Goal: Task Accomplishment & Management: Use online tool/utility

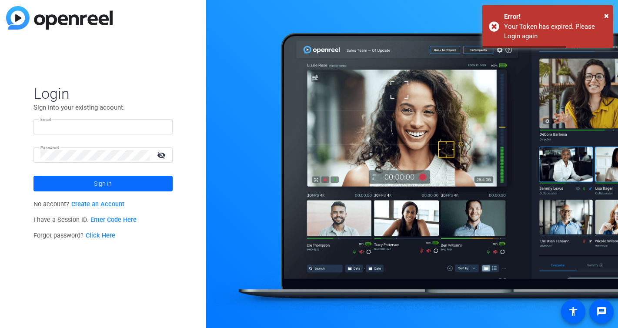
type input "[PERSON_NAME][EMAIL_ADDRESS][PERSON_NAME][DOMAIN_NAME]"
click at [103, 186] on span "Sign in" at bounding box center [103, 184] width 18 height 22
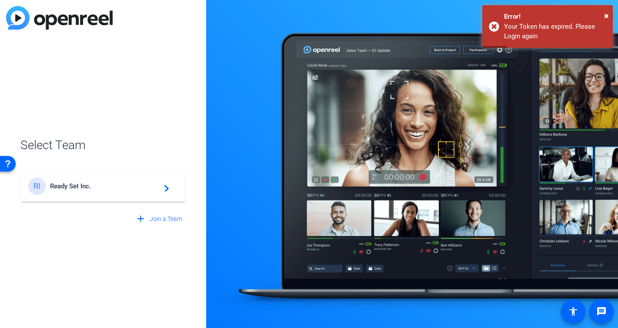
click at [98, 186] on span "Ready Set Inc." at bounding box center [104, 186] width 109 height 8
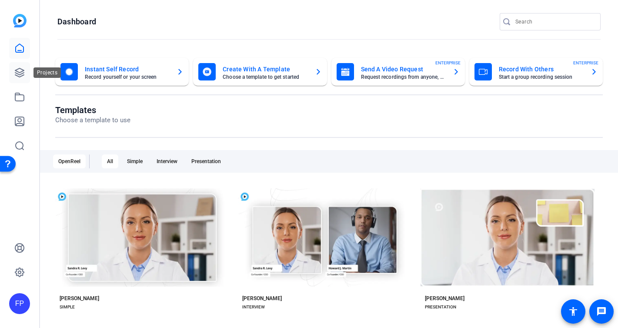
click at [24, 71] on icon at bounding box center [19, 72] width 10 height 10
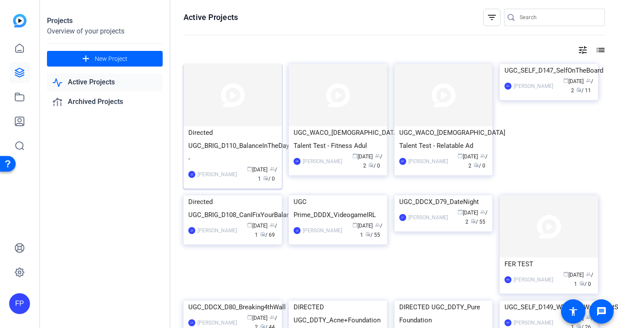
click at [234, 111] on img at bounding box center [233, 95] width 98 height 62
click at [429, 138] on div "UGC_WACO_[DEMOGRAPHIC_DATA] Talent Test - Relatable Ad" at bounding box center [443, 139] width 89 height 26
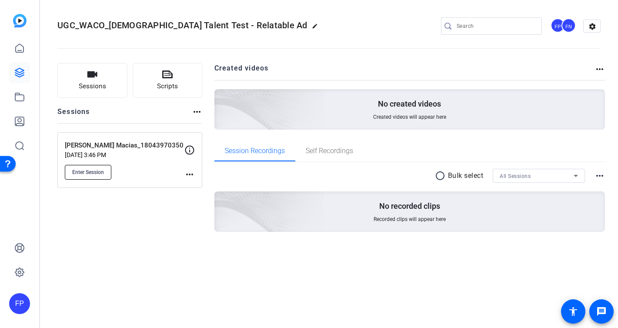
click at [97, 173] on span "Enter Session" at bounding box center [88, 172] width 32 height 7
click at [80, 172] on span "Enter Session" at bounding box center [88, 172] width 32 height 7
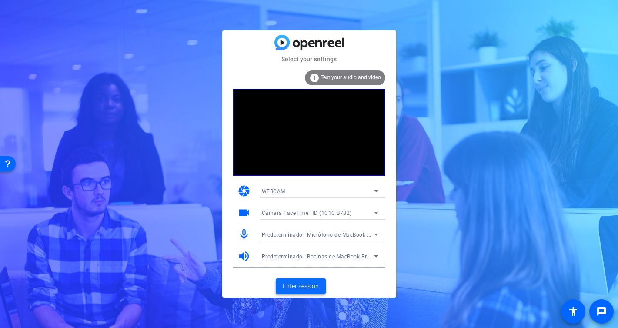
click at [302, 285] on span "Enter session" at bounding box center [301, 286] width 36 height 9
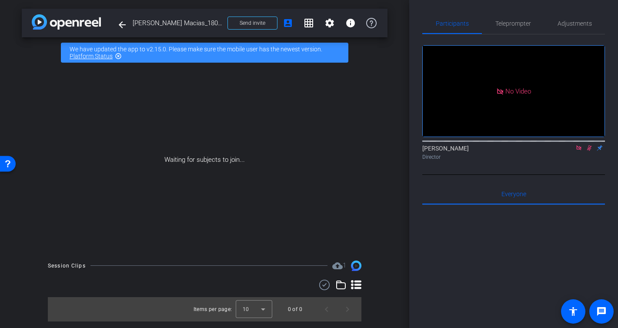
click at [583, 152] on mat-icon at bounding box center [579, 148] width 10 height 8
click at [569, 151] on icon at bounding box center [568, 148] width 7 height 6
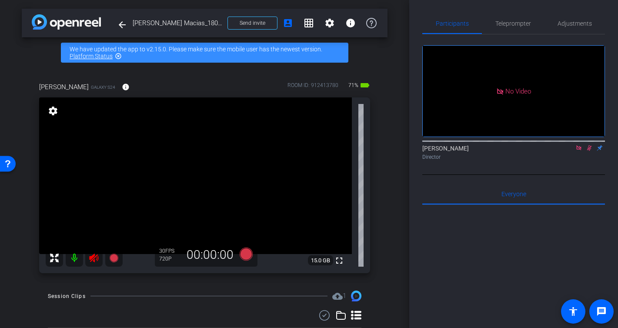
click at [89, 258] on icon at bounding box center [94, 258] width 10 height 10
click at [589, 151] on icon at bounding box center [589, 148] width 5 height 6
click at [579, 150] on icon at bounding box center [578, 147] width 5 height 5
click at [565, 22] on span "Adjustments" at bounding box center [575, 23] width 34 height 6
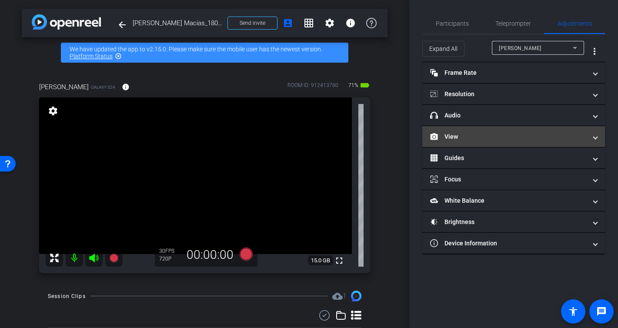
click at [458, 136] on mat-panel-title "View" at bounding box center [508, 136] width 157 height 9
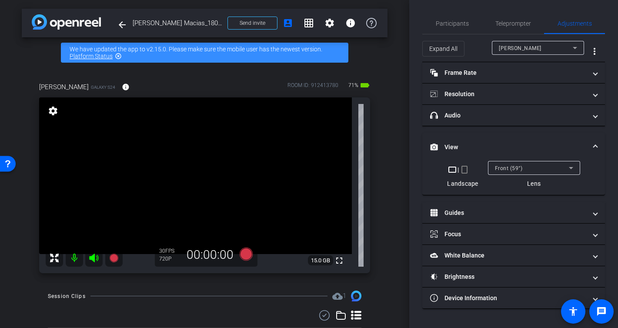
click at [468, 168] on mat-icon "crop_portrait" at bounding box center [464, 169] width 10 height 10
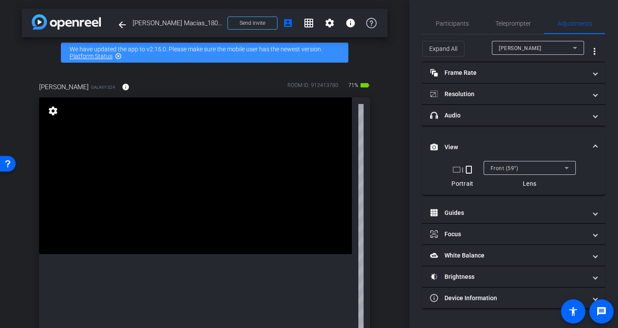
click at [525, 167] on div "Front (59°)" at bounding box center [528, 168] width 74 height 11
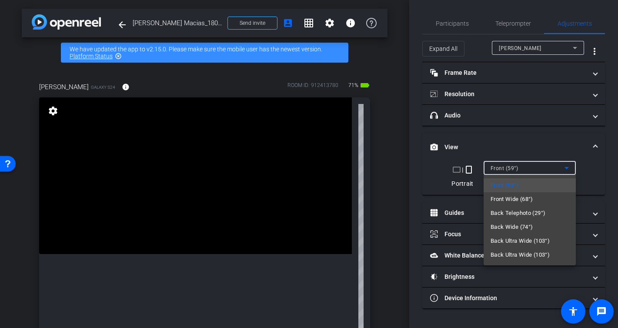
click at [525, 167] on div at bounding box center [309, 164] width 618 height 328
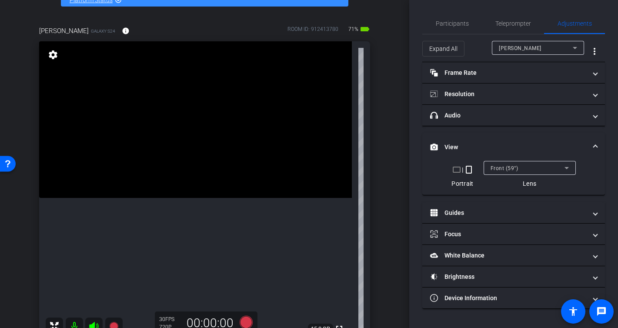
scroll to position [60, 0]
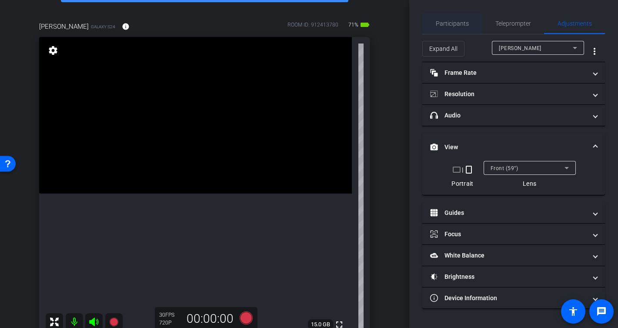
click at [456, 21] on span "Participants" at bounding box center [452, 23] width 33 height 6
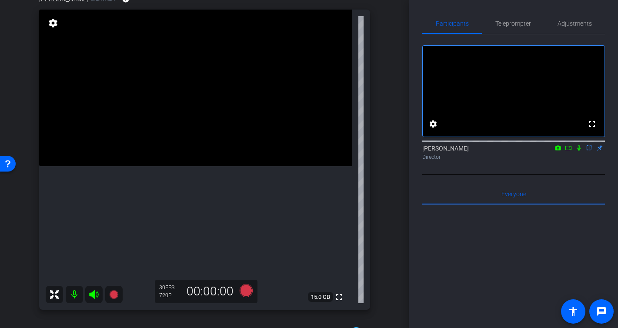
scroll to position [91, 0]
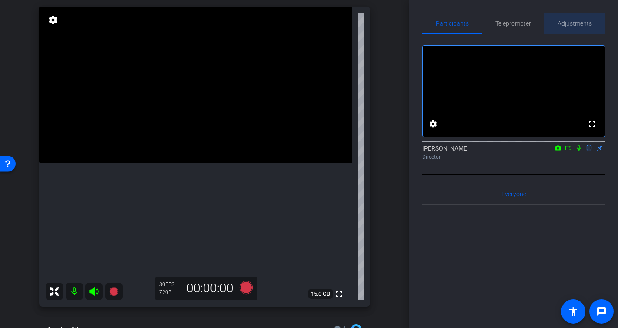
click at [573, 24] on span "Adjustments" at bounding box center [575, 23] width 34 height 6
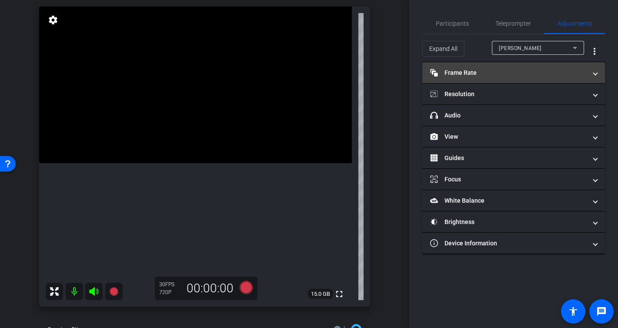
click at [509, 74] on mat-panel-title "Frame Rate Frame Rate" at bounding box center [508, 72] width 157 height 9
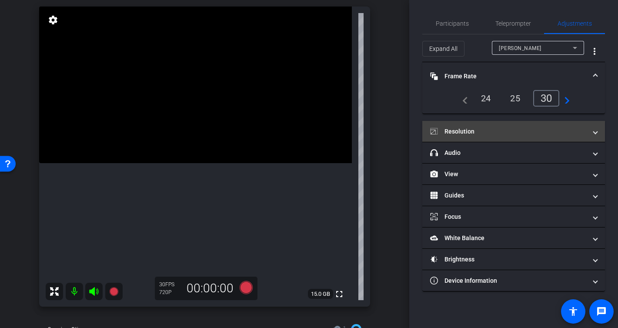
click at [488, 130] on mat-panel-title "Resolution" at bounding box center [508, 131] width 157 height 9
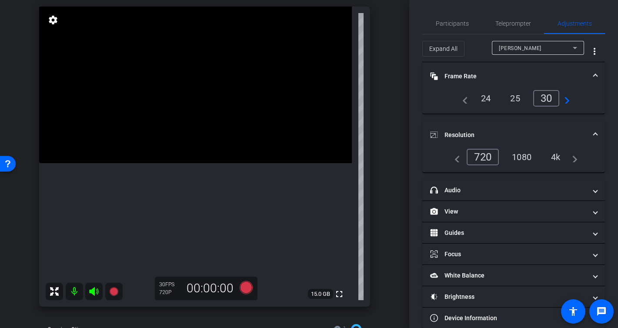
click at [518, 157] on div "1080" at bounding box center [522, 157] width 33 height 15
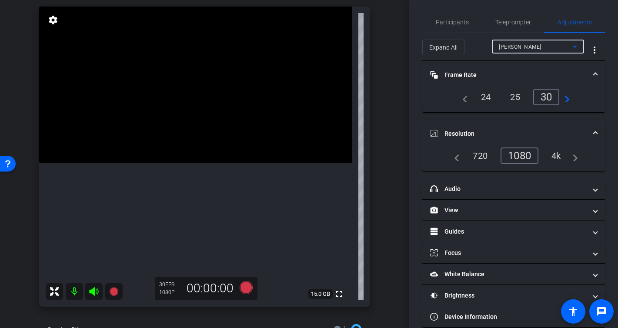
scroll to position [2, 0]
click at [537, 46] on div "Mike Macias" at bounding box center [536, 46] width 74 height 11
click at [532, 46] on div at bounding box center [309, 164] width 618 height 328
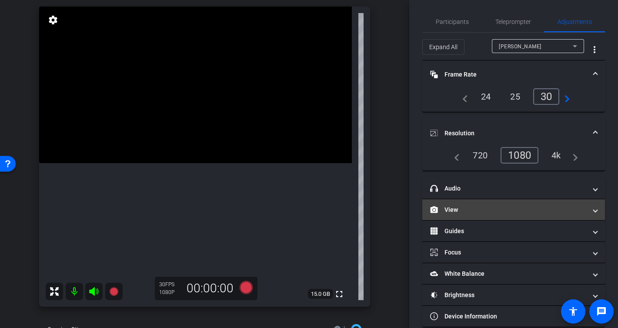
scroll to position [14, 0]
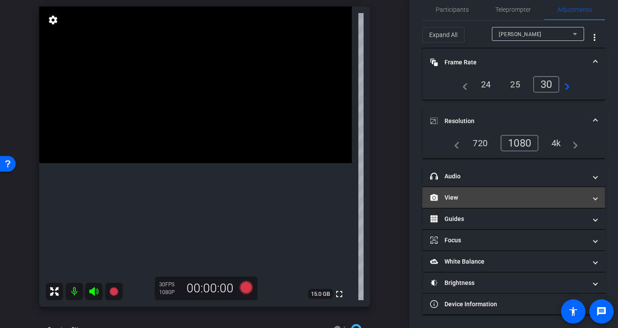
click at [465, 196] on mat-panel-title "View" at bounding box center [508, 197] width 157 height 9
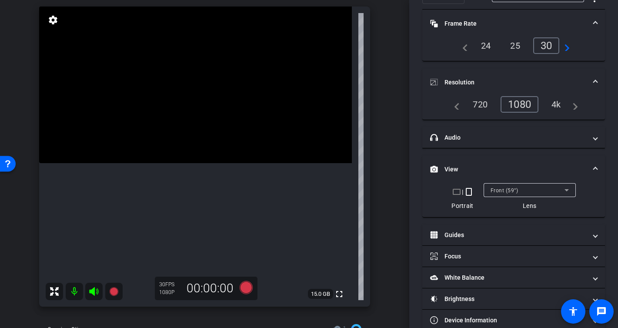
scroll to position [69, 0]
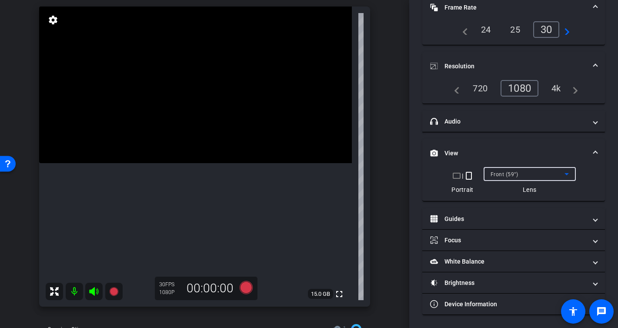
click at [514, 176] on span "Front (59°)" at bounding box center [505, 174] width 28 height 6
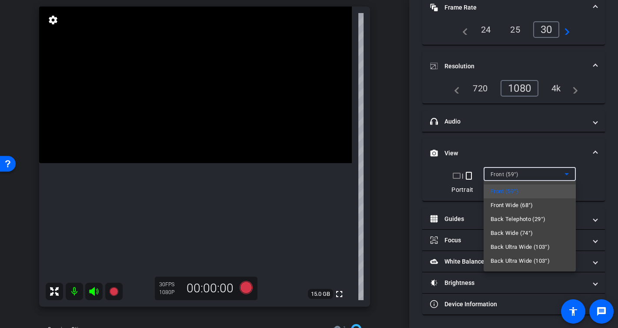
click at [518, 175] on div at bounding box center [309, 164] width 618 height 328
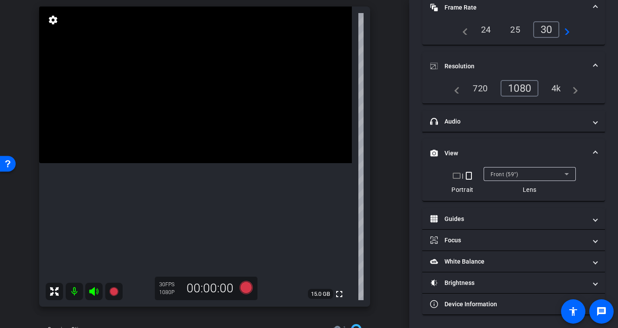
click at [553, 175] on div "Front (59°)" at bounding box center [528, 174] width 74 height 11
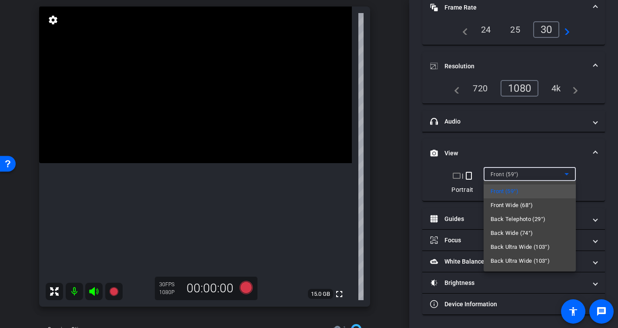
click at [544, 175] on div at bounding box center [309, 164] width 618 height 328
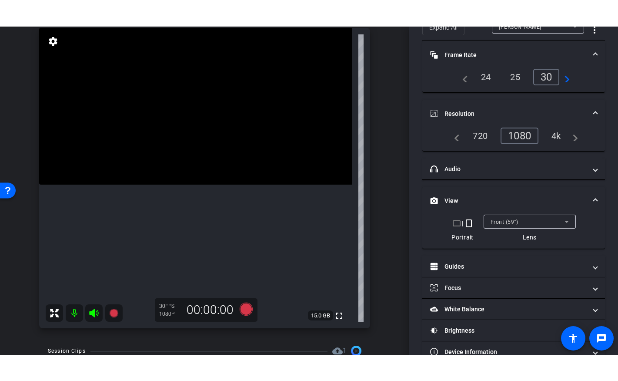
scroll to position [97, 0]
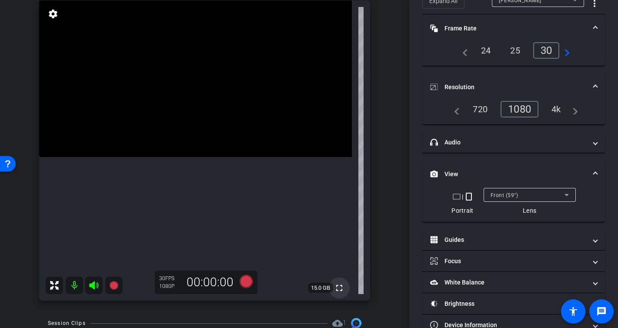
click at [340, 288] on mat-icon "fullscreen" at bounding box center [339, 288] width 10 height 10
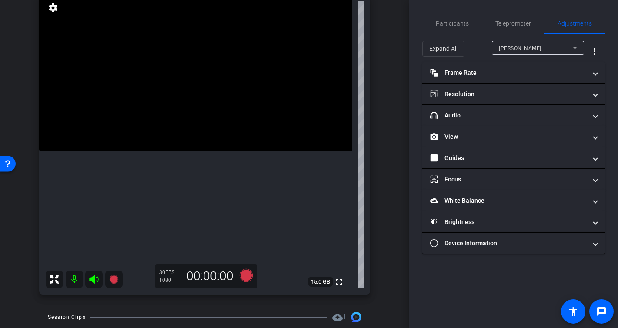
scroll to position [97, 0]
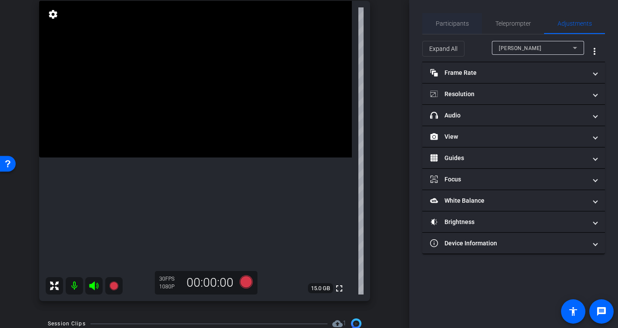
click at [463, 23] on span "Participants" at bounding box center [452, 23] width 33 height 6
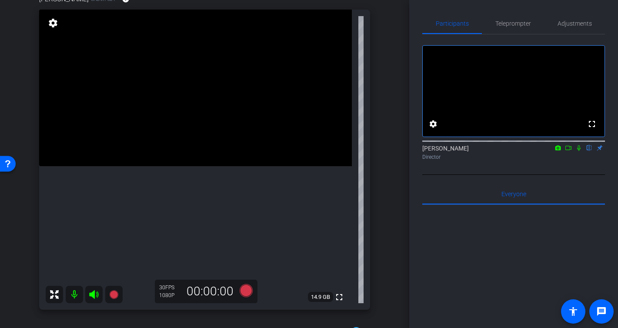
scroll to position [89, 0]
click at [566, 27] on span "Adjustments" at bounding box center [575, 23] width 34 height 21
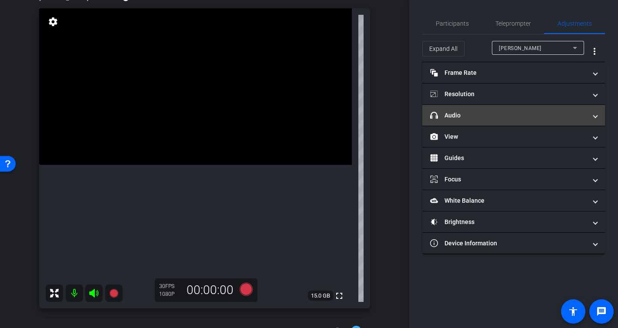
click at [460, 117] on mat-panel-title "headphone icon Audio" at bounding box center [508, 115] width 157 height 9
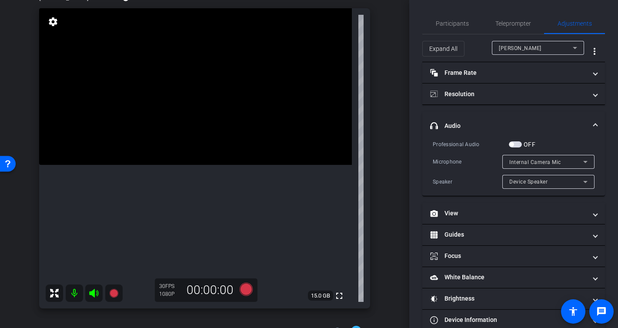
click at [518, 144] on span "button" at bounding box center [515, 144] width 13 height 6
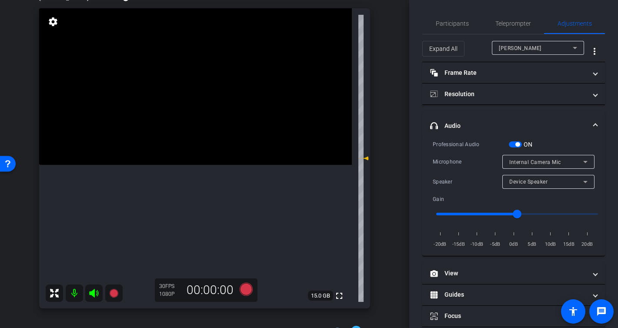
click at [521, 160] on span "Internal Camera Mic" at bounding box center [535, 162] width 52 height 6
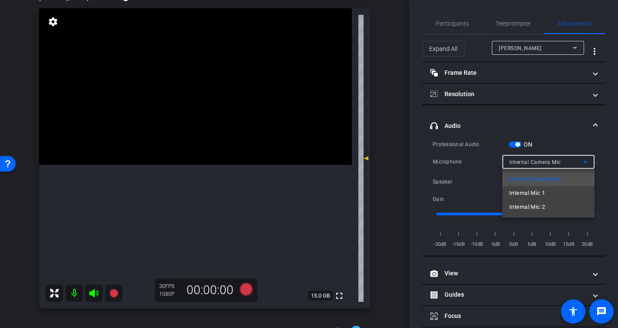
click at [521, 160] on div at bounding box center [309, 164] width 618 height 328
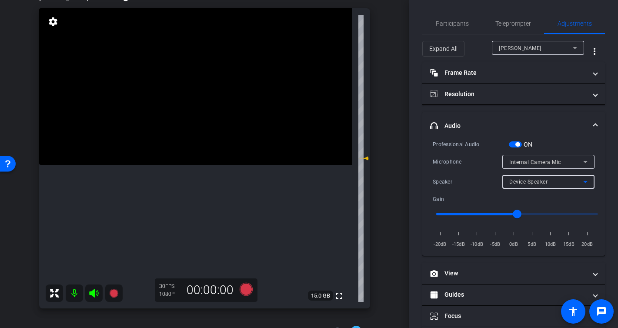
click at [526, 182] on span "Device Speaker" at bounding box center [528, 182] width 38 height 6
click at [531, 163] on div at bounding box center [309, 164] width 618 height 328
click at [531, 163] on span "Internal Camera Mic" at bounding box center [535, 162] width 52 height 6
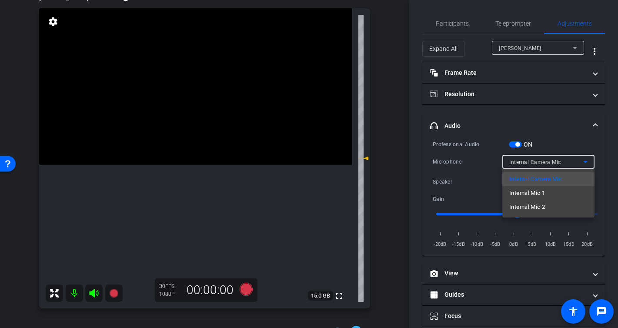
click at [531, 163] on div at bounding box center [309, 164] width 618 height 328
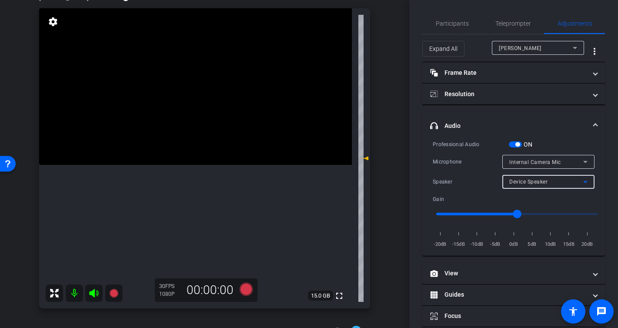
click at [531, 182] on span "Device Speaker" at bounding box center [528, 182] width 38 height 6
click at [531, 182] on div at bounding box center [309, 164] width 618 height 328
click at [519, 160] on span "Internal Camera Mic" at bounding box center [535, 162] width 52 height 6
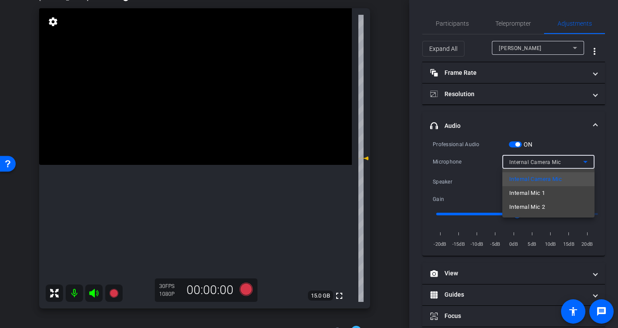
click at [528, 161] on div at bounding box center [309, 164] width 618 height 328
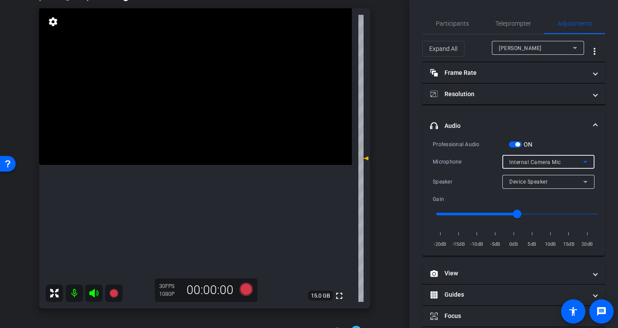
click at [514, 159] on span "Internal Camera Mic" at bounding box center [535, 162] width 52 height 6
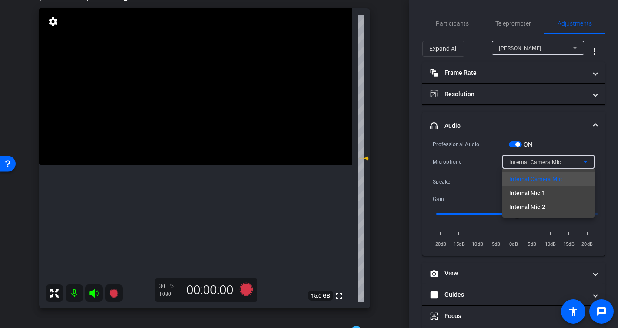
click at [545, 160] on div at bounding box center [309, 164] width 618 height 328
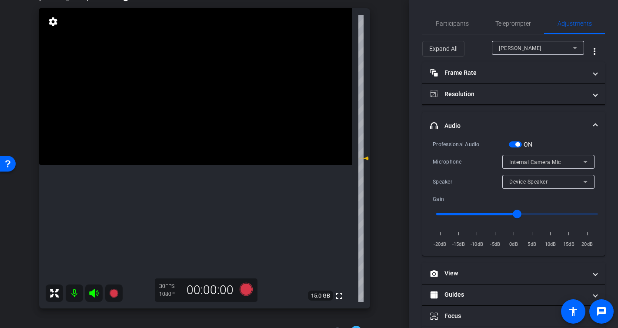
click at [542, 184] on span "Device Speaker" at bounding box center [528, 182] width 38 height 6
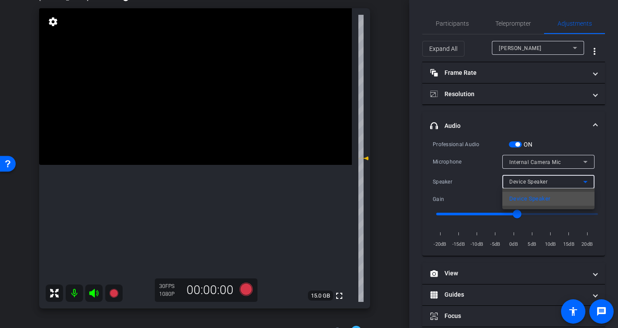
click at [542, 164] on div at bounding box center [309, 164] width 618 height 328
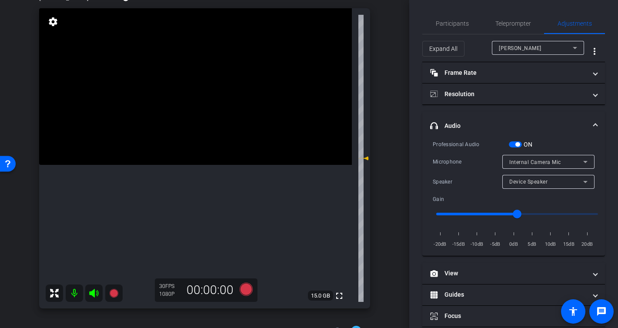
click at [539, 160] on span "Internal Camera Mic" at bounding box center [535, 162] width 52 height 6
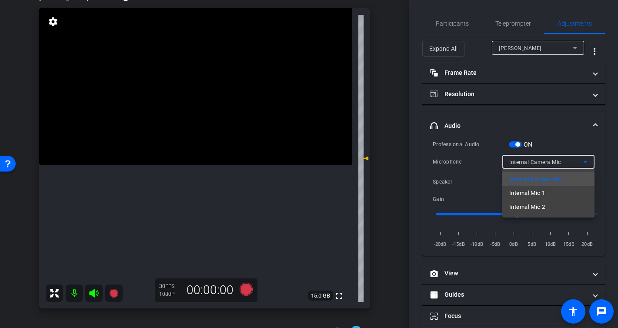
click at [540, 163] on div at bounding box center [309, 164] width 618 height 328
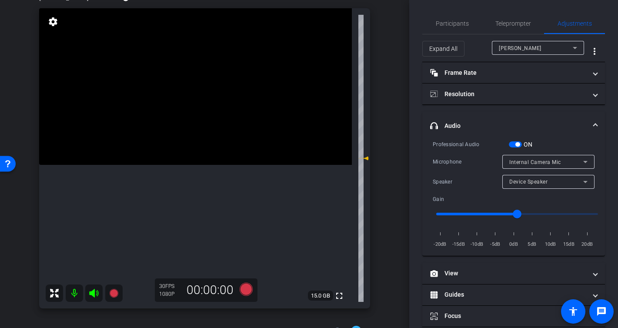
click at [535, 164] on span "Internal Camera Mic" at bounding box center [535, 162] width 52 height 6
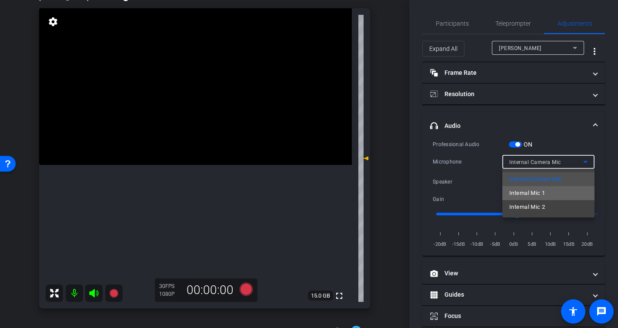
click at [526, 188] on span "Internal Mic 1" at bounding box center [527, 193] width 36 height 10
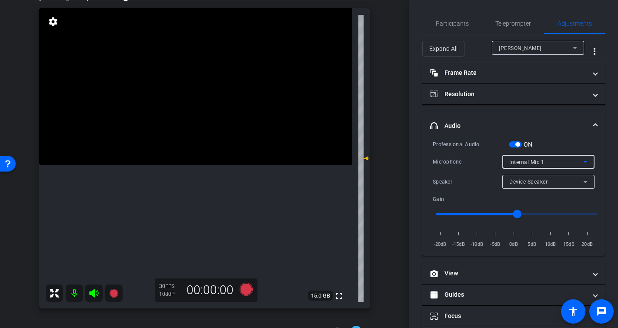
click at [528, 164] on span "Internal Mic 1" at bounding box center [526, 162] width 35 height 6
click at [527, 159] on span "Internal Mic 2" at bounding box center [526, 162] width 35 height 6
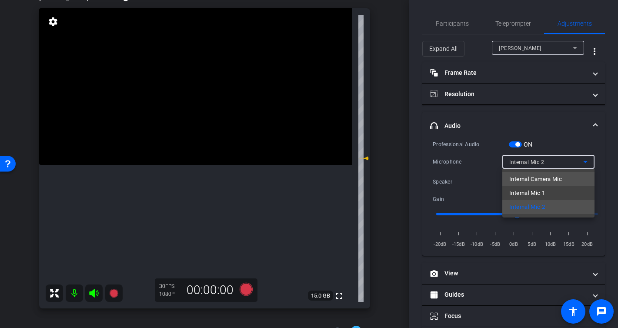
click at [535, 177] on span "Internal Camera Mic" at bounding box center [535, 179] width 53 height 10
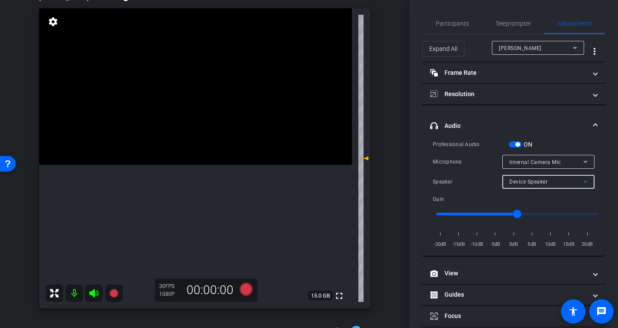
click at [533, 181] on span "Device Speaker" at bounding box center [528, 182] width 38 height 6
click at [535, 195] on span "Device Speaker" at bounding box center [529, 199] width 41 height 10
click at [530, 161] on span "Internal Camera Mic" at bounding box center [535, 162] width 52 height 6
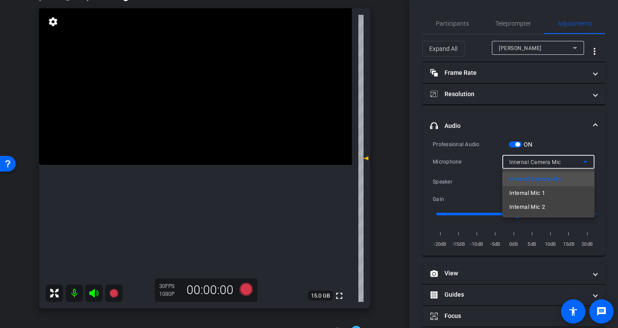
click at [514, 142] on div at bounding box center [309, 164] width 618 height 328
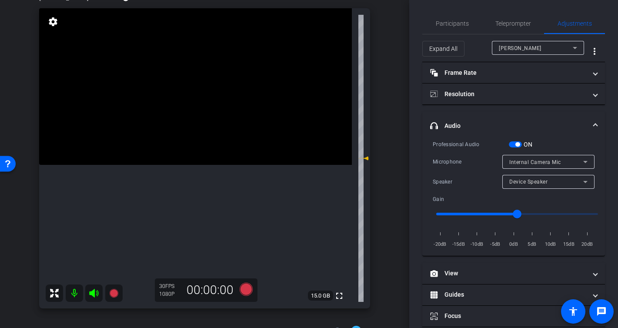
click at [513, 145] on span "button" at bounding box center [515, 144] width 13 height 6
click at [517, 164] on span "Internal Camera Mic" at bounding box center [535, 162] width 52 height 6
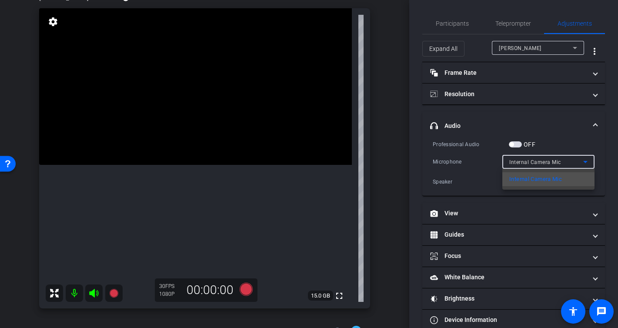
click at [517, 164] on div at bounding box center [309, 164] width 618 height 328
click at [518, 165] on div "Internal Camera Mic" at bounding box center [546, 162] width 74 height 11
click at [539, 163] on div at bounding box center [309, 164] width 618 height 328
click at [529, 163] on span "Internal Camera Mic" at bounding box center [535, 162] width 52 height 6
click at [529, 163] on div at bounding box center [309, 164] width 618 height 328
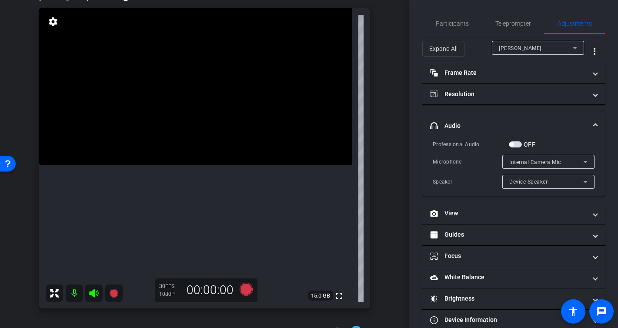
click at [519, 145] on span "button" at bounding box center [515, 144] width 13 height 6
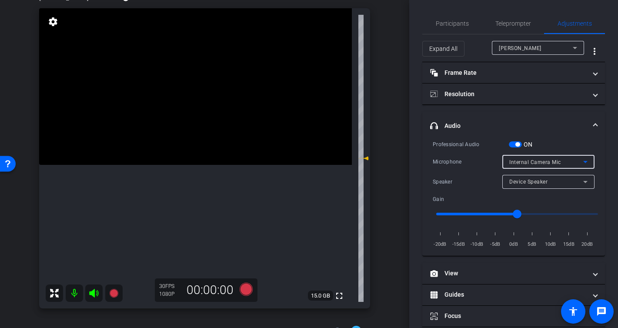
click at [519, 160] on span "Internal Camera Mic" at bounding box center [535, 162] width 52 height 6
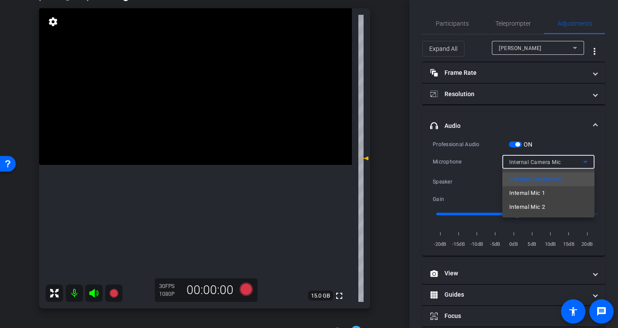
click at [527, 155] on div at bounding box center [309, 164] width 618 height 328
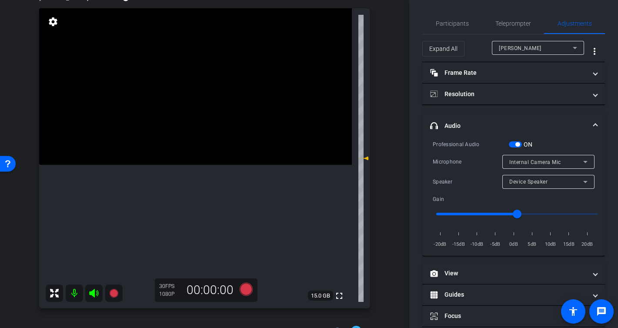
click at [529, 183] on span "Device Speaker" at bounding box center [528, 182] width 38 height 6
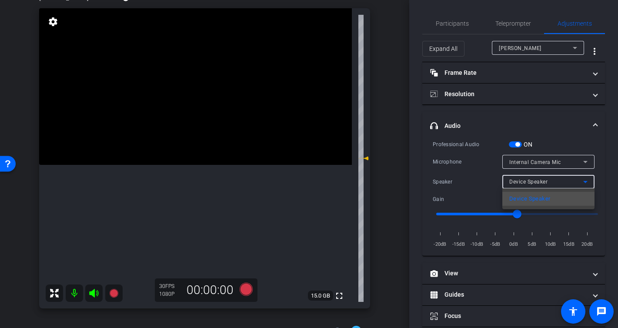
click at [529, 183] on div at bounding box center [309, 164] width 618 height 328
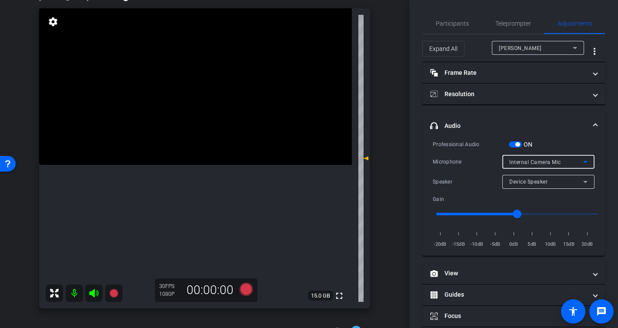
click at [528, 163] on span "Internal Camera Mic" at bounding box center [535, 162] width 52 height 6
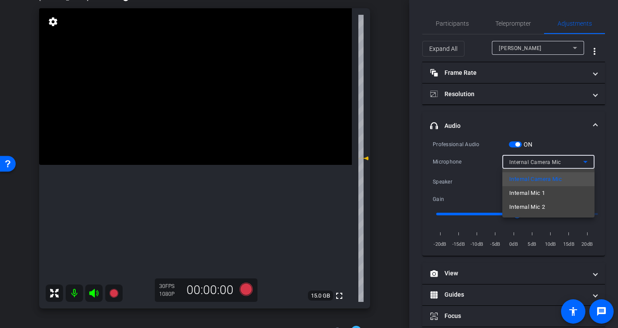
click at [486, 165] on div at bounding box center [309, 164] width 618 height 328
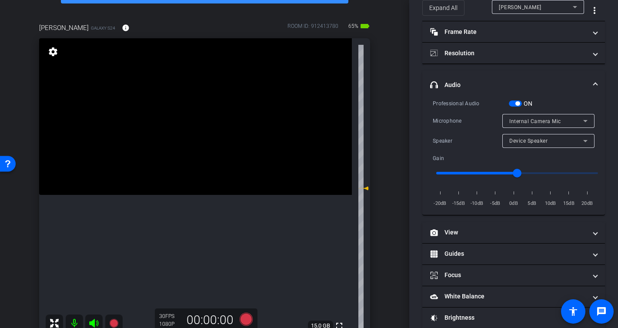
scroll to position [67, 0]
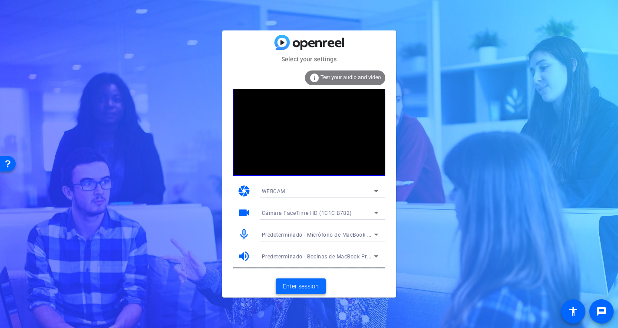
click at [303, 289] on span "Enter session" at bounding box center [301, 286] width 36 height 9
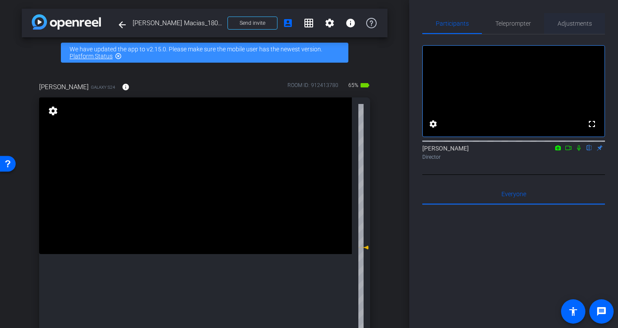
click at [573, 21] on span "Adjustments" at bounding box center [575, 23] width 34 height 6
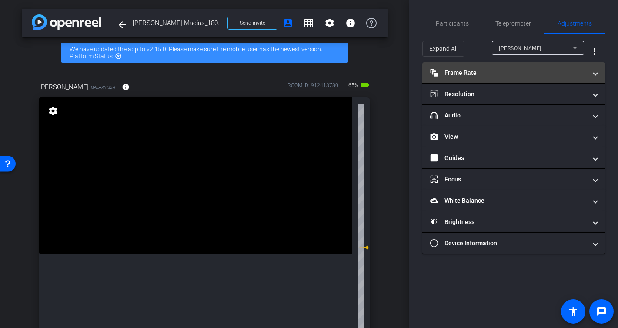
click at [470, 66] on mat-expansion-panel-header "Frame Rate Frame Rate" at bounding box center [513, 72] width 183 height 21
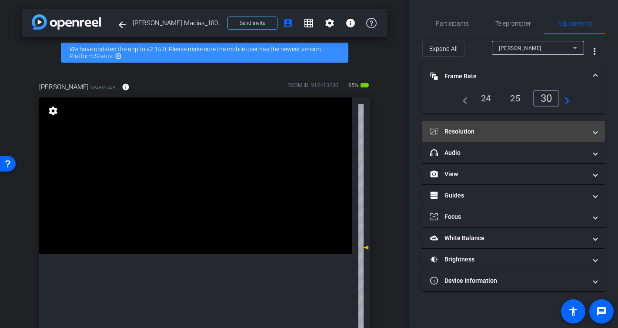
click at [466, 131] on mat-panel-title "Resolution" at bounding box center [508, 131] width 157 height 9
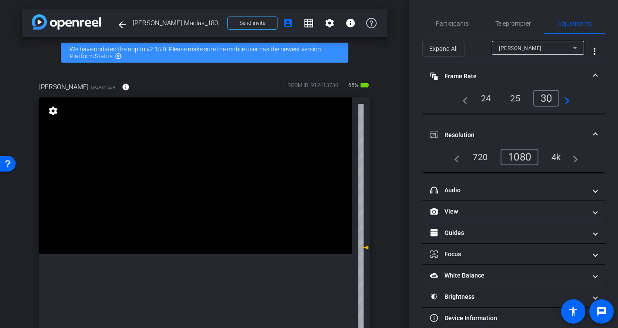
click at [467, 129] on mat-expansion-panel-header "Resolution" at bounding box center [513, 135] width 183 height 28
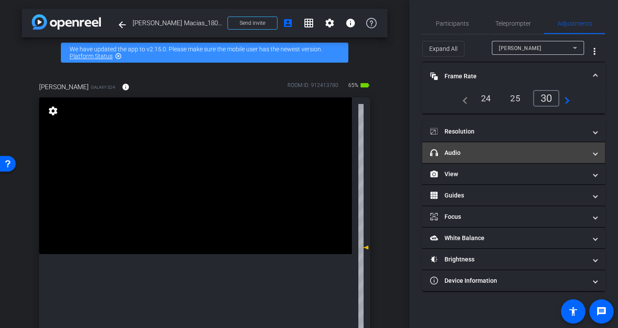
click at [454, 151] on mat-panel-title "headphone icon Audio" at bounding box center [508, 152] width 157 height 9
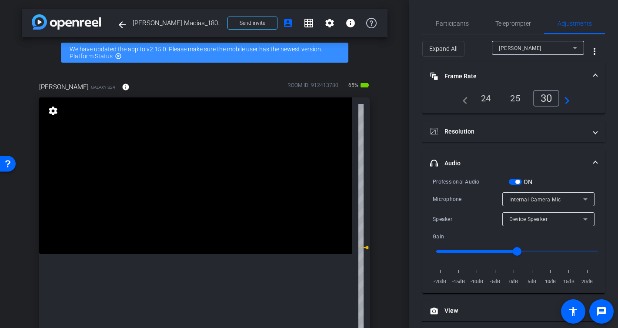
click at [536, 195] on div "Internal Camera Mic" at bounding box center [546, 199] width 74 height 11
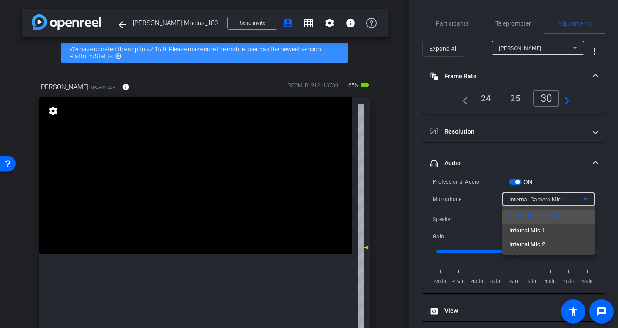
drag, startPoint x: 518, startPoint y: 192, endPoint x: 534, endPoint y: 224, distance: 36.0
click at [518, 192] on div at bounding box center [309, 164] width 618 height 328
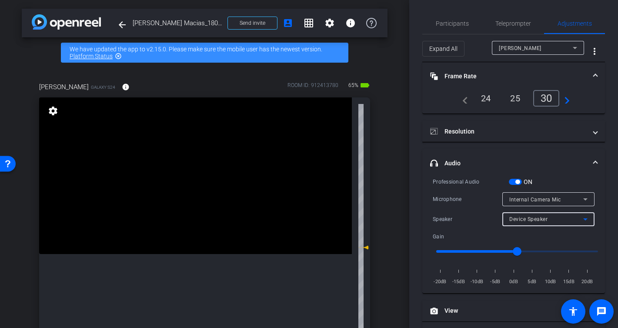
click at [530, 216] on div "Device Speaker" at bounding box center [546, 219] width 74 height 11
click at [530, 219] on div at bounding box center [309, 164] width 618 height 328
click at [531, 201] on span "Internal Camera Mic" at bounding box center [535, 200] width 52 height 6
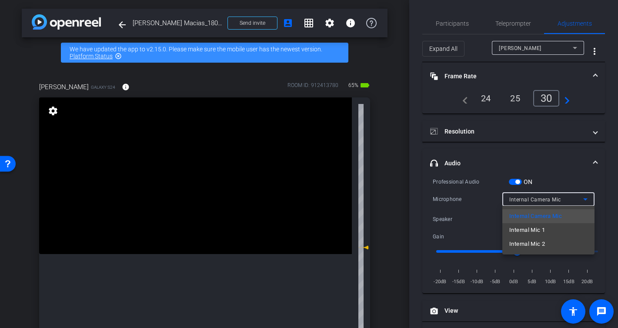
click at [531, 201] on div at bounding box center [309, 164] width 618 height 328
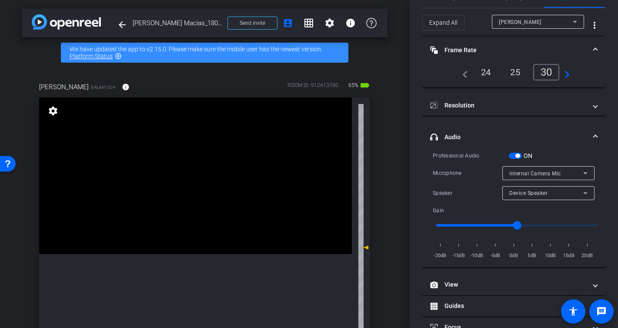
scroll to position [27, 0]
drag, startPoint x: 514, startPoint y: 155, endPoint x: 479, endPoint y: 186, distance: 45.9
click at [514, 155] on span "button" at bounding box center [515, 154] width 13 height 6
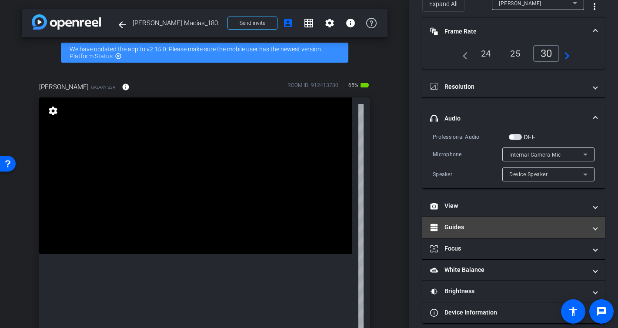
scroll to position [53, 0]
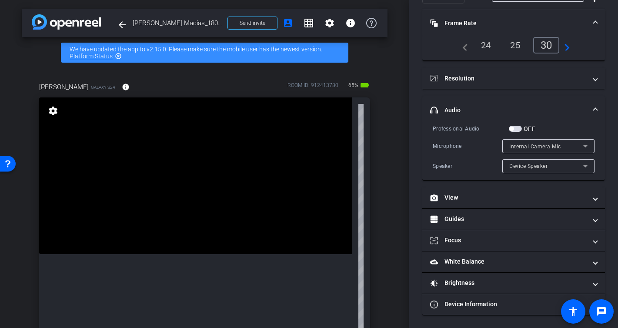
click at [595, 111] on span at bounding box center [595, 110] width 3 height 9
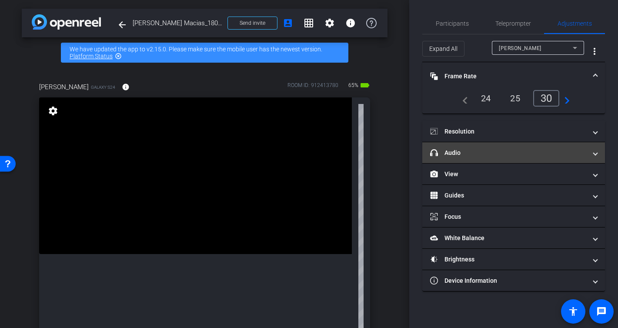
click at [474, 155] on mat-panel-title "headphone icon Audio" at bounding box center [508, 152] width 157 height 9
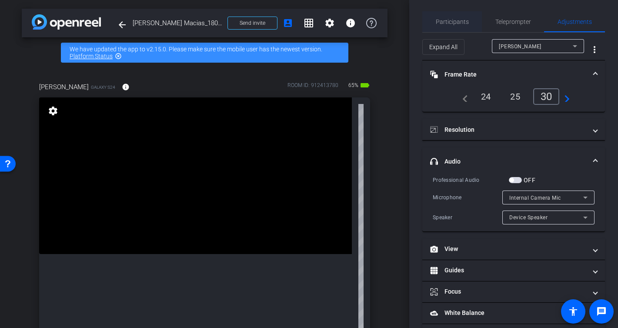
click at [445, 22] on span "Participants" at bounding box center [452, 22] width 33 height 6
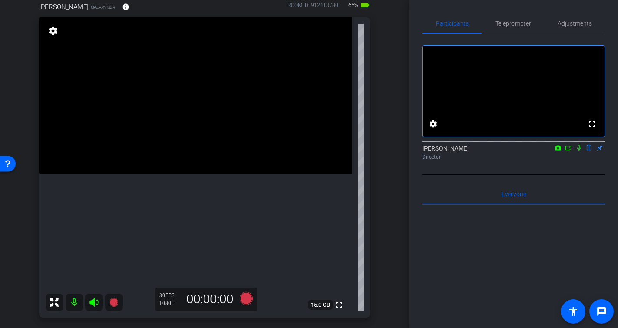
scroll to position [2, 0]
click at [581, 20] on span "Adjustments" at bounding box center [575, 22] width 34 height 6
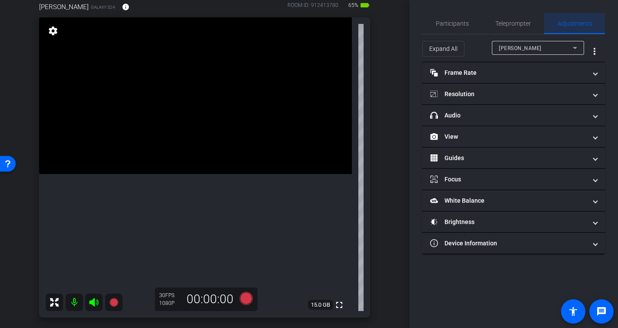
scroll to position [0, 0]
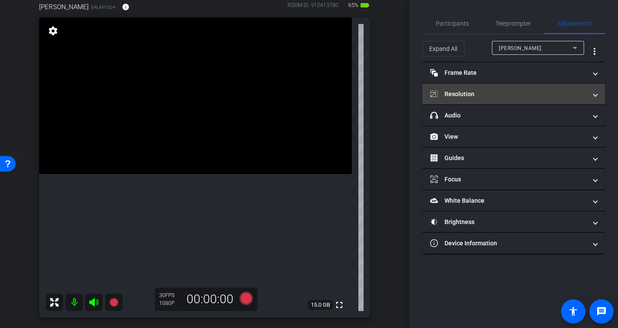
click at [482, 93] on mat-panel-title "Resolution" at bounding box center [508, 94] width 157 height 9
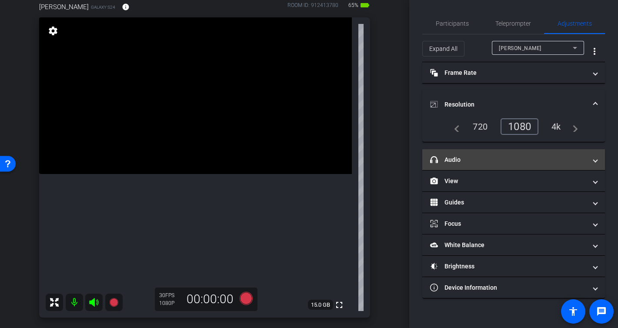
click at [486, 161] on mat-panel-title "headphone icon Audio" at bounding box center [508, 159] width 157 height 9
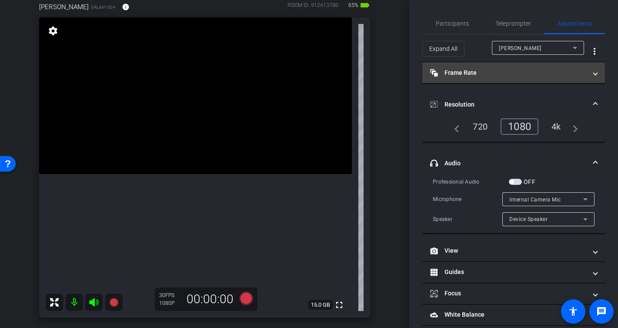
click at [469, 66] on mat-expansion-panel-header "Frame Rate Frame Rate" at bounding box center [513, 72] width 183 height 21
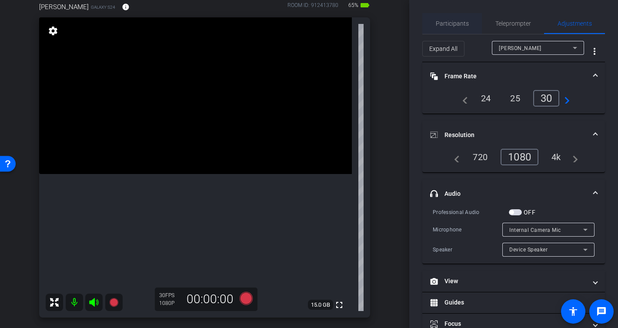
click at [451, 19] on span "Participants" at bounding box center [452, 23] width 33 height 21
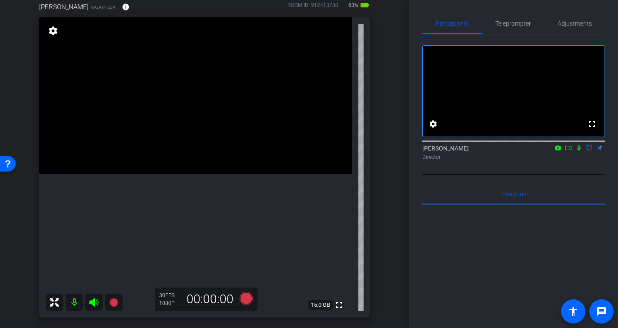
click at [385, 198] on div "Mike Macias Galaxy S24 info ROOM ID: 912413780 63% battery_std fullscreen setti…" at bounding box center [205, 157] width 366 height 338
click at [246, 299] on icon at bounding box center [245, 298] width 13 height 13
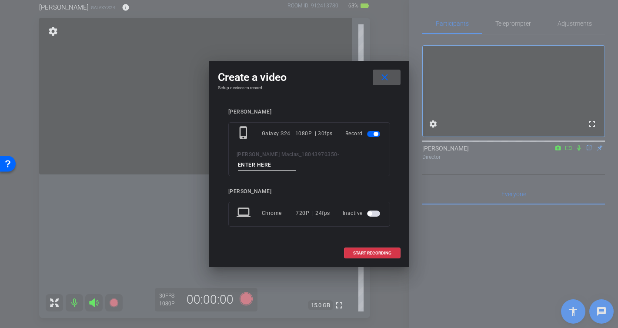
click at [296, 160] on input at bounding box center [267, 165] width 58 height 11
type input "-"
click at [380, 251] on span "START RECORDING" at bounding box center [372, 253] width 38 height 4
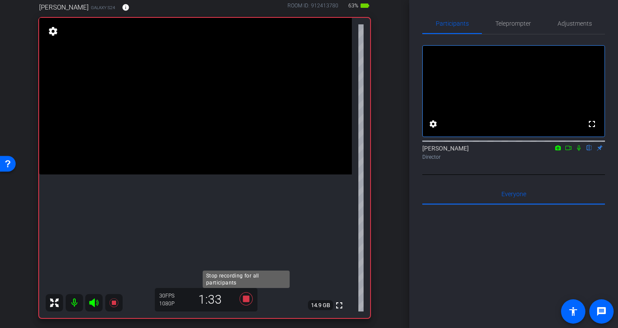
click at [247, 298] on icon at bounding box center [245, 298] width 13 height 13
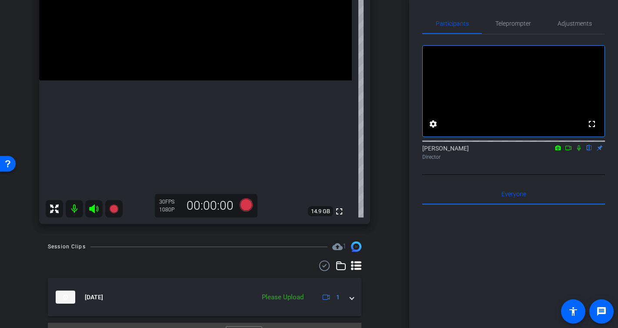
scroll to position [193, 0]
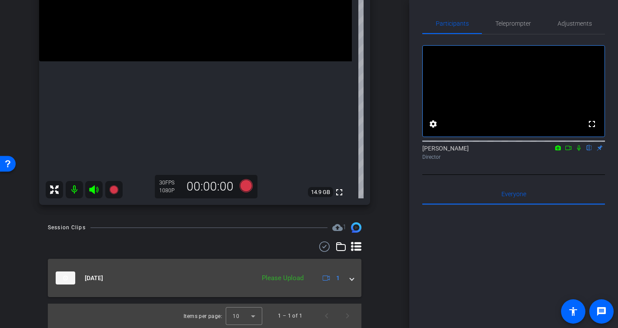
click at [355, 279] on mat-expansion-panel-header "Oct 8, 2025 Please Upload 1" at bounding box center [205, 278] width 314 height 38
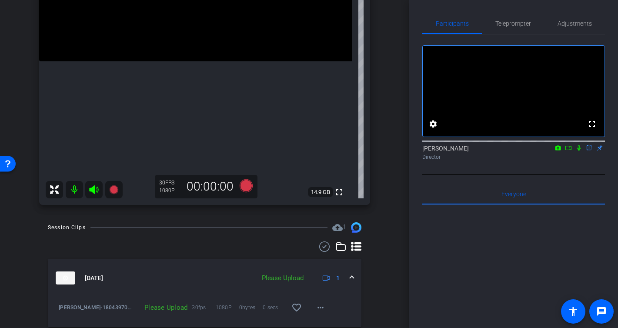
scroll to position [223, 0]
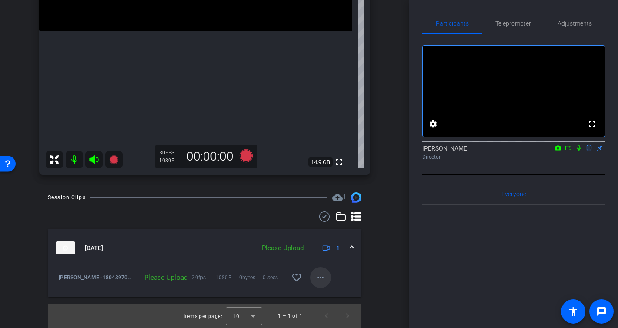
click at [322, 280] on mat-icon "more_horiz" at bounding box center [320, 277] width 10 height 10
click at [325, 297] on span "Upload" at bounding box center [334, 296] width 35 height 10
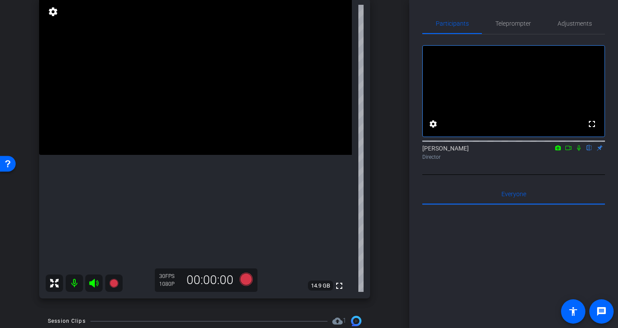
scroll to position [0, 0]
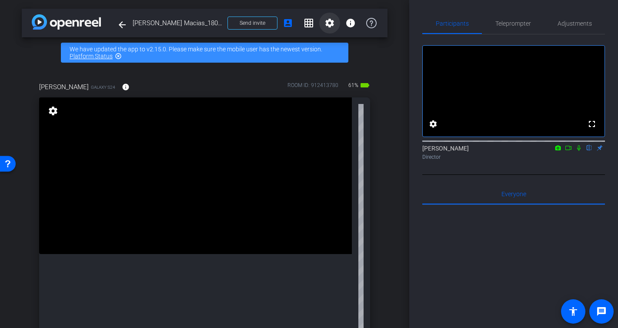
click at [330, 24] on mat-icon "settings" at bounding box center [330, 23] width 10 height 10
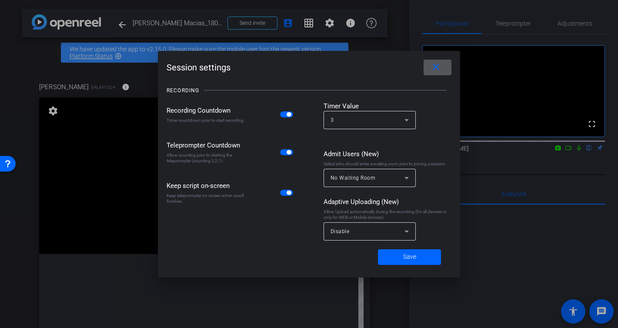
click at [377, 178] on div "No Waiting Room" at bounding box center [368, 177] width 74 height 11
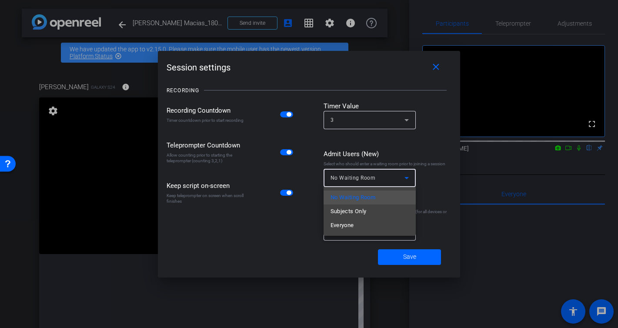
click at [377, 178] on div at bounding box center [309, 164] width 618 height 328
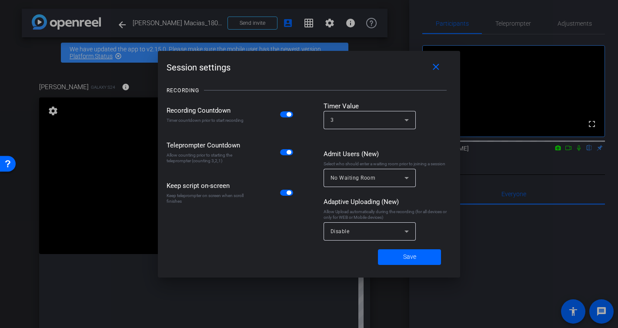
click at [285, 115] on span "button" at bounding box center [286, 114] width 13 height 6
click at [373, 227] on div "Disable" at bounding box center [368, 231] width 74 height 11
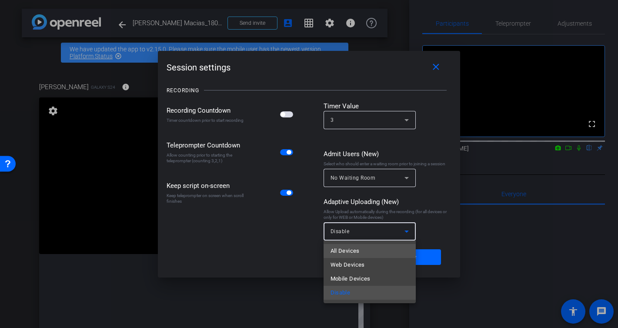
click at [377, 255] on mat-option "All Devices" at bounding box center [370, 251] width 92 height 14
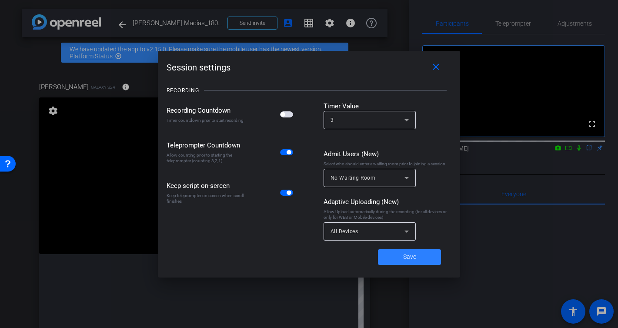
click at [416, 257] on span at bounding box center [409, 257] width 63 height 21
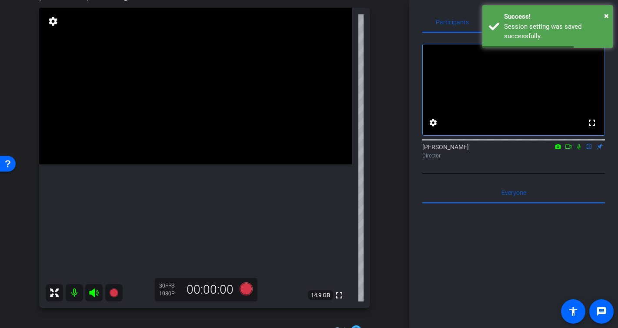
scroll to position [90, 0]
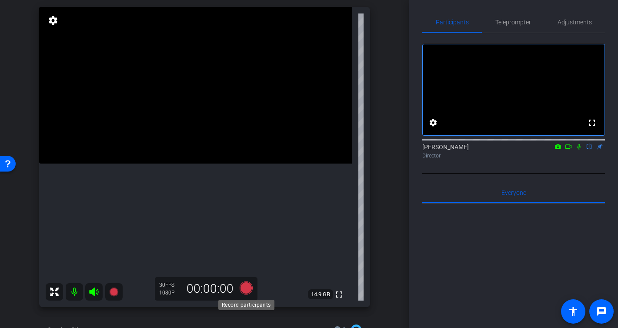
click at [251, 288] on icon at bounding box center [245, 287] width 13 height 13
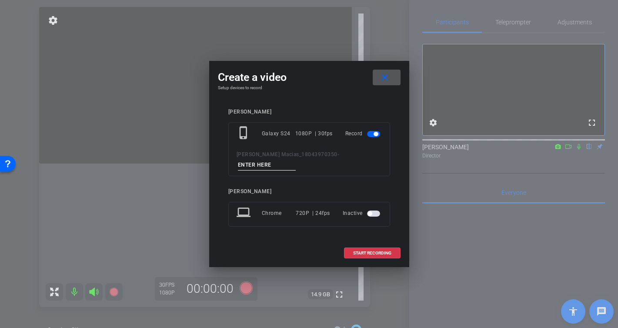
click at [296, 160] on input at bounding box center [267, 165] width 58 height 11
type input "-"
click at [382, 251] on span "START RECORDING" at bounding box center [372, 253] width 38 height 4
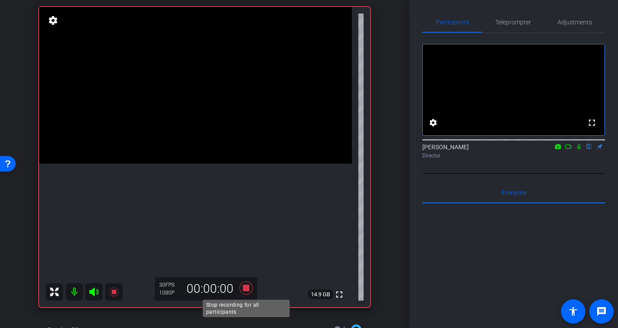
click at [245, 291] on icon at bounding box center [246, 288] width 21 height 16
click at [250, 291] on icon at bounding box center [245, 287] width 13 height 13
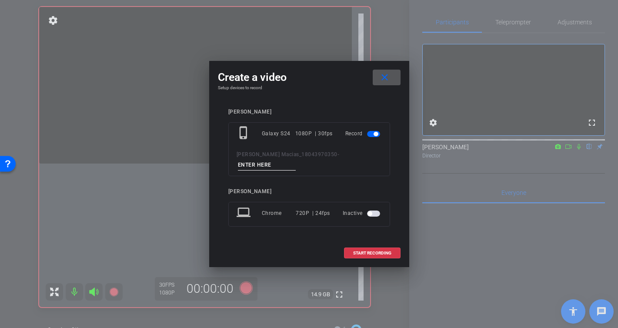
click at [296, 160] on input at bounding box center [267, 165] width 58 height 11
type input "-"
click at [375, 251] on span "START RECORDING" at bounding box center [372, 253] width 38 height 4
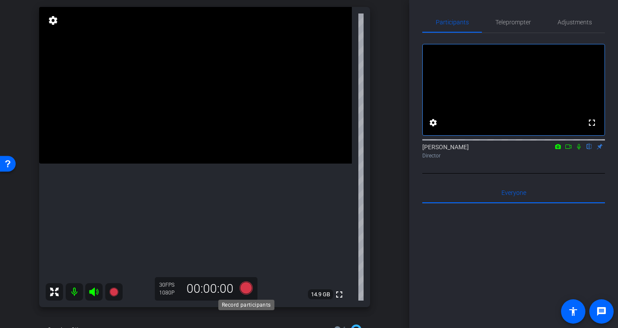
click at [246, 287] on icon at bounding box center [245, 287] width 13 height 13
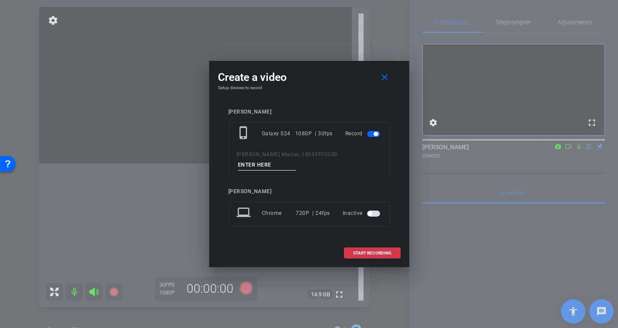
click at [296, 160] on input at bounding box center [267, 165] width 58 height 11
type input "-"
click at [370, 251] on span "START RECORDING" at bounding box center [372, 253] width 38 height 4
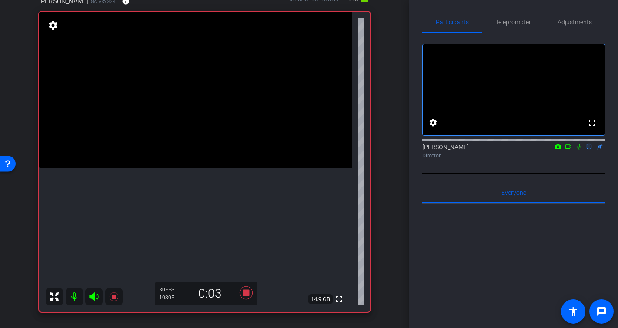
scroll to position [86, 0]
click at [247, 293] on icon at bounding box center [245, 292] width 13 height 13
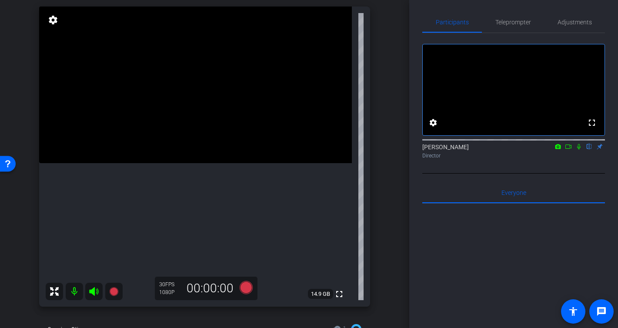
scroll to position [88, 0]
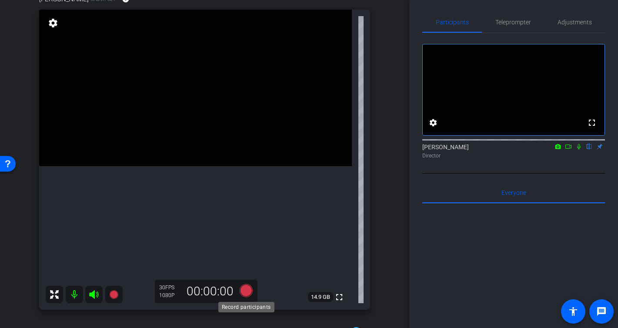
click at [244, 292] on icon at bounding box center [245, 290] width 13 height 13
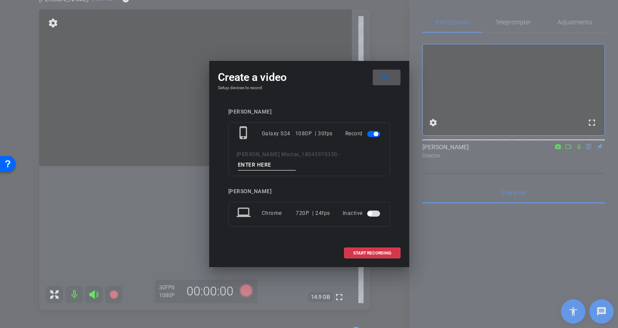
click at [296, 163] on input at bounding box center [267, 165] width 58 height 11
type input "-"
click at [365, 251] on span "START RECORDING" at bounding box center [372, 253] width 38 height 4
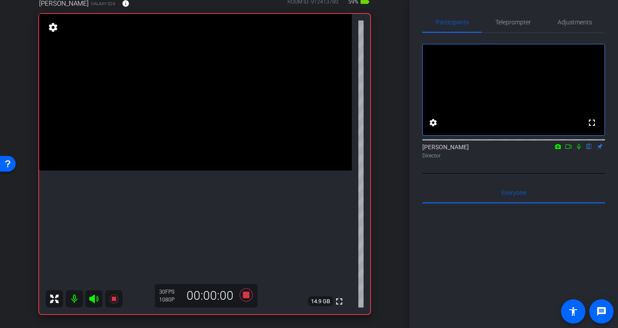
scroll to position [82, 0]
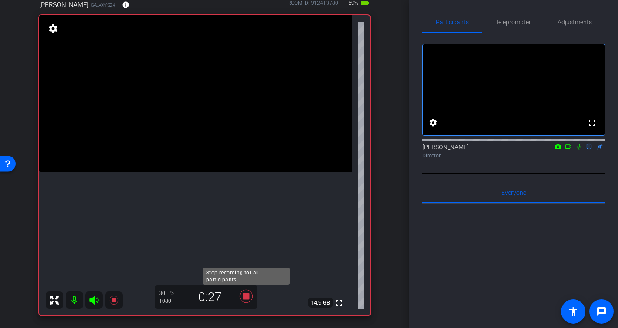
click at [246, 298] on icon at bounding box center [245, 296] width 13 height 13
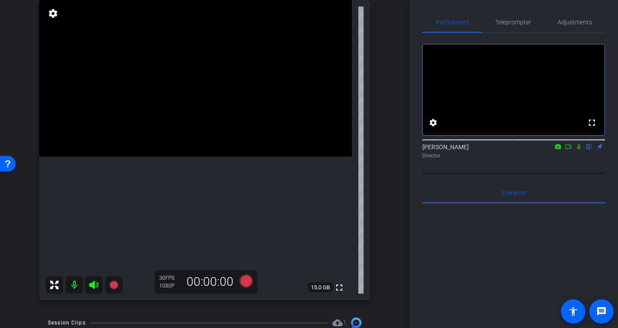
scroll to position [101, 0]
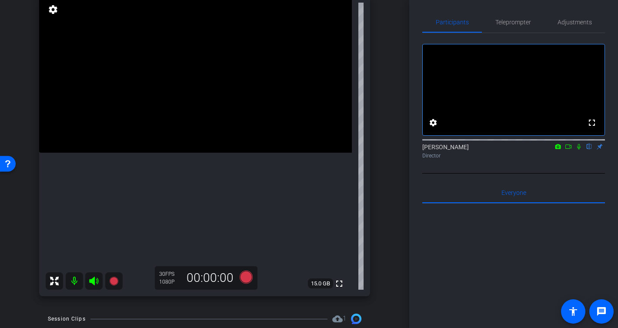
click at [570, 149] on icon at bounding box center [569, 146] width 6 height 4
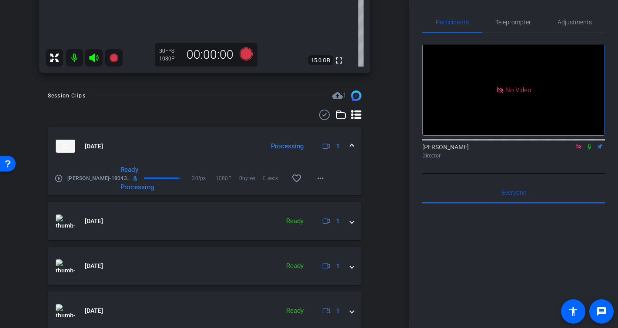
scroll to position [357, 0]
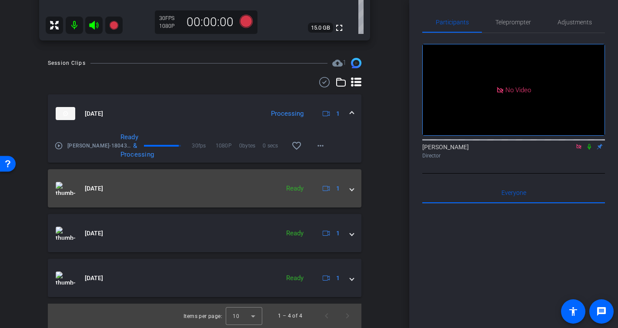
click at [350, 186] on span at bounding box center [351, 188] width 3 height 9
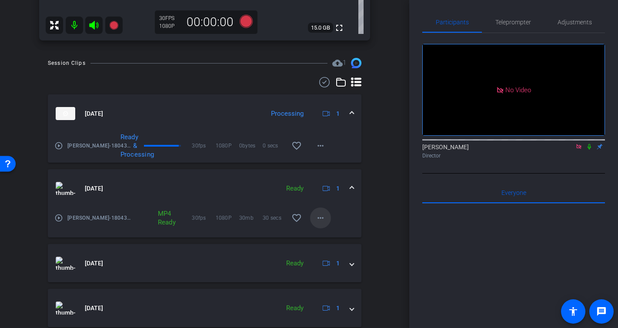
click at [323, 218] on mat-icon "more_horiz" at bounding box center [320, 218] width 10 height 10
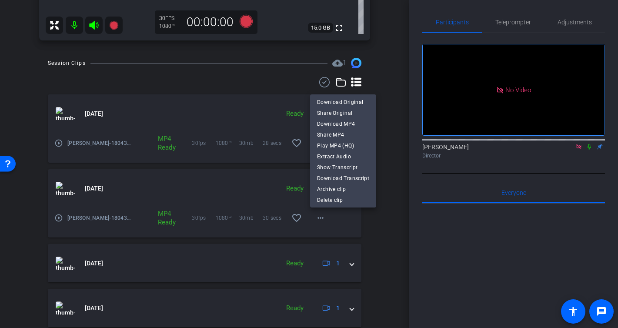
click at [386, 119] on div at bounding box center [309, 164] width 618 height 328
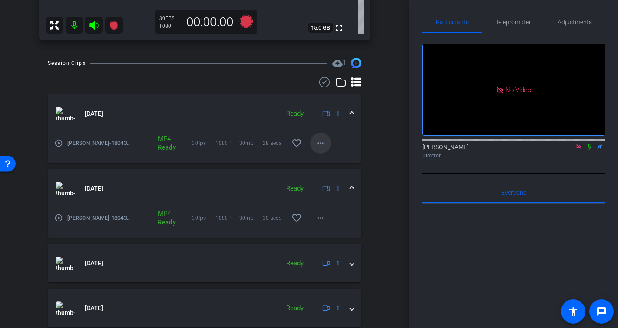
click at [326, 143] on span at bounding box center [320, 143] width 21 height 21
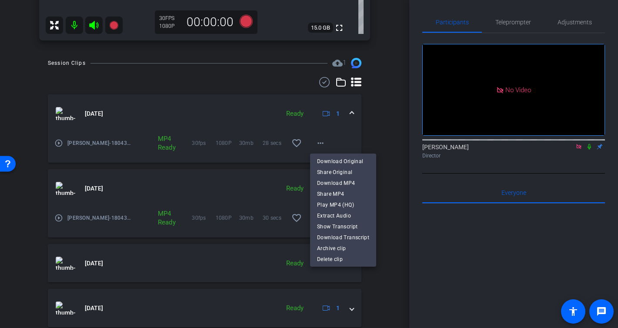
click at [345, 181] on span "Download MP4" at bounding box center [343, 183] width 52 height 10
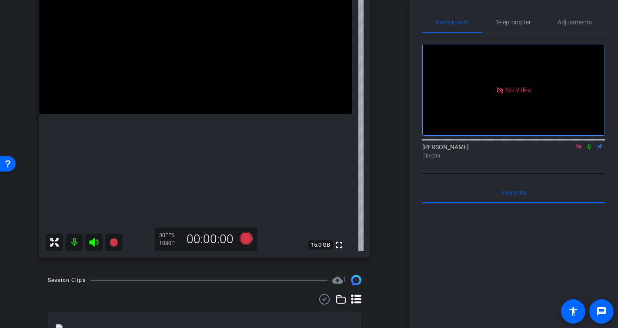
scroll to position [102, 0]
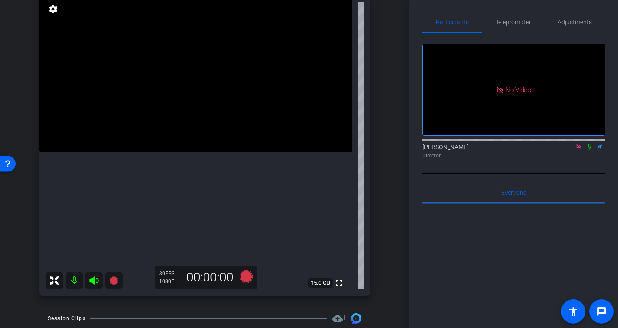
drag, startPoint x: 591, startPoint y: 159, endPoint x: 566, endPoint y: 164, distance: 25.3
click at [591, 150] on icon at bounding box center [589, 147] width 7 height 6
click at [589, 150] on icon at bounding box center [589, 147] width 5 height 6
click at [581, 150] on icon at bounding box center [579, 147] width 7 height 6
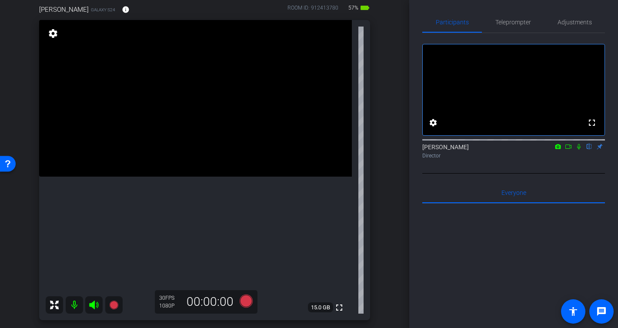
scroll to position [84, 0]
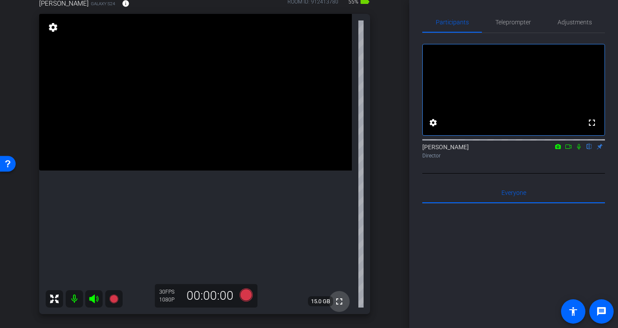
click at [337, 301] on mat-icon "fullscreen" at bounding box center [339, 301] width 10 height 10
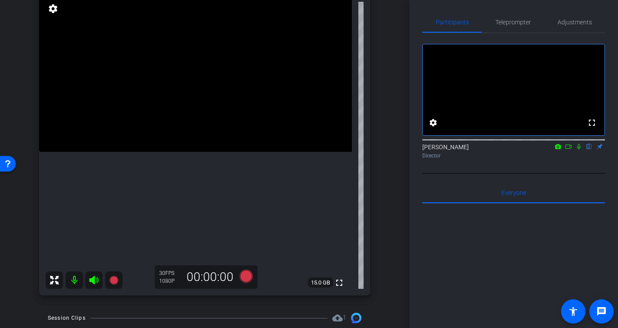
scroll to position [94, 0]
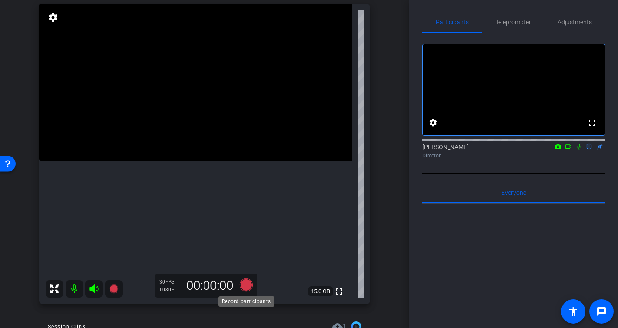
click at [246, 287] on icon at bounding box center [245, 284] width 13 height 13
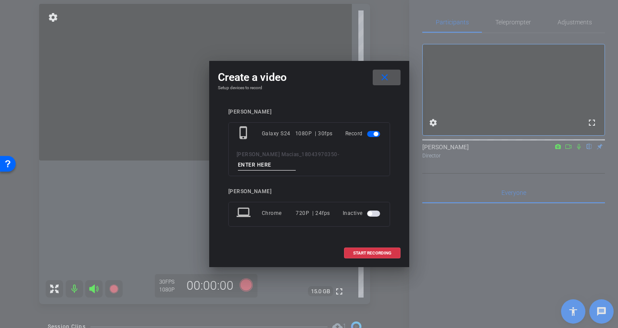
click at [296, 160] on input at bounding box center [267, 165] width 58 height 11
type input "-"
click at [374, 251] on span "START RECORDING" at bounding box center [372, 253] width 38 height 4
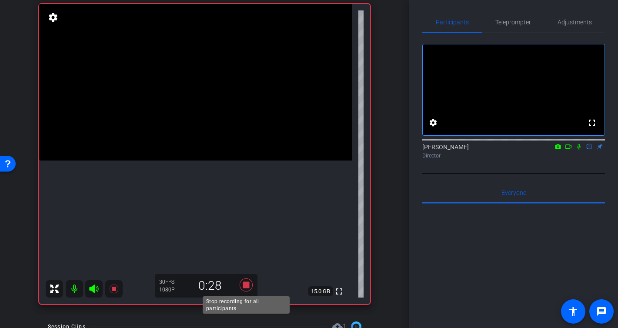
click at [247, 287] on icon at bounding box center [245, 284] width 13 height 13
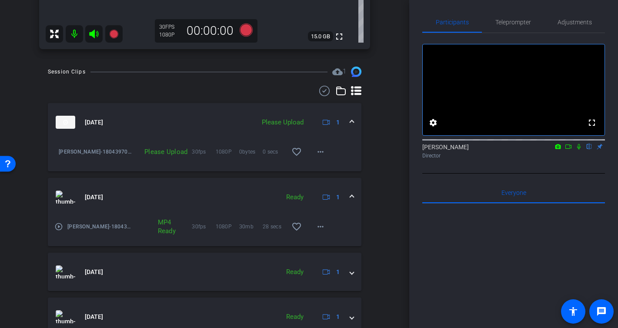
scroll to position [327, 0]
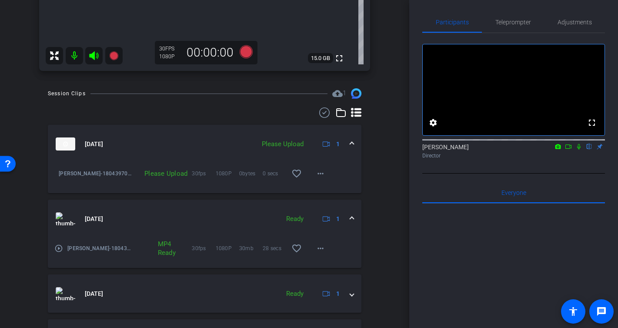
click at [580, 150] on icon at bounding box center [579, 147] width 7 height 6
drag, startPoint x: 571, startPoint y: 159, endPoint x: 560, endPoint y: 159, distance: 10.9
click at [570, 149] on icon at bounding box center [569, 146] width 6 height 4
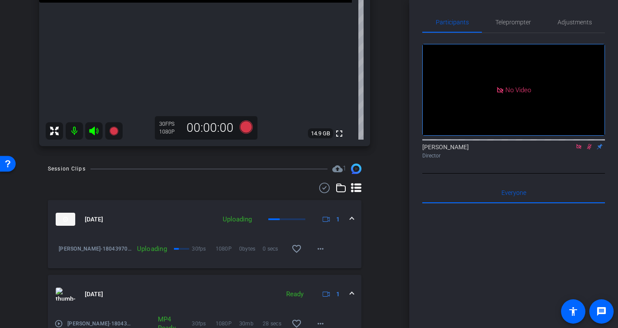
scroll to position [255, 0]
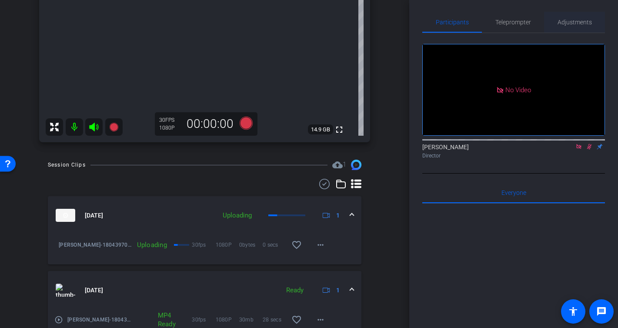
click at [568, 29] on span "Adjustments" at bounding box center [575, 22] width 34 height 21
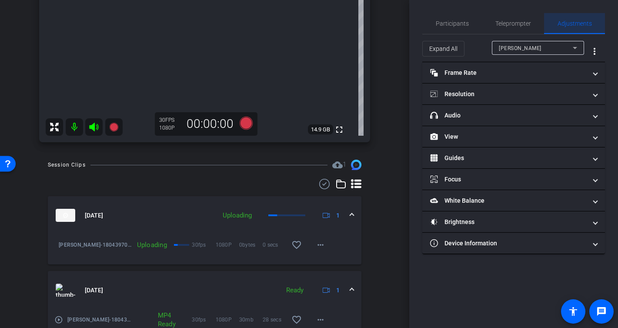
scroll to position [0, 0]
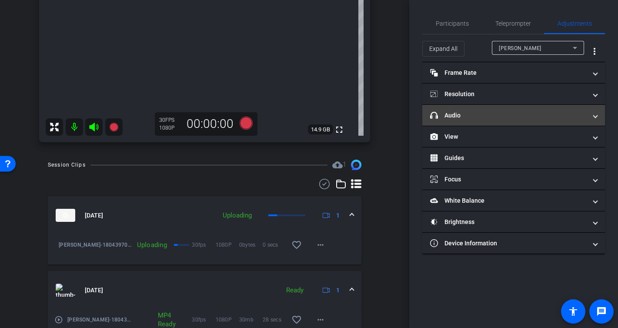
click at [483, 113] on mat-panel-title "headphone icon Audio" at bounding box center [508, 115] width 157 height 9
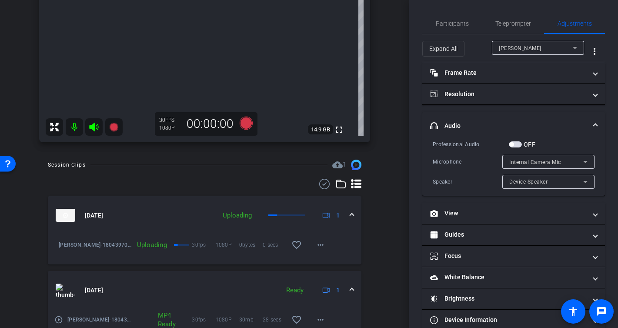
click at [529, 159] on span "Internal Camera Mic" at bounding box center [535, 162] width 52 height 6
click at [529, 159] on div at bounding box center [309, 164] width 618 height 328
click at [532, 182] on span "Device Speaker" at bounding box center [528, 182] width 38 height 6
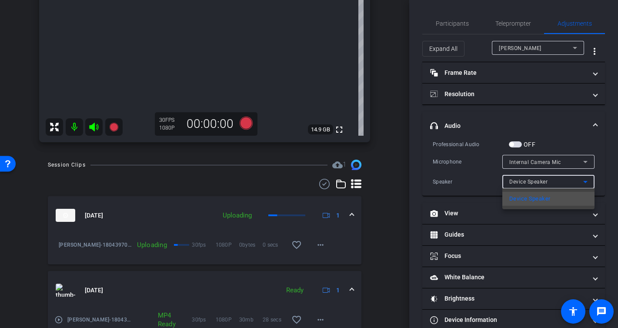
click at [532, 182] on div at bounding box center [309, 164] width 618 height 328
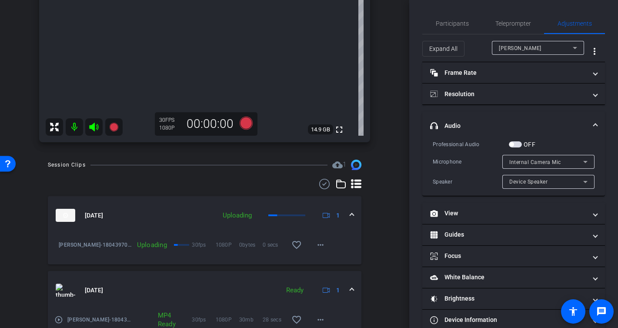
click at [520, 144] on span "button" at bounding box center [515, 144] width 13 height 6
click at [526, 160] on span "Internal Camera Mic" at bounding box center [535, 162] width 52 height 6
click at [526, 160] on div at bounding box center [309, 164] width 618 height 328
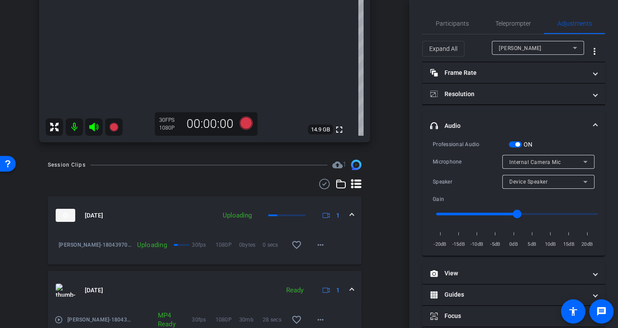
click at [526, 164] on span "Internal Camera Mic" at bounding box center [535, 162] width 52 height 6
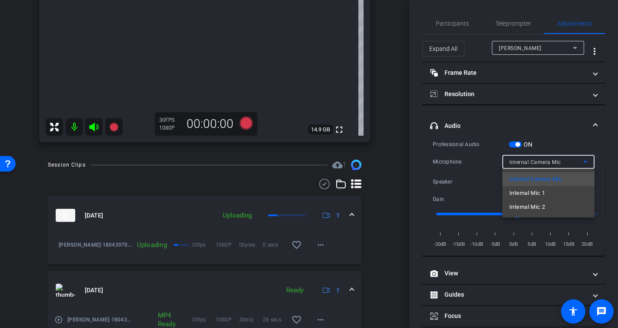
click at [526, 164] on div at bounding box center [309, 164] width 618 height 328
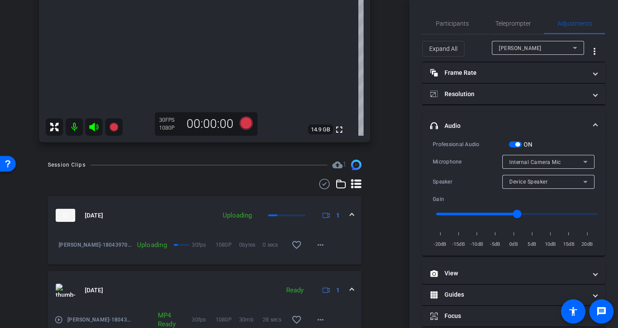
click at [526, 164] on span "Internal Camera Mic" at bounding box center [535, 162] width 52 height 6
click at [522, 182] on span "Device Speaker" at bounding box center [528, 182] width 38 height 6
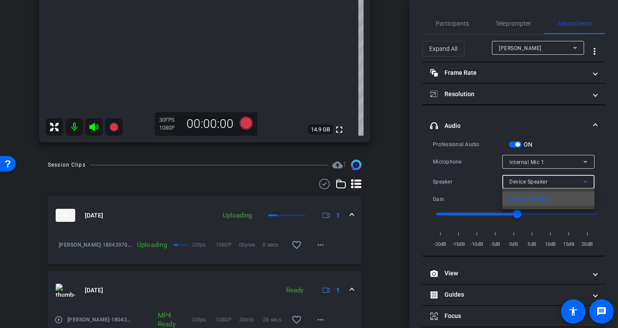
click at [522, 182] on div at bounding box center [309, 164] width 618 height 328
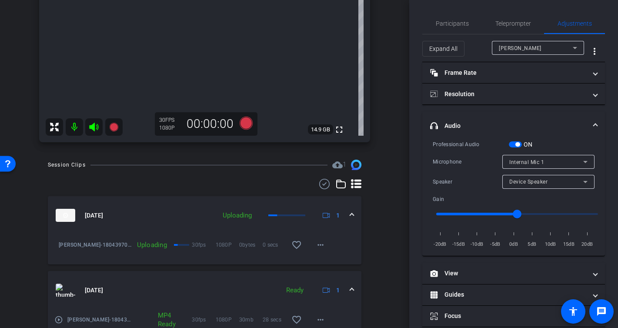
click at [524, 161] on span "Internal Mic 1" at bounding box center [526, 162] width 35 height 6
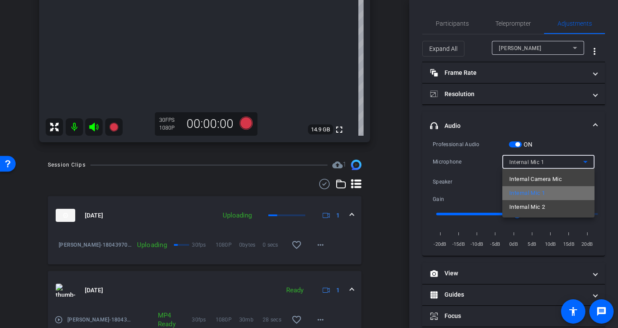
click at [524, 190] on span "Internal Mic 1" at bounding box center [527, 193] width 36 height 10
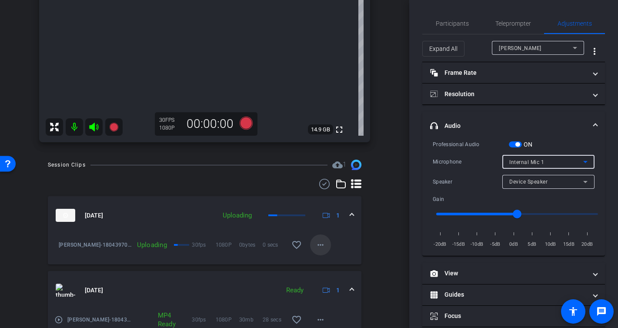
click at [325, 245] on mat-icon "more_horiz" at bounding box center [320, 245] width 10 height 10
click at [376, 238] on div at bounding box center [309, 164] width 618 height 328
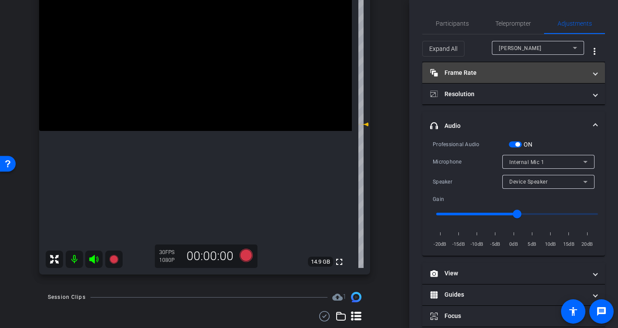
scroll to position [124, 0]
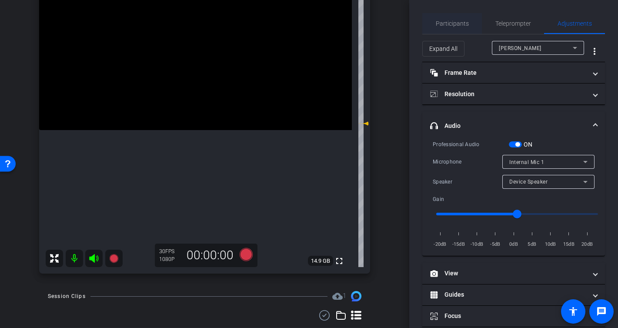
click at [445, 21] on span "Participants" at bounding box center [452, 23] width 33 height 6
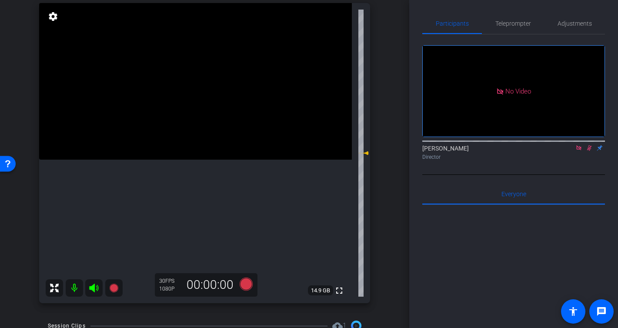
scroll to position [92, 0]
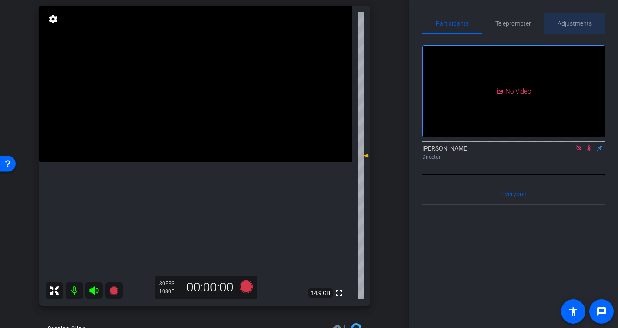
click at [571, 21] on span "Adjustments" at bounding box center [575, 23] width 34 height 6
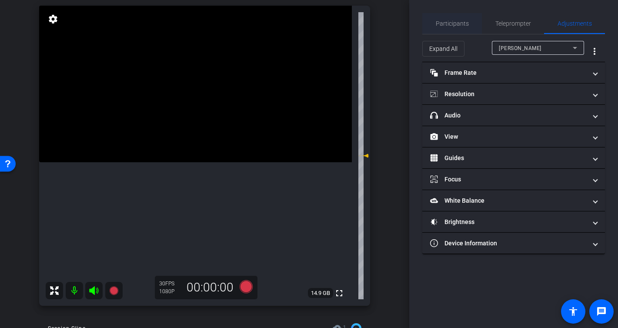
click at [455, 20] on span "Participants" at bounding box center [452, 23] width 33 height 6
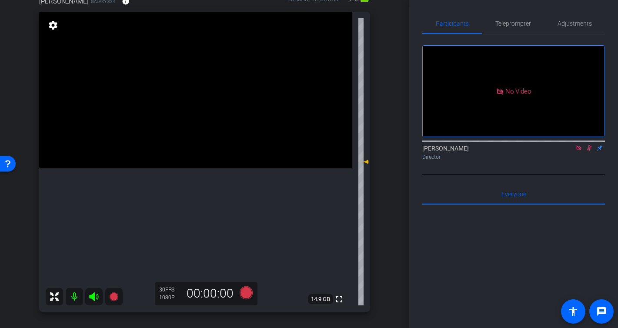
scroll to position [86, 0]
click at [589, 145] on icon at bounding box center [589, 148] width 5 height 6
click at [579, 145] on icon at bounding box center [579, 148] width 7 height 6
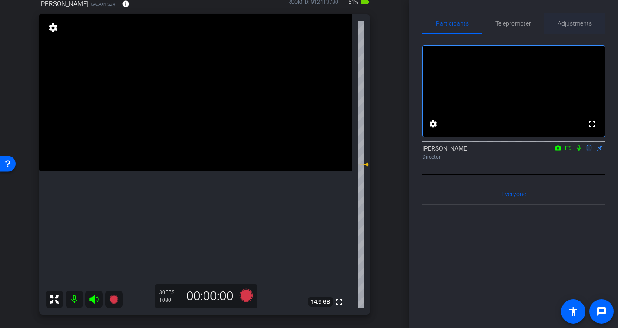
click at [565, 24] on span "Adjustments" at bounding box center [575, 23] width 34 height 6
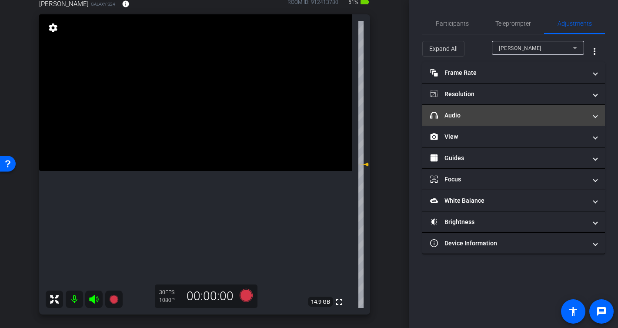
click at [463, 120] on mat-expansion-panel-header "headphone icon Audio" at bounding box center [513, 115] width 183 height 21
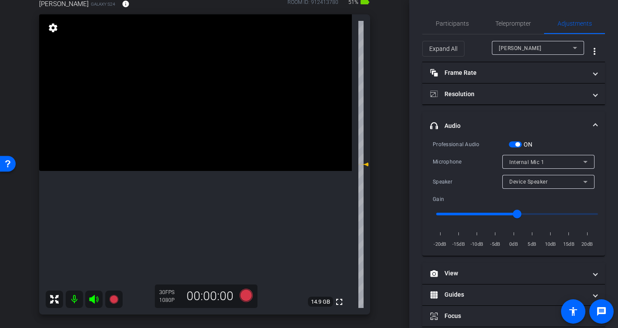
click at [522, 163] on span "Internal Mic 1" at bounding box center [526, 162] width 35 height 6
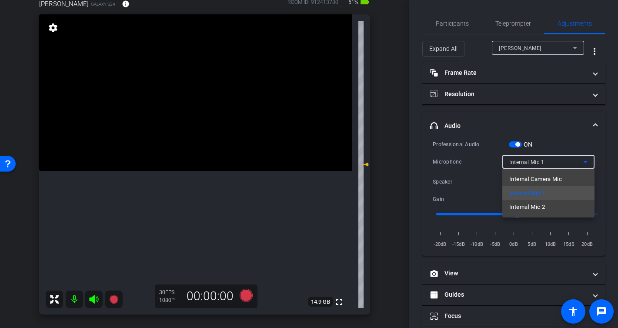
click at [526, 191] on span "Internal Mic 1" at bounding box center [527, 193] width 36 height 10
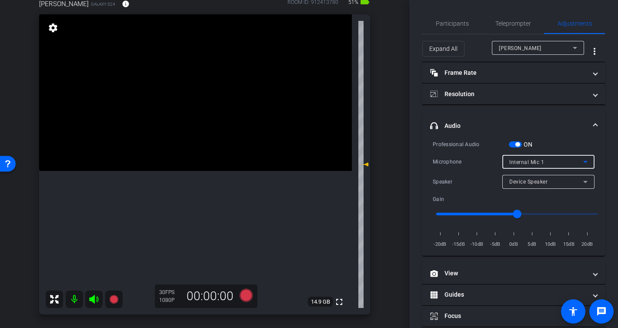
click at [533, 162] on span "Internal Mic 1" at bounding box center [526, 162] width 35 height 6
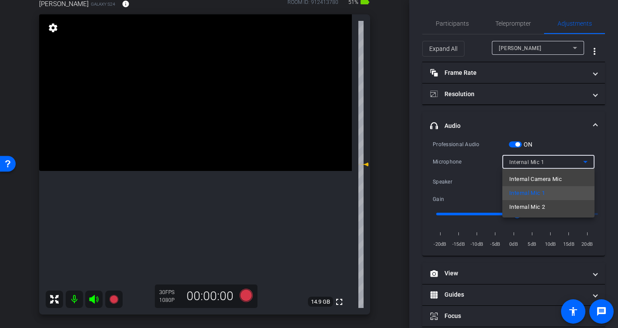
click at [541, 195] on span "Internal Mic 1" at bounding box center [527, 193] width 36 height 10
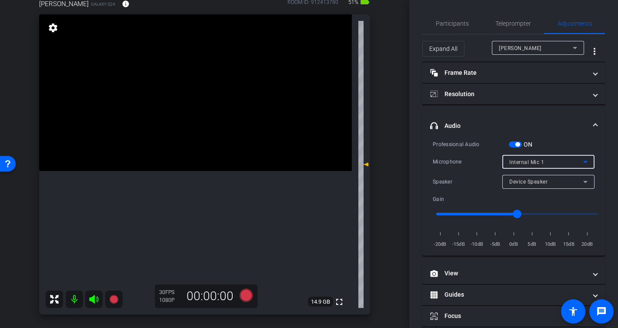
click at [390, 230] on div "arrow_back Michael Macias_18043970350 Back to project Send invite account_box g…" at bounding box center [204, 81] width 409 height 328
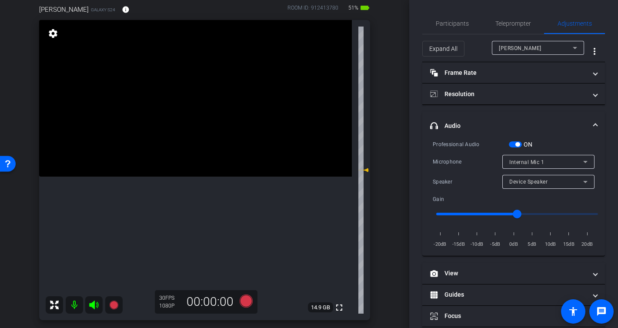
scroll to position [89, 0]
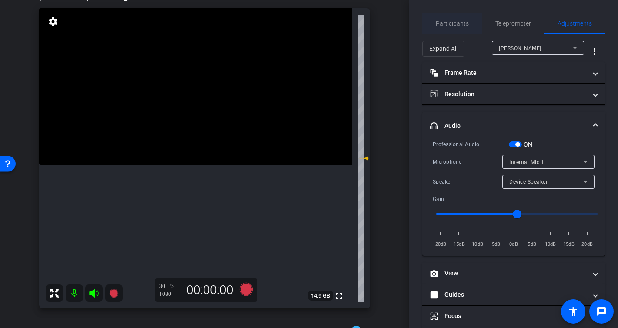
click at [445, 21] on span "Participants" at bounding box center [452, 23] width 33 height 6
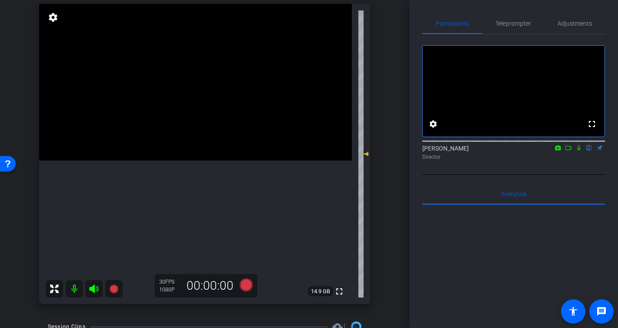
scroll to position [95, 0]
click at [248, 286] on icon at bounding box center [245, 283] width 13 height 13
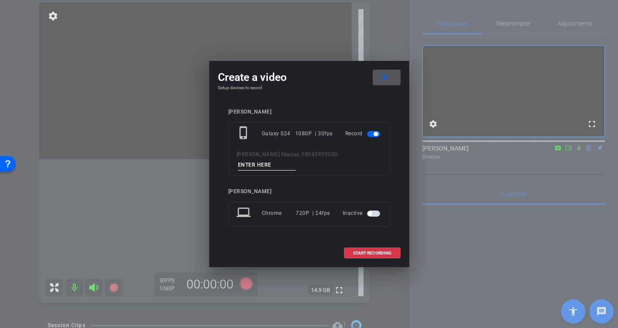
click at [296, 164] on input at bounding box center [267, 165] width 58 height 11
type input "-"
click at [370, 251] on span "START RECORDING" at bounding box center [372, 253] width 38 height 4
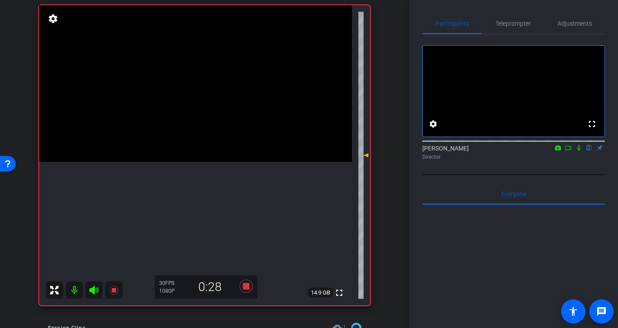
scroll to position [90, 0]
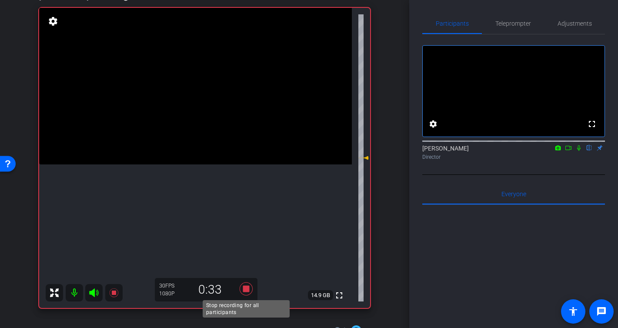
click at [246, 289] on icon at bounding box center [245, 288] width 13 height 13
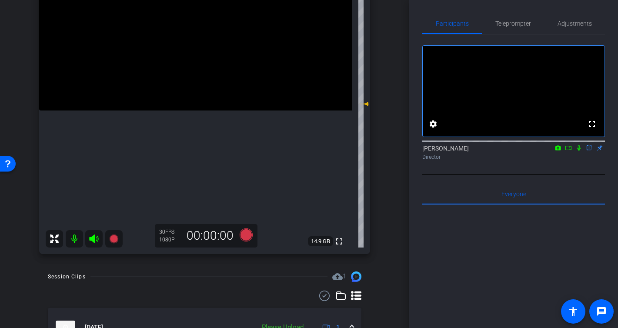
scroll to position [141, 0]
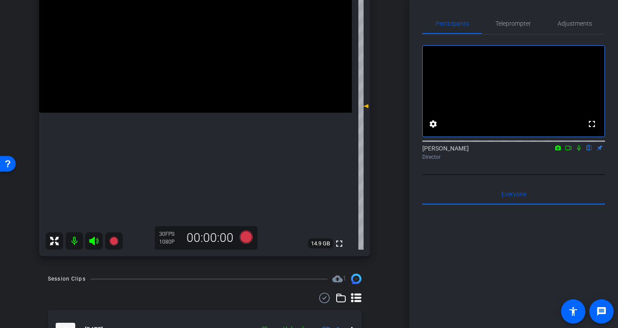
click at [577, 151] on icon at bounding box center [578, 148] width 3 height 6
click at [571, 151] on icon at bounding box center [568, 148] width 7 height 6
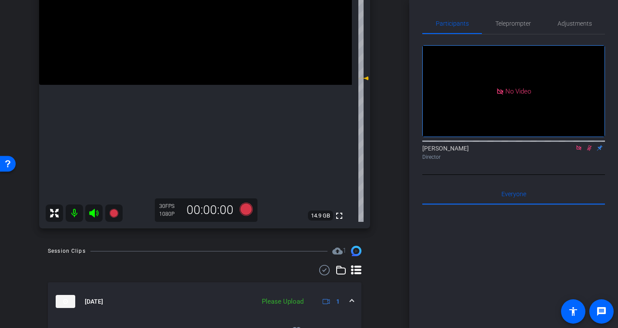
scroll to position [159, 0]
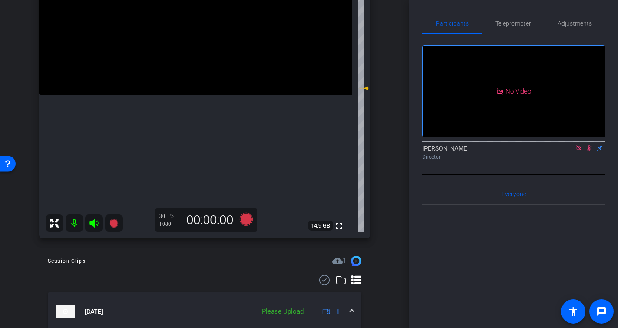
click at [592, 151] on icon at bounding box center [589, 148] width 7 height 6
click at [579, 150] on icon at bounding box center [578, 147] width 5 height 5
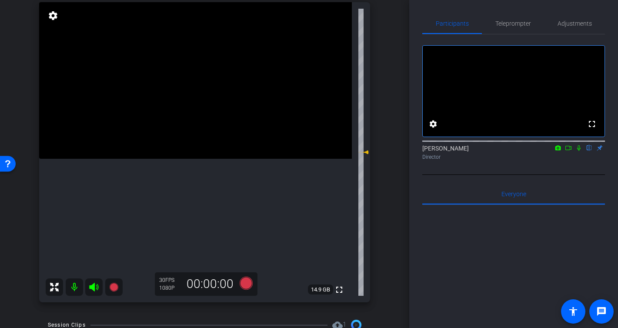
scroll to position [85, 0]
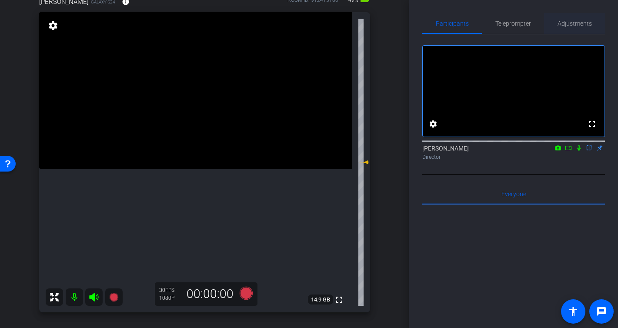
click at [562, 20] on span "Adjustments" at bounding box center [575, 23] width 34 height 6
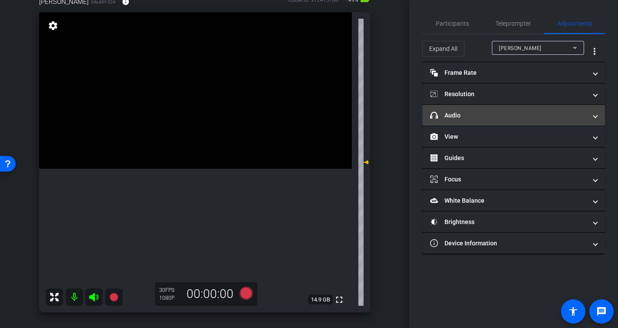
click at [459, 117] on mat-panel-title "headphone icon Audio" at bounding box center [508, 115] width 157 height 9
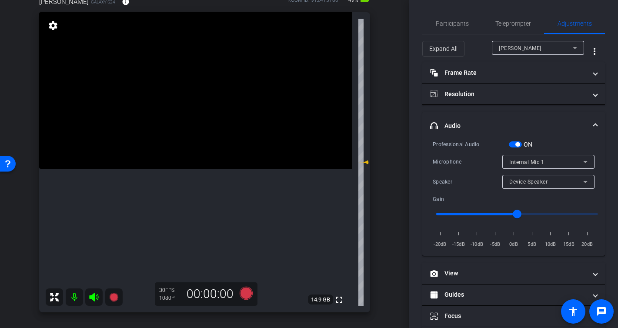
click at [513, 144] on span "button" at bounding box center [515, 144] width 13 height 6
click at [536, 161] on span "Internal Mic 1" at bounding box center [526, 162] width 35 height 6
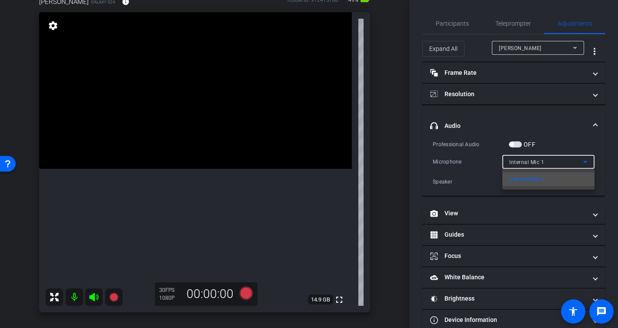
click at [538, 179] on span "Internal Mic 1" at bounding box center [527, 179] width 36 height 10
click at [538, 165] on div "Internal Mic 1" at bounding box center [546, 162] width 74 height 11
click at [407, 151] on div at bounding box center [309, 164] width 618 height 328
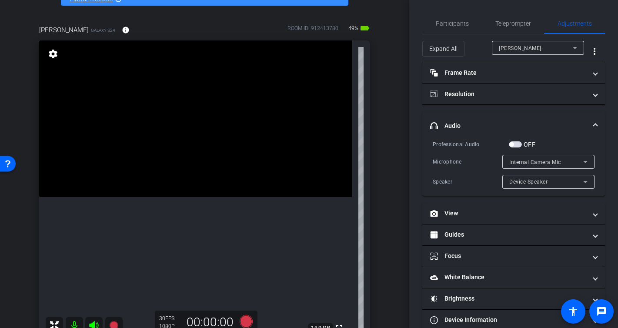
scroll to position [58, 0]
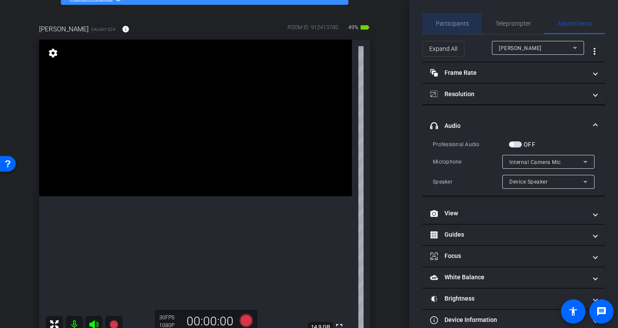
click at [459, 24] on span "Participants" at bounding box center [452, 23] width 33 height 6
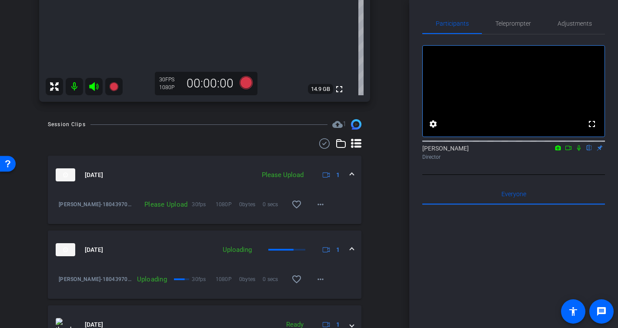
scroll to position [325, 0]
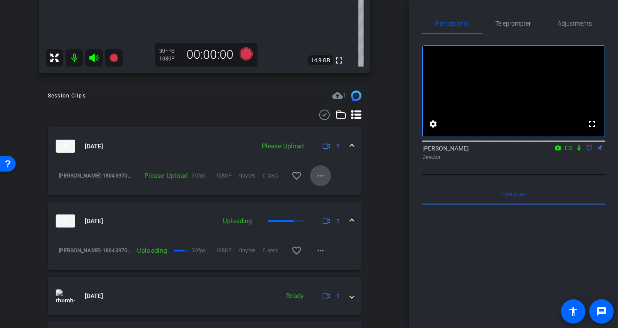
click at [323, 179] on mat-icon "more_horiz" at bounding box center [320, 176] width 10 height 10
click at [332, 191] on span "Upload" at bounding box center [334, 194] width 35 height 10
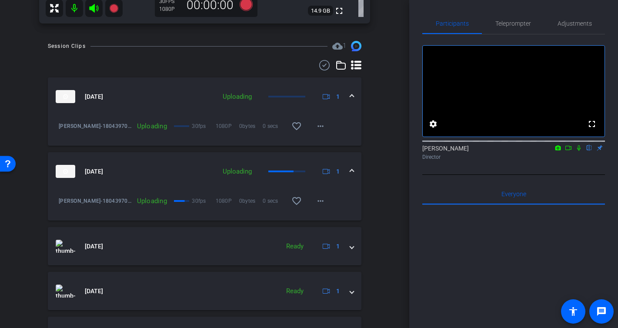
scroll to position [376, 0]
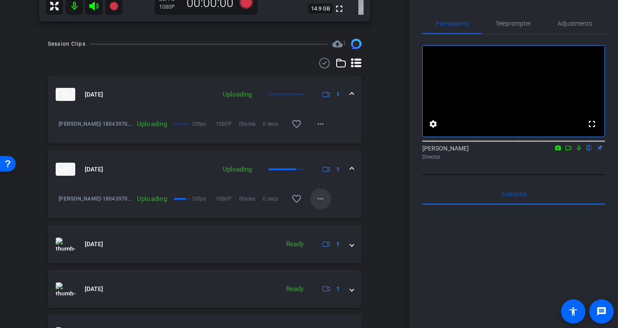
click at [322, 196] on mat-icon "more_horiz" at bounding box center [320, 199] width 10 height 10
click at [382, 192] on div at bounding box center [309, 164] width 618 height 328
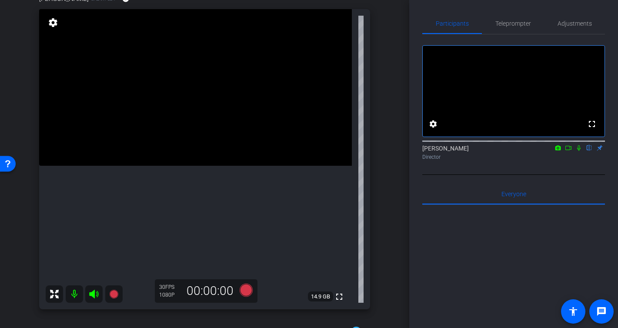
scroll to position [89, 0]
click at [381, 234] on div "Mike Macias Galaxy S24 info ROOM ID: 912413780 47% battery_std fullscreen setti…" at bounding box center [205, 148] width 366 height 338
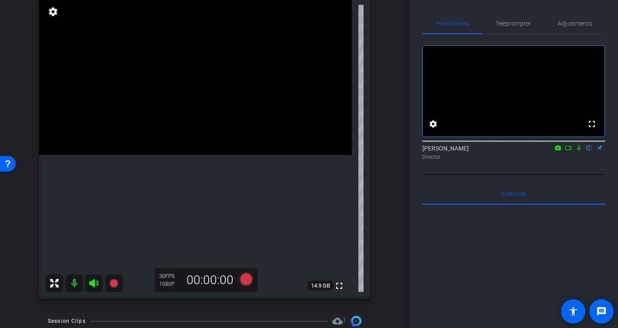
scroll to position [100, 0]
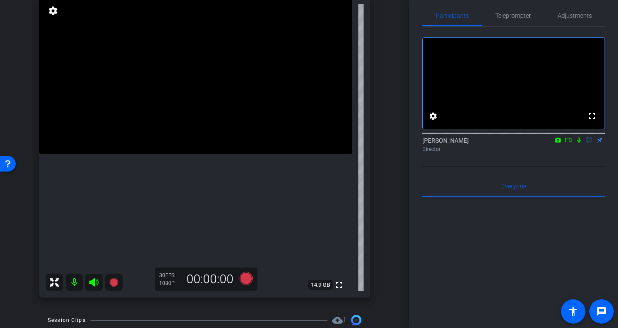
drag, startPoint x: 581, startPoint y: 155, endPoint x: 552, endPoint y: 154, distance: 29.2
click at [581, 144] on mat-icon at bounding box center [579, 140] width 10 height 8
click at [569, 143] on icon at bounding box center [568, 140] width 7 height 6
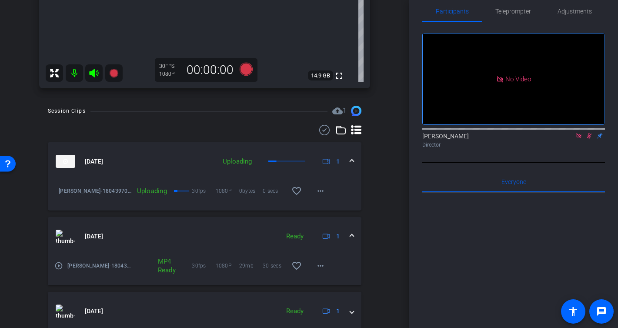
scroll to position [324, 0]
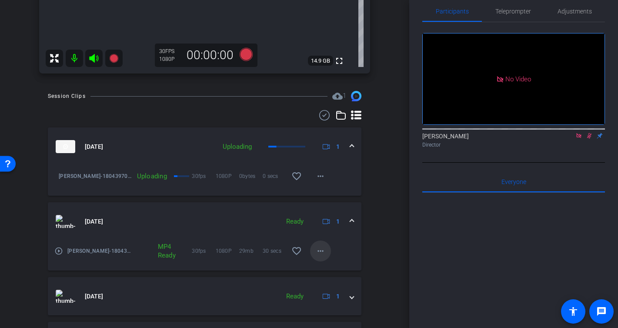
click at [327, 251] on span at bounding box center [320, 251] width 21 height 21
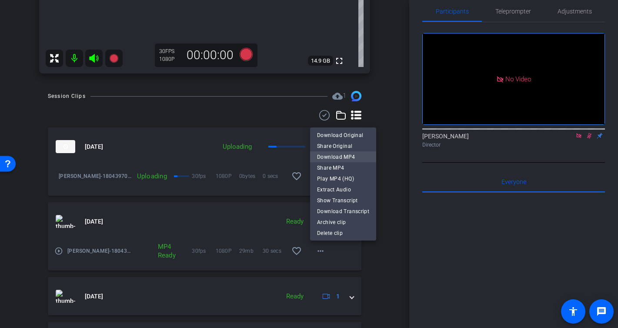
click at [353, 155] on span "Download MP4" at bounding box center [343, 157] width 52 height 10
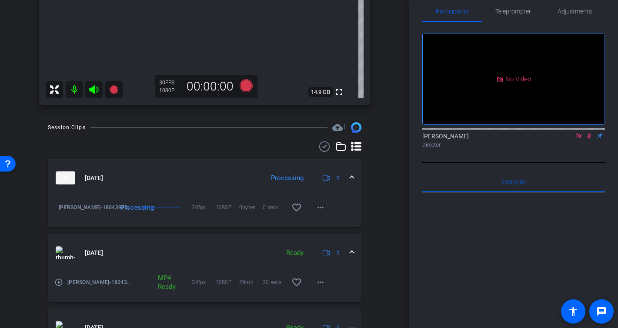
scroll to position [298, 0]
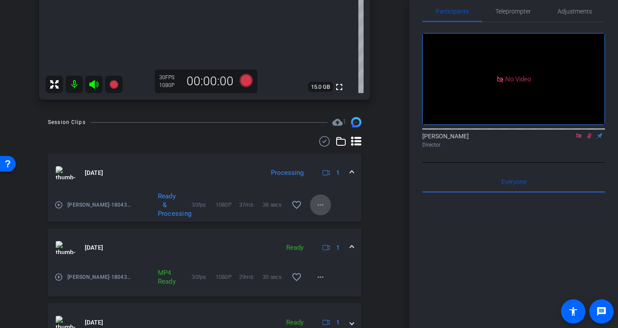
click at [325, 202] on mat-icon "more_horiz" at bounding box center [320, 205] width 10 height 10
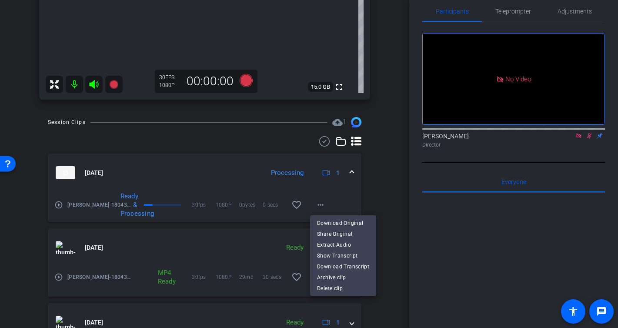
click at [384, 187] on div at bounding box center [309, 164] width 618 height 328
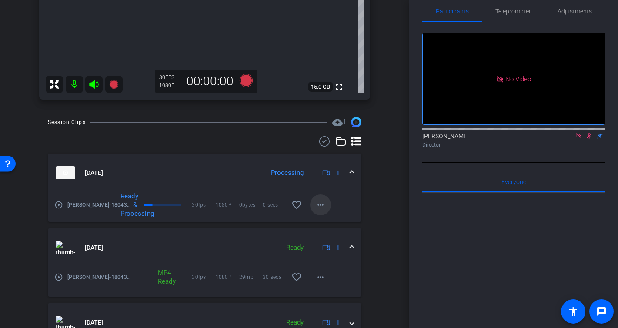
click at [324, 207] on mat-icon "more_horiz" at bounding box center [320, 205] width 10 height 10
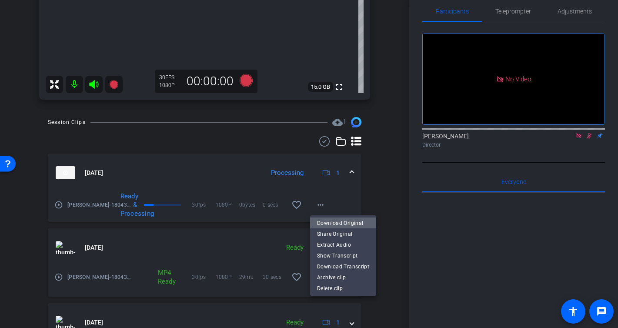
click at [352, 222] on span "Download Original" at bounding box center [343, 223] width 52 height 10
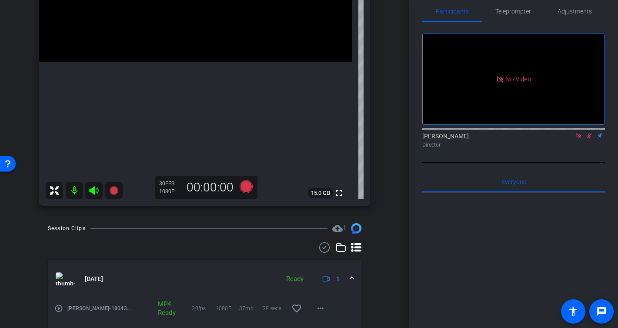
scroll to position [157, 0]
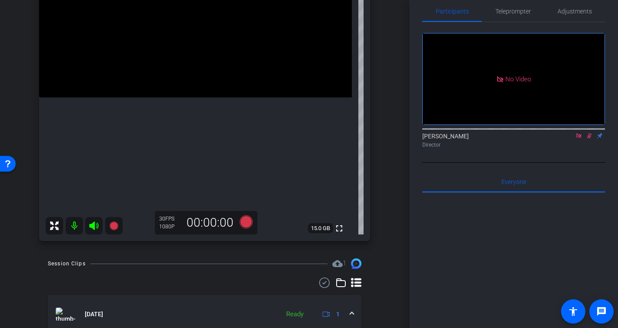
click at [589, 139] on icon at bounding box center [589, 136] width 7 height 6
click at [579, 139] on icon at bounding box center [579, 136] width 7 height 6
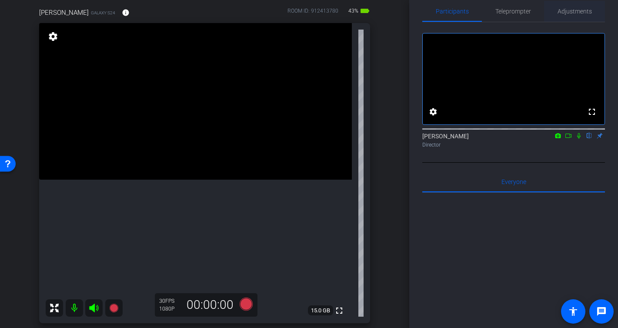
scroll to position [12, 0]
click at [585, 15] on span "Adjustments" at bounding box center [575, 11] width 34 height 21
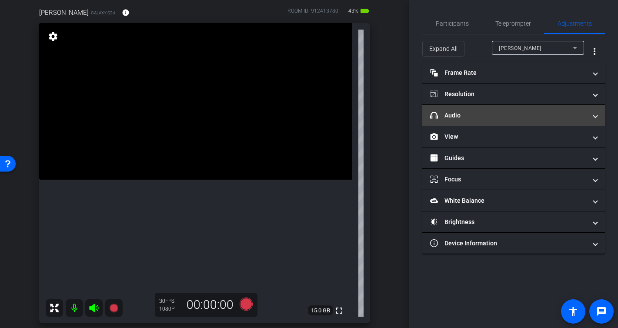
click at [466, 115] on mat-panel-title "headphone icon Audio" at bounding box center [508, 115] width 157 height 9
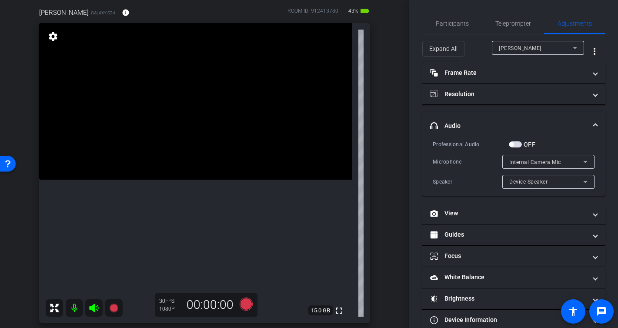
scroll to position [0, 0]
click at [519, 143] on span "button" at bounding box center [515, 144] width 13 height 6
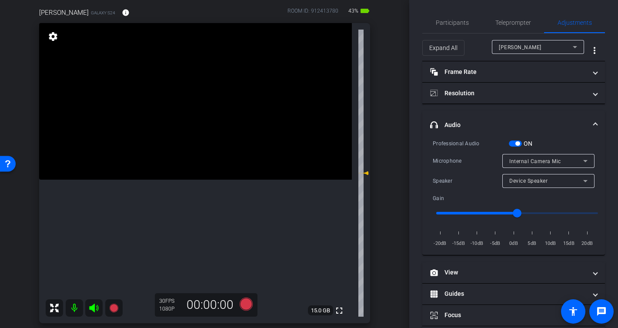
scroll to position [77, 0]
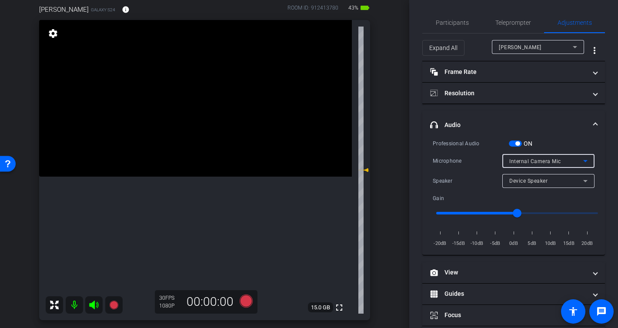
click at [542, 159] on span "Internal Camera Mic" at bounding box center [535, 161] width 52 height 6
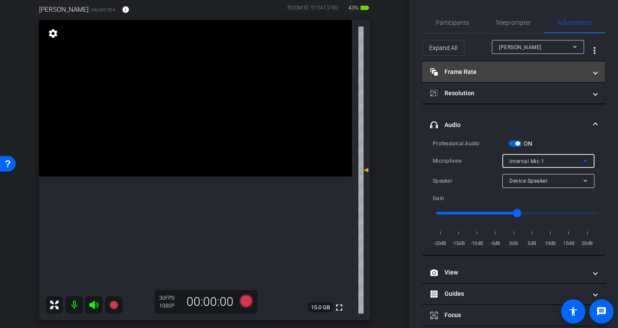
scroll to position [79, 0]
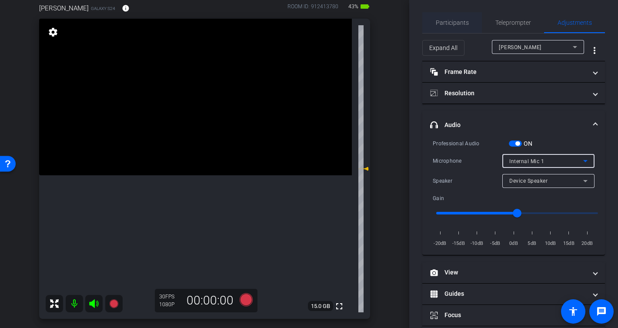
click at [456, 23] on span "Participants" at bounding box center [452, 23] width 33 height 6
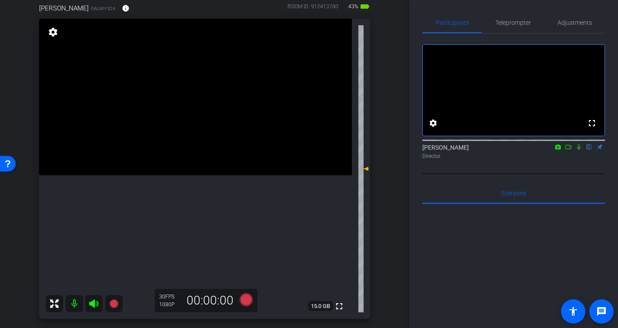
click at [572, 151] on mat-icon at bounding box center [568, 147] width 10 height 8
click at [572, 25] on span "Adjustments" at bounding box center [575, 22] width 34 height 6
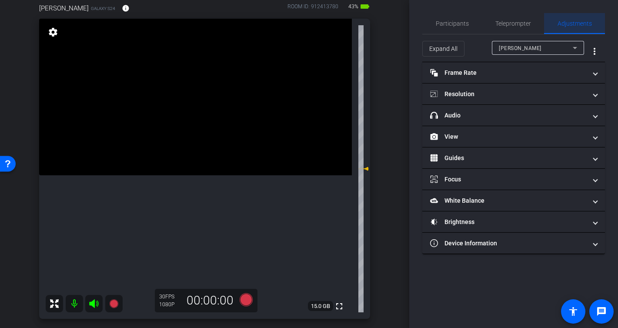
scroll to position [0, 0]
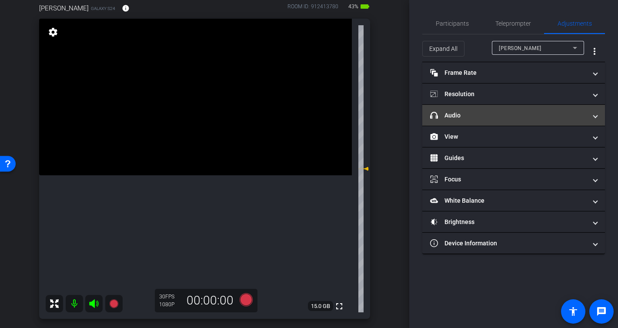
click at [453, 113] on mat-panel-title "headphone icon Audio" at bounding box center [508, 115] width 157 height 9
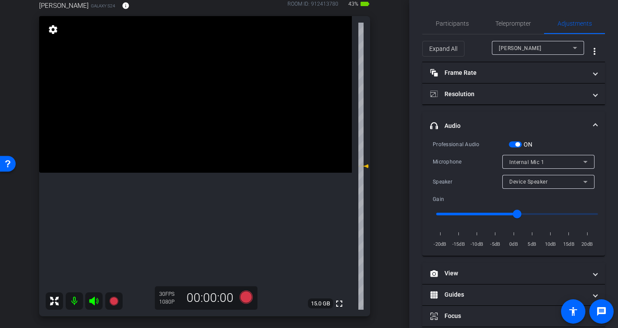
scroll to position [82, 0]
click at [446, 20] on span "Participants" at bounding box center [452, 23] width 33 height 6
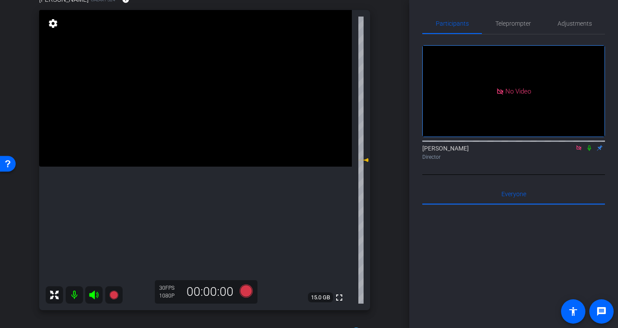
scroll to position [90, 0]
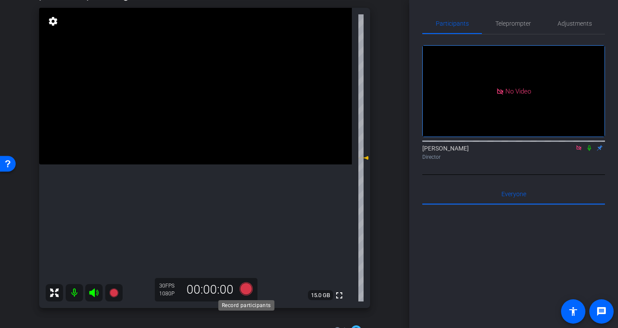
click at [246, 289] on icon at bounding box center [245, 288] width 13 height 13
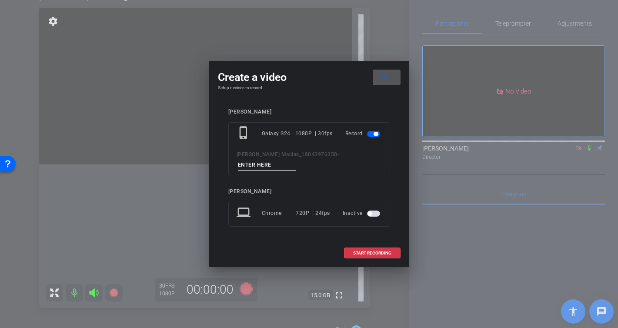
click at [296, 161] on input at bounding box center [267, 165] width 58 height 11
type input "-"
click at [365, 251] on span "START RECORDING" at bounding box center [372, 253] width 38 height 4
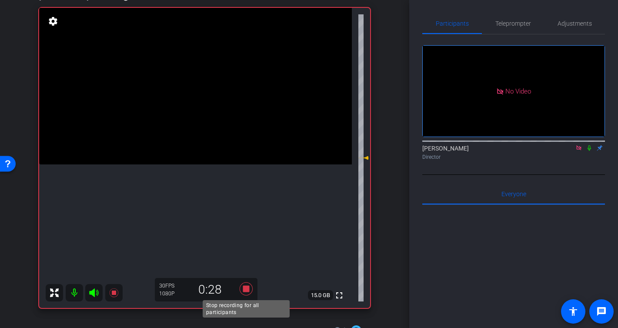
click at [248, 289] on icon at bounding box center [245, 288] width 13 height 13
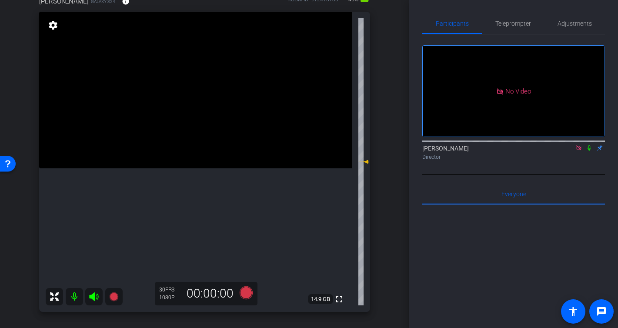
scroll to position [85, 0]
click at [244, 296] on icon at bounding box center [245, 293] width 13 height 13
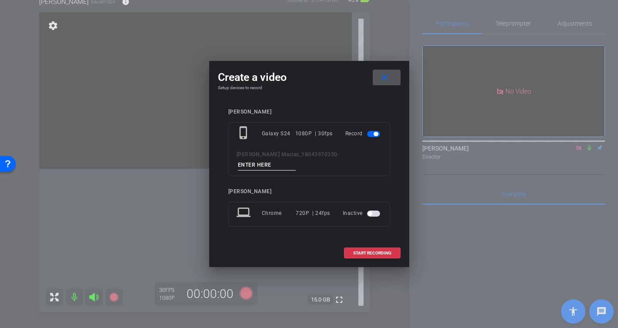
click at [296, 160] on input at bounding box center [267, 165] width 58 height 11
type input "-"
click at [372, 251] on span "START RECORDING" at bounding box center [372, 253] width 38 height 4
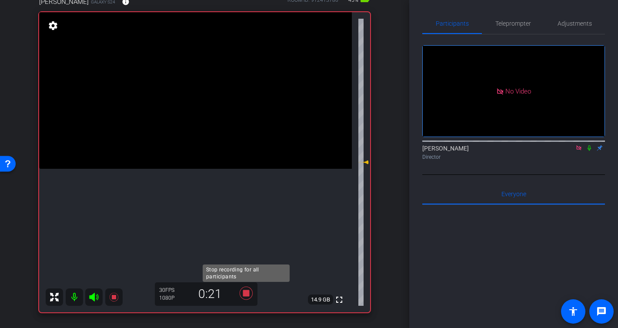
click at [245, 295] on icon at bounding box center [245, 293] width 13 height 13
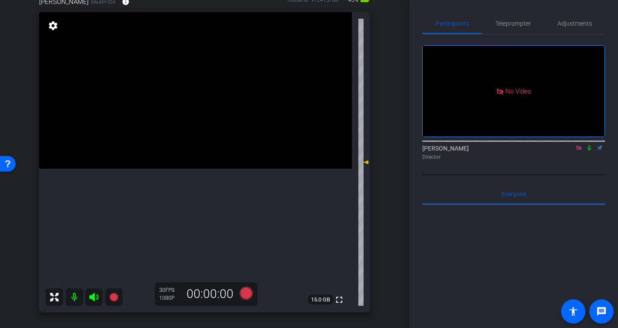
click at [579, 145] on icon at bounding box center [579, 148] width 7 height 6
click at [572, 23] on span "Adjustments" at bounding box center [575, 23] width 34 height 6
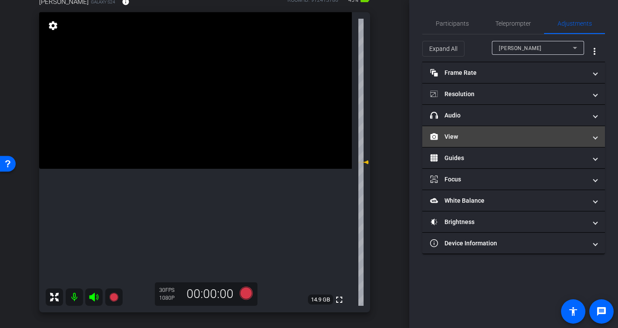
click at [451, 133] on mat-panel-title "View" at bounding box center [508, 136] width 157 height 9
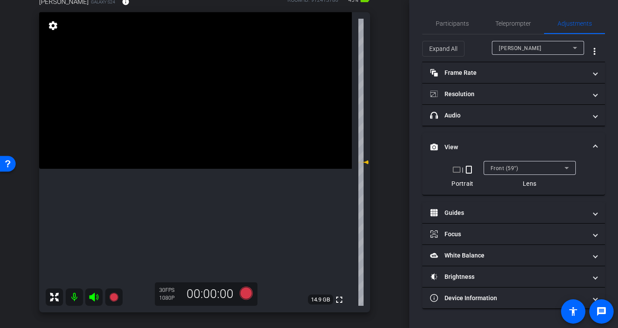
click at [506, 168] on span "Front (59°)" at bounding box center [505, 168] width 28 height 6
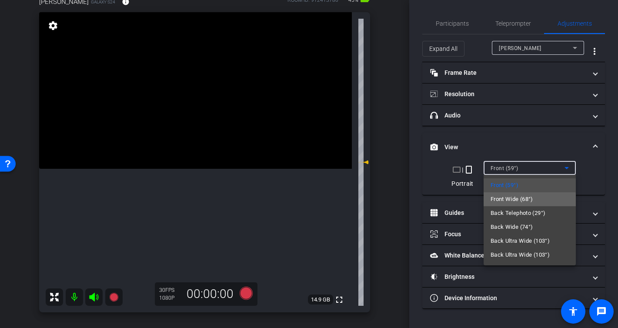
click at [525, 200] on span "Front Wide (68°)" at bounding box center [512, 199] width 43 height 10
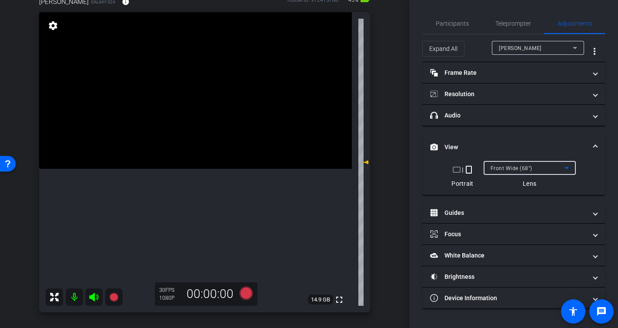
click at [512, 166] on span "Front Wide (68°)" at bounding box center [512, 168] width 42 height 6
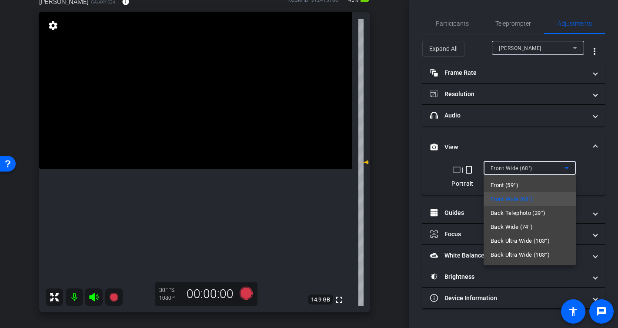
click at [515, 199] on span "Front Wide (68°)" at bounding box center [512, 199] width 43 height 10
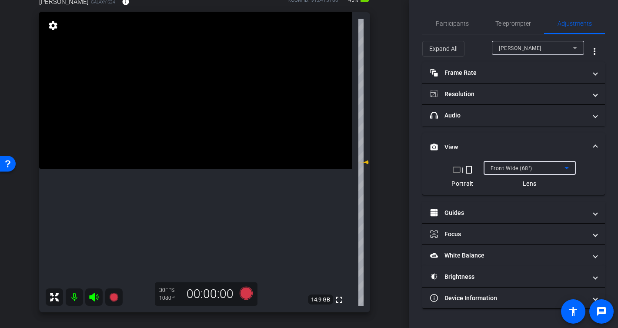
click at [504, 170] on span "Front Wide (68°)" at bounding box center [512, 168] width 42 height 6
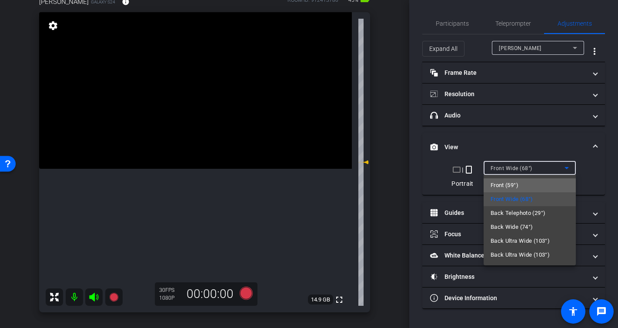
click at [508, 185] on span "Front (59°)" at bounding box center [505, 185] width 28 height 10
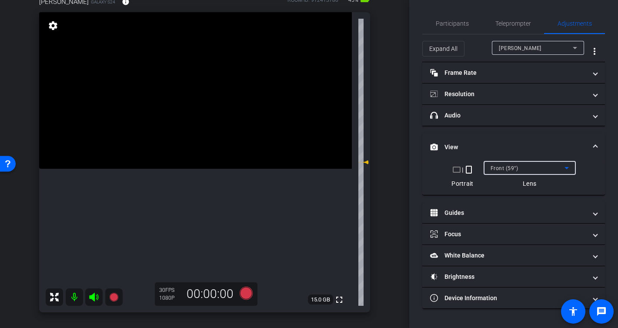
click at [508, 170] on span "Front (59°)" at bounding box center [505, 168] width 28 height 6
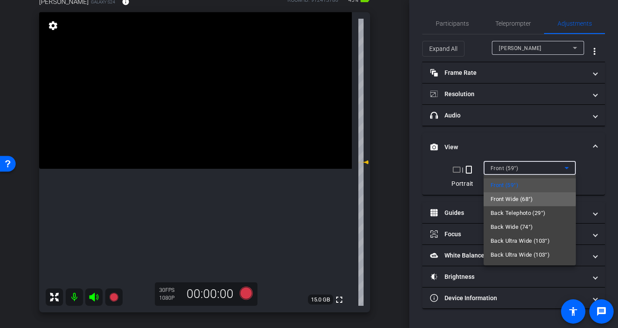
click at [511, 197] on span "Front Wide (68°)" at bounding box center [512, 199] width 43 height 10
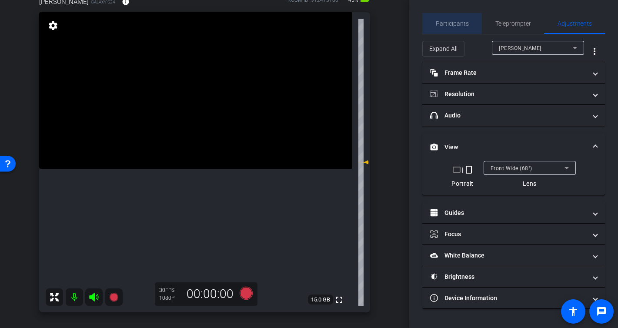
click at [456, 25] on span "Participants" at bounding box center [452, 23] width 33 height 6
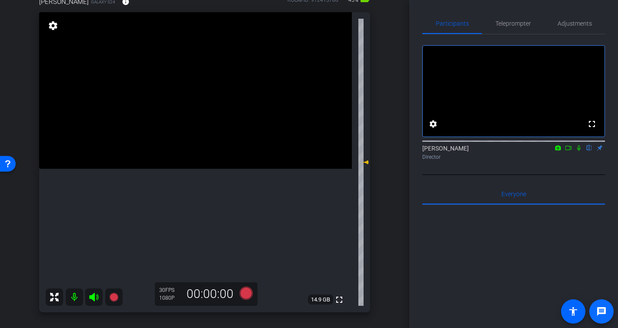
click at [605, 310] on mat-icon "message" at bounding box center [601, 311] width 10 height 10
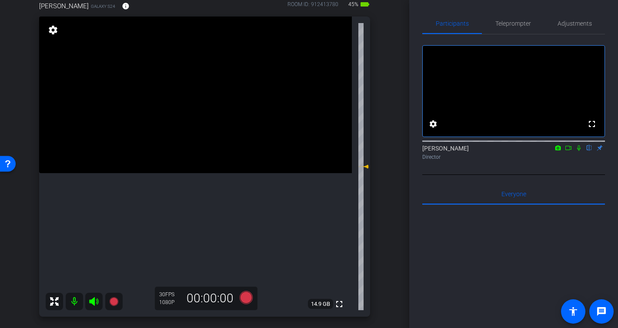
scroll to position [84, 0]
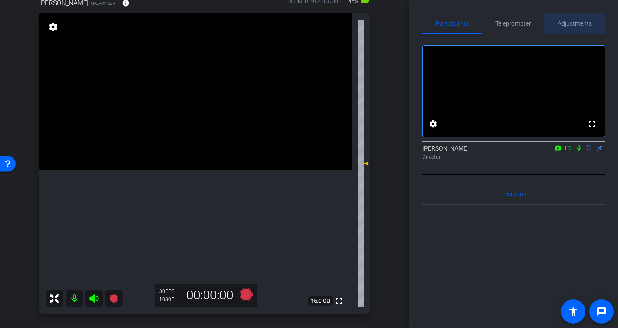
click at [575, 21] on span "Adjustments" at bounding box center [575, 23] width 34 height 6
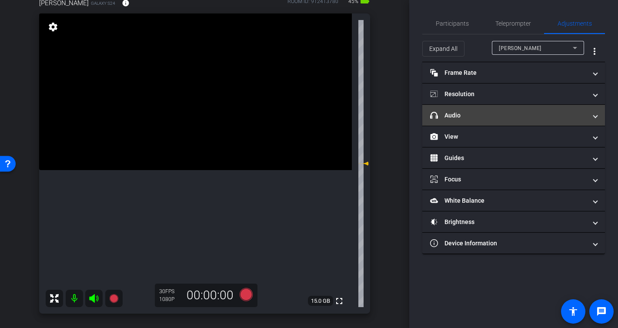
click at [469, 113] on mat-panel-title "headphone icon Audio" at bounding box center [508, 115] width 157 height 9
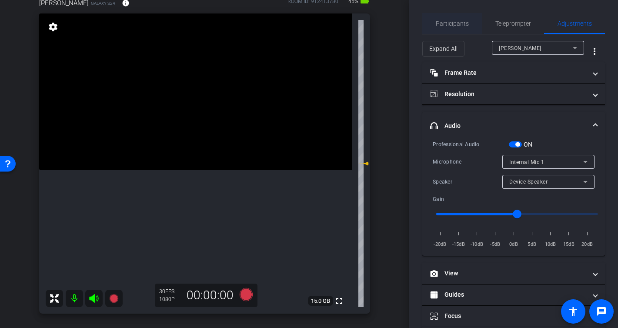
click at [451, 21] on span "Participants" at bounding box center [452, 23] width 33 height 6
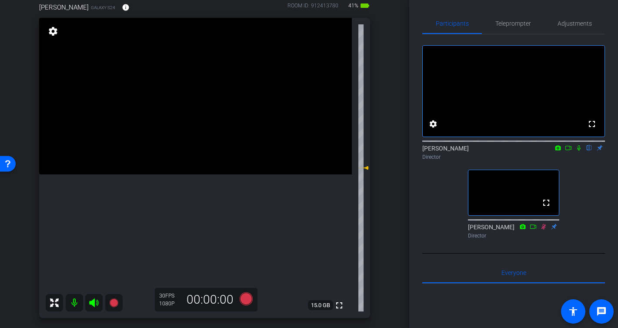
scroll to position [81, 0]
click at [245, 298] on icon at bounding box center [245, 297] width 13 height 13
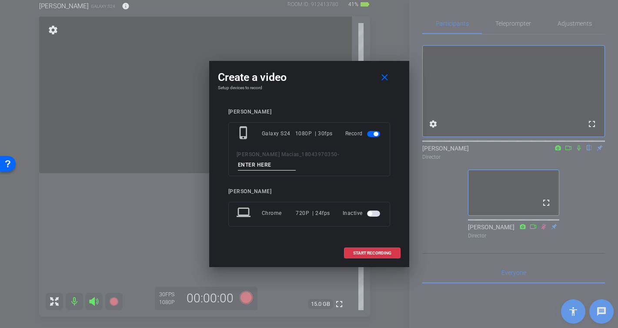
click at [296, 161] on input at bounding box center [267, 165] width 58 height 11
type input "-"
click at [382, 243] on span at bounding box center [373, 253] width 56 height 21
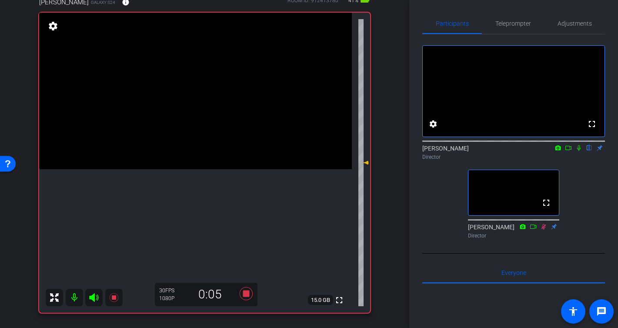
scroll to position [85, 0]
click at [580, 151] on icon at bounding box center [578, 148] width 3 height 6
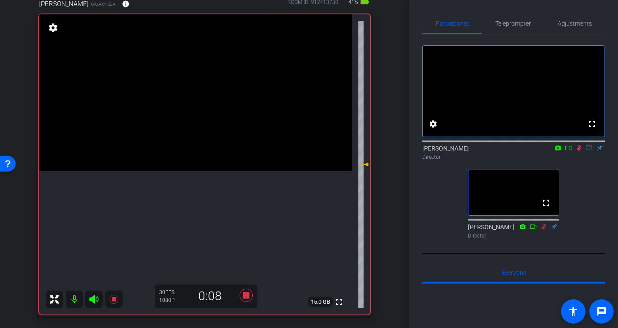
scroll to position [82, 0]
click at [578, 151] on icon at bounding box center [579, 148] width 7 height 6
click at [244, 298] on icon at bounding box center [245, 296] width 13 height 13
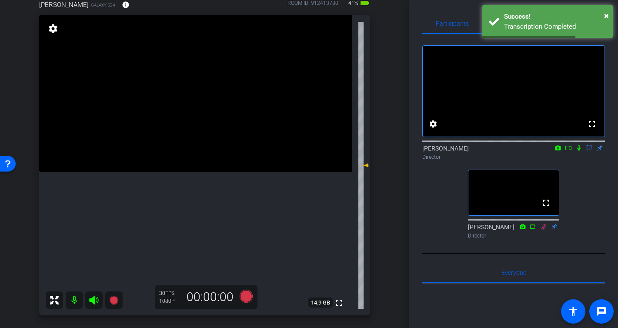
click at [95, 301] on icon at bounding box center [94, 300] width 10 height 10
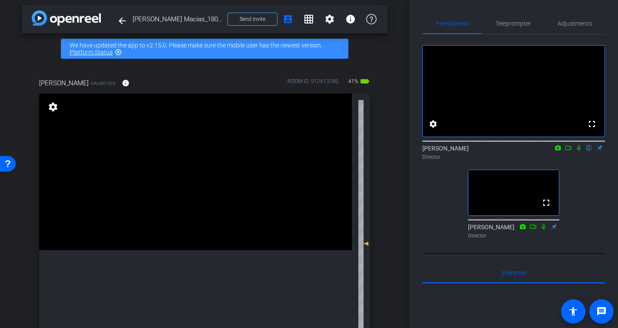
scroll to position [0, 0]
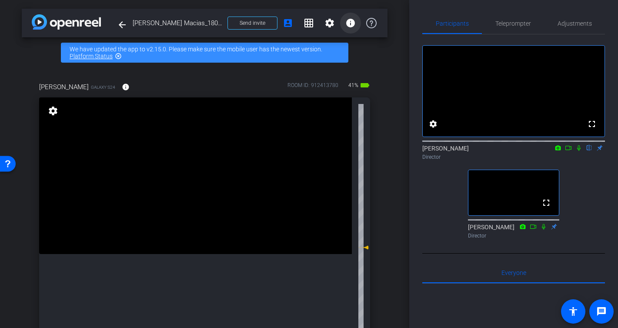
click at [350, 22] on mat-icon "info" at bounding box center [350, 23] width 10 height 10
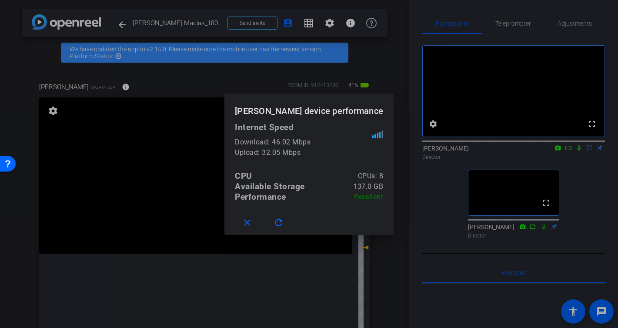
click at [396, 129] on div at bounding box center [309, 164] width 618 height 328
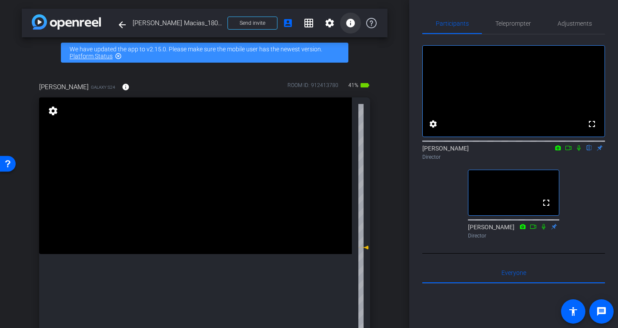
click at [350, 26] on mat-icon "info" at bounding box center [350, 23] width 10 height 10
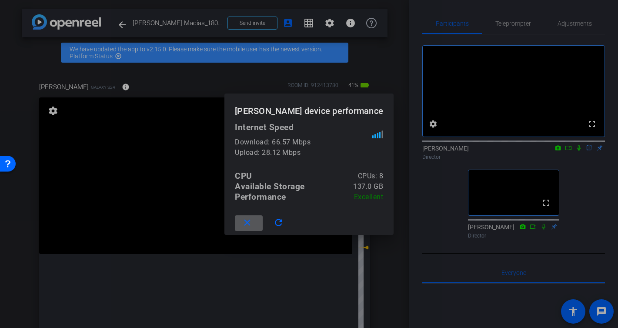
click at [350, 25] on div at bounding box center [309, 164] width 618 height 328
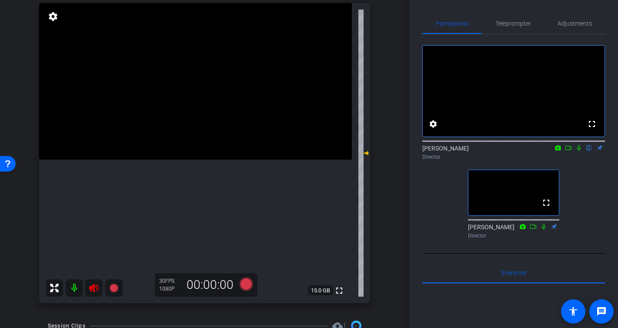
scroll to position [97, 0]
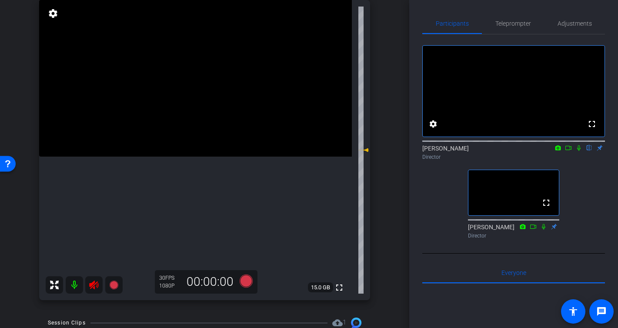
click at [89, 286] on icon at bounding box center [93, 285] width 9 height 9
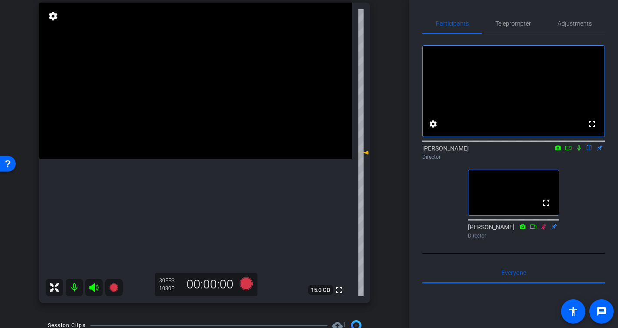
scroll to position [97, 0]
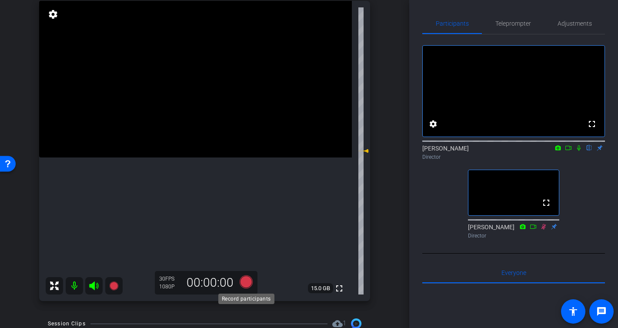
click at [247, 282] on icon at bounding box center [245, 281] width 13 height 13
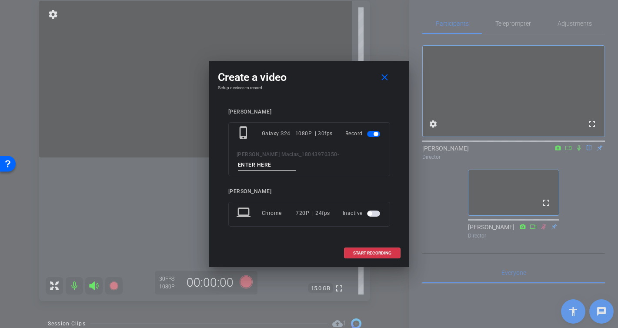
click at [296, 160] on input at bounding box center [267, 165] width 58 height 11
type input "-"
click at [369, 251] on span "START RECORDING" at bounding box center [372, 253] width 38 height 4
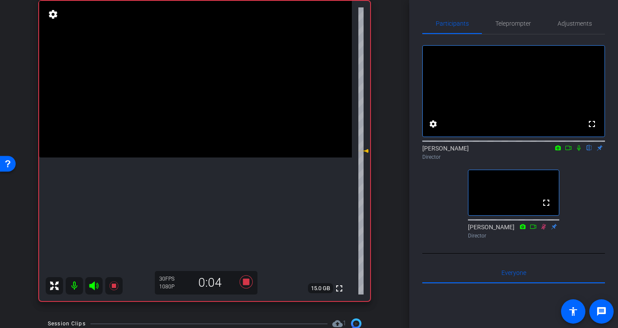
click at [580, 151] on icon at bounding box center [578, 148] width 3 height 6
click at [579, 151] on icon at bounding box center [579, 148] width 7 height 6
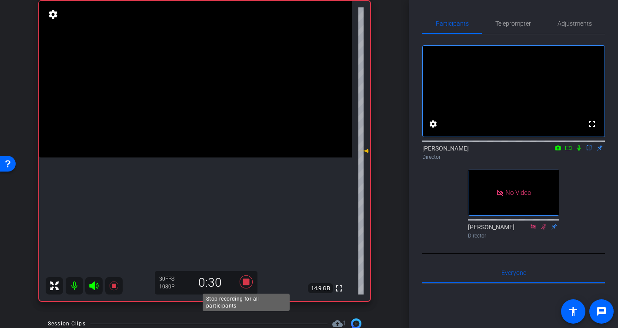
click at [245, 275] on icon at bounding box center [245, 281] width 13 height 13
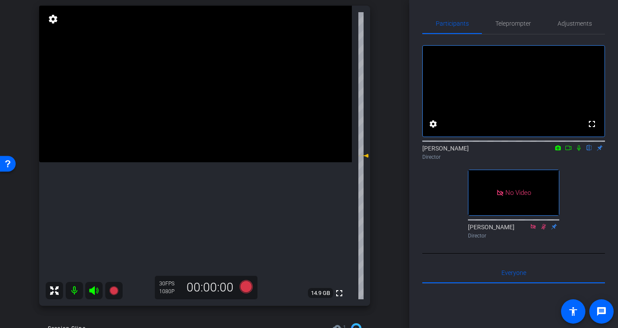
scroll to position [90, 0]
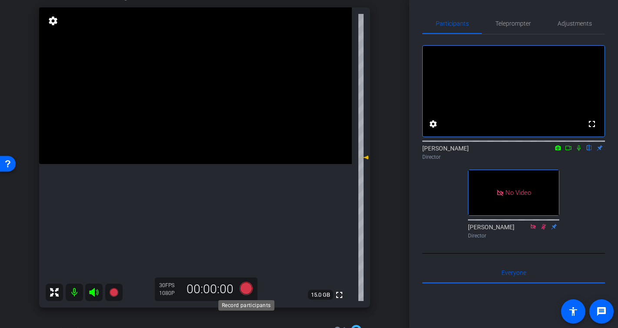
click at [248, 289] on icon at bounding box center [245, 288] width 13 height 13
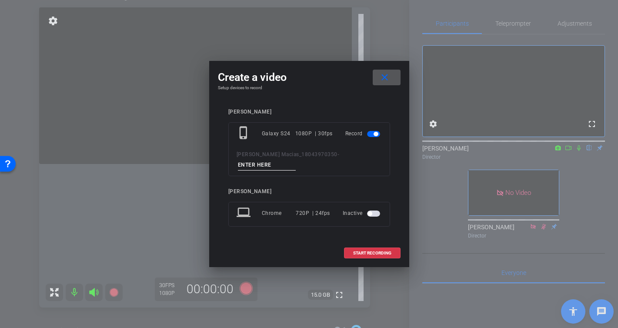
click at [296, 160] on input at bounding box center [267, 165] width 58 height 11
type input "-"
click at [376, 251] on span "START RECORDING" at bounding box center [372, 253] width 38 height 4
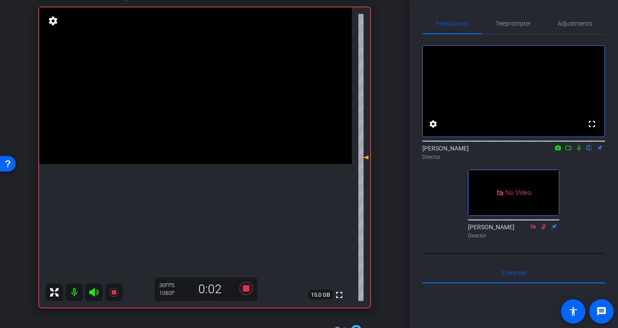
click at [579, 151] on icon at bounding box center [578, 148] width 3 height 6
click at [580, 151] on icon at bounding box center [579, 148] width 7 height 6
click at [247, 291] on icon at bounding box center [245, 288] width 13 height 13
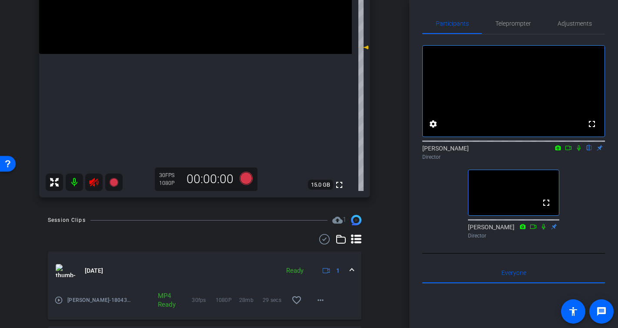
scroll to position [198, 0]
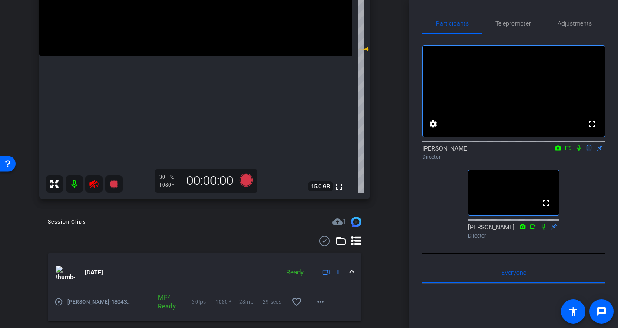
click at [89, 189] on mat-icon at bounding box center [93, 183] width 17 height 17
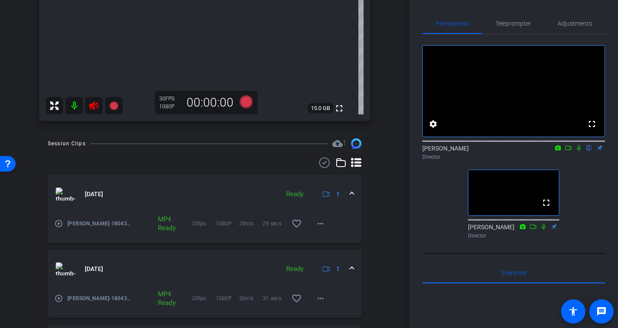
scroll to position [278, 0]
click at [324, 228] on span at bounding box center [320, 222] width 21 height 21
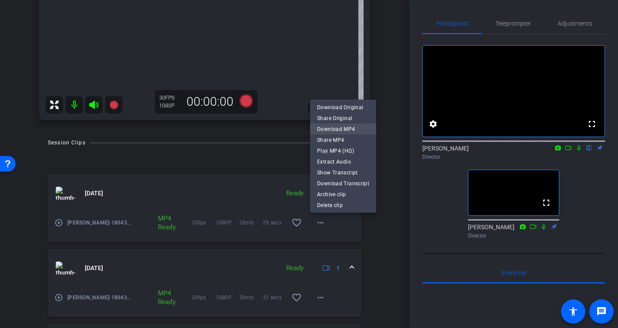
click at [352, 126] on span "Download MP4" at bounding box center [343, 129] width 52 height 10
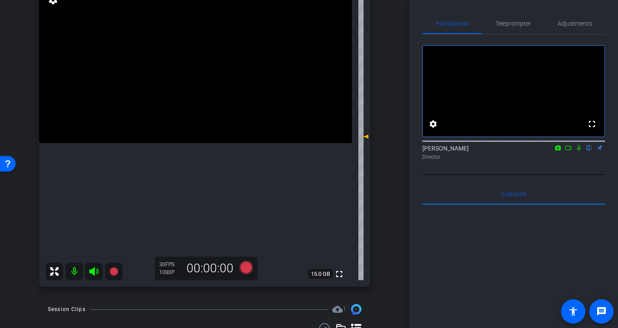
scroll to position [108, 0]
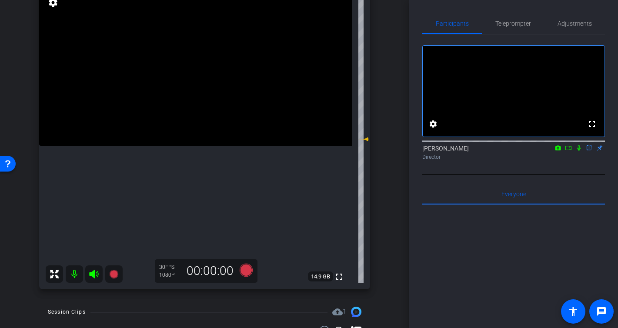
click at [580, 152] on mat-icon at bounding box center [579, 148] width 10 height 8
click at [99, 275] on mat-icon at bounding box center [93, 273] width 17 height 17
click at [97, 277] on icon at bounding box center [94, 274] width 10 height 10
drag, startPoint x: 578, startPoint y: 159, endPoint x: 564, endPoint y: 164, distance: 15.4
click at [578, 151] on icon at bounding box center [579, 148] width 7 height 6
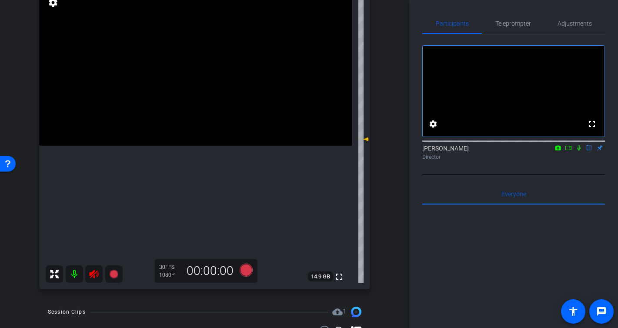
drag, startPoint x: 100, startPoint y: 268, endPoint x: 95, endPoint y: 271, distance: 5.6
click at [98, 269] on mat-icon at bounding box center [93, 273] width 17 height 17
click at [94, 275] on icon at bounding box center [94, 274] width 10 height 10
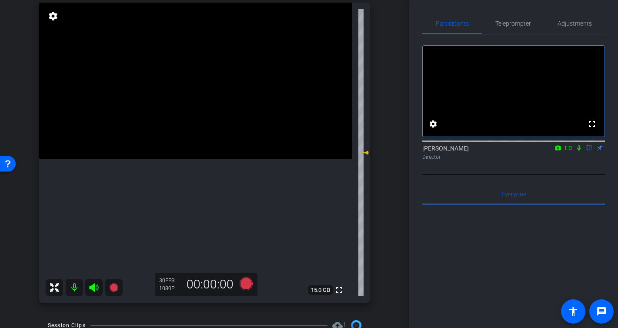
scroll to position [88, 0]
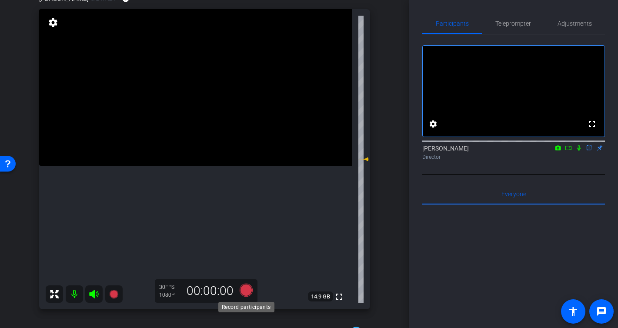
click at [246, 293] on icon at bounding box center [245, 290] width 13 height 13
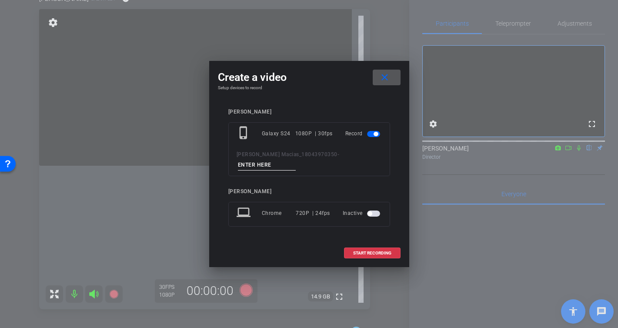
click at [296, 160] on input at bounding box center [267, 165] width 58 height 11
type input "-"
drag, startPoint x: 352, startPoint y: 240, endPoint x: 354, endPoint y: 248, distance: 8.4
click at [354, 248] on button "START RECORDING" at bounding box center [372, 253] width 57 height 11
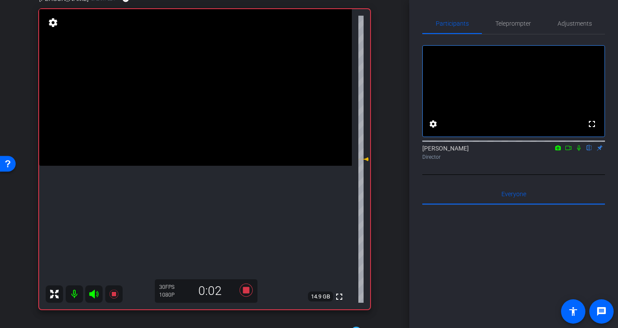
click at [581, 151] on icon at bounding box center [579, 148] width 7 height 6
click at [340, 297] on mat-icon "fullscreen" at bounding box center [339, 296] width 10 height 10
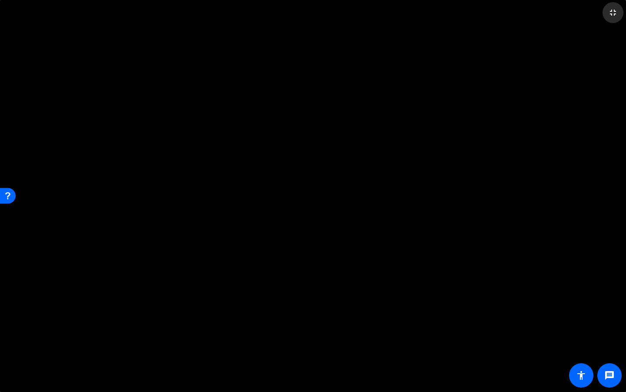
click at [615, 13] on mat-icon "fullscreen_exit" at bounding box center [613, 12] width 10 height 10
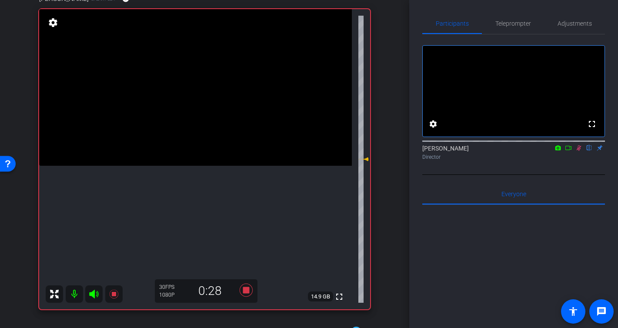
drag, startPoint x: 581, startPoint y: 161, endPoint x: 539, endPoint y: 177, distance: 44.4
click at [580, 151] on icon at bounding box center [579, 148] width 7 height 6
click at [247, 292] on icon at bounding box center [245, 290] width 13 height 13
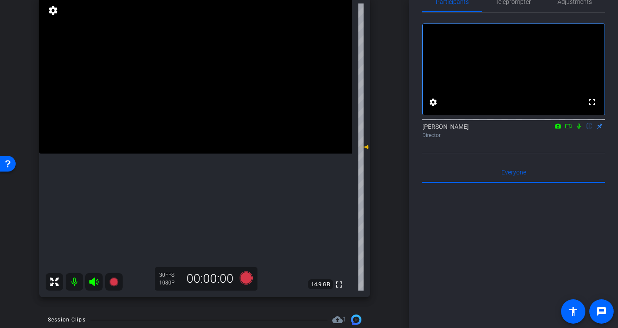
scroll to position [23, 0]
click at [242, 278] on icon at bounding box center [245, 277] width 13 height 13
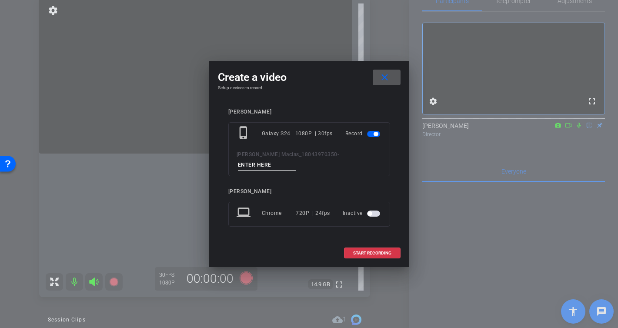
click at [296, 160] on input at bounding box center [267, 165] width 58 height 11
type input "-"
click at [381, 251] on span "START RECORDING" at bounding box center [372, 253] width 38 height 4
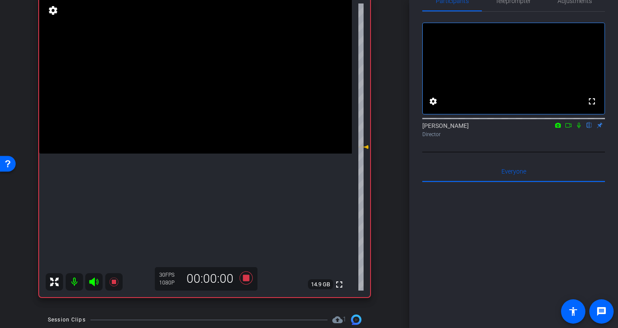
scroll to position [104, 0]
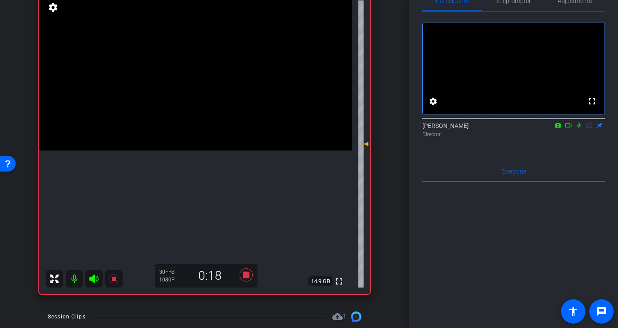
click at [580, 128] on icon at bounding box center [578, 126] width 3 height 6
click at [580, 128] on icon at bounding box center [579, 125] width 7 height 6
click at [247, 275] on icon at bounding box center [245, 274] width 13 height 13
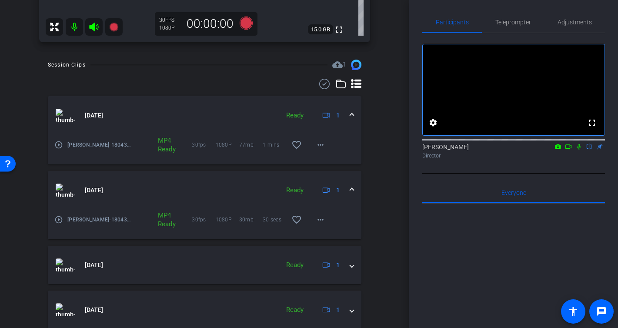
scroll to position [357, 0]
click at [325, 220] on span at bounding box center [320, 218] width 21 height 21
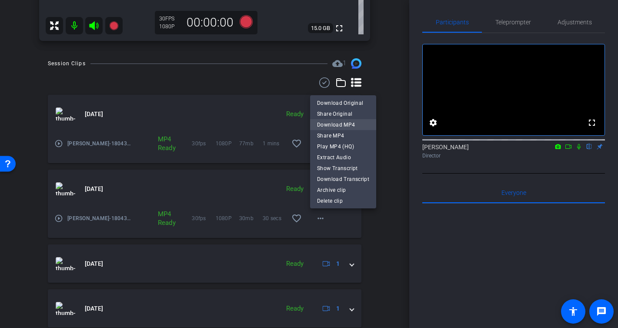
click at [346, 121] on span "Download MP4" at bounding box center [343, 124] width 52 height 10
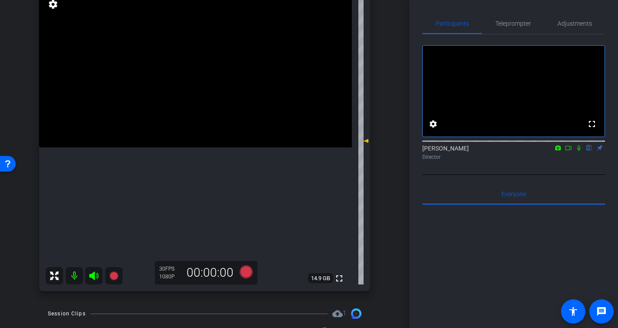
scroll to position [111, 0]
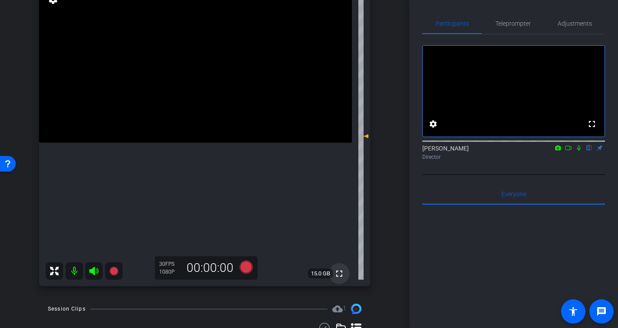
click at [342, 273] on mat-icon "fullscreen" at bounding box center [339, 273] width 10 height 10
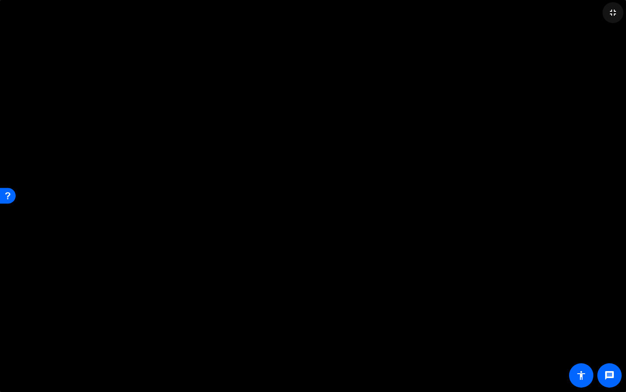
click at [618, 13] on mat-icon "fullscreen_exit" at bounding box center [613, 12] width 10 height 10
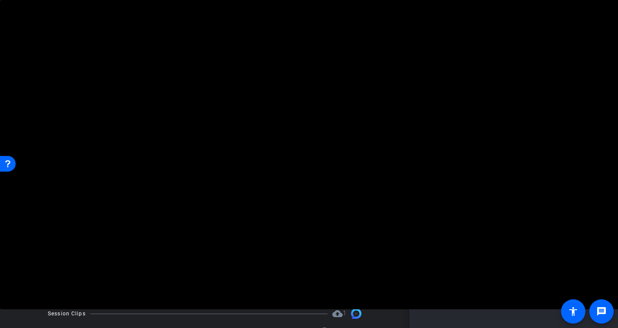
scroll to position [110, 0]
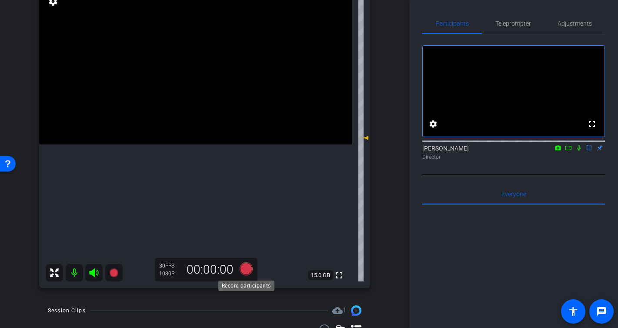
click at [247, 272] on icon at bounding box center [245, 268] width 13 height 13
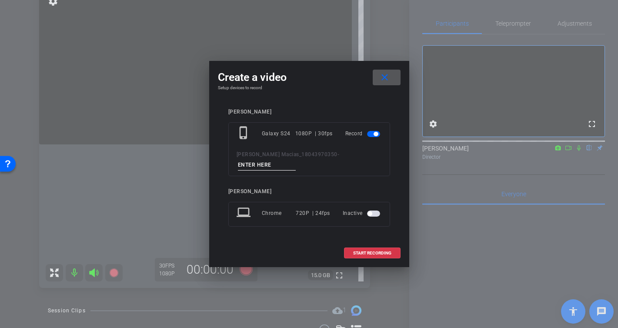
click at [296, 160] on input at bounding box center [267, 165] width 58 height 11
type input "-"
click at [367, 251] on span "START RECORDING" at bounding box center [372, 253] width 38 height 4
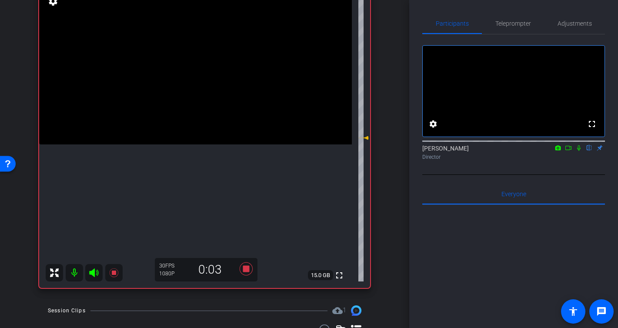
click at [580, 151] on icon at bounding box center [579, 148] width 7 height 6
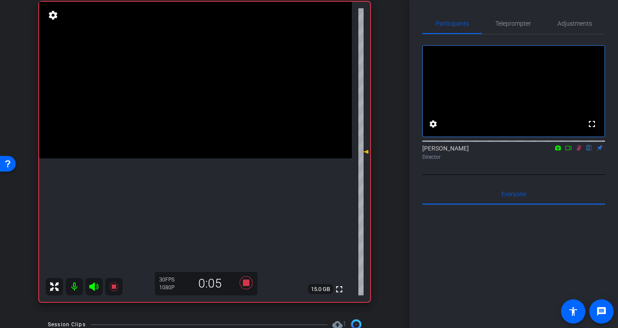
scroll to position [90, 0]
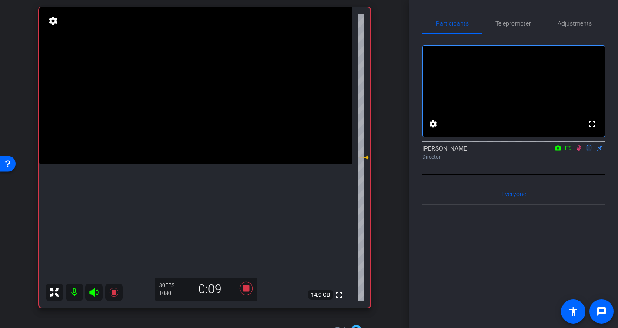
click at [576, 151] on icon at bounding box center [579, 148] width 7 height 6
click at [581, 151] on icon at bounding box center [579, 148] width 7 height 6
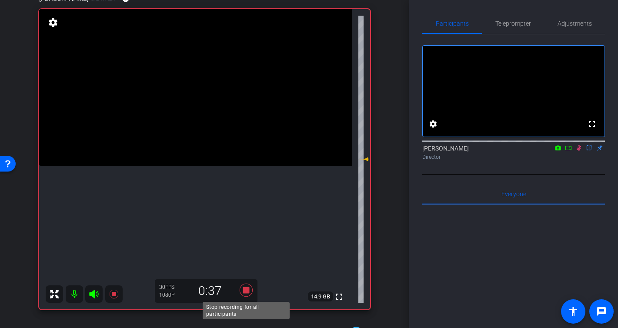
click at [246, 291] on icon at bounding box center [245, 290] width 13 height 13
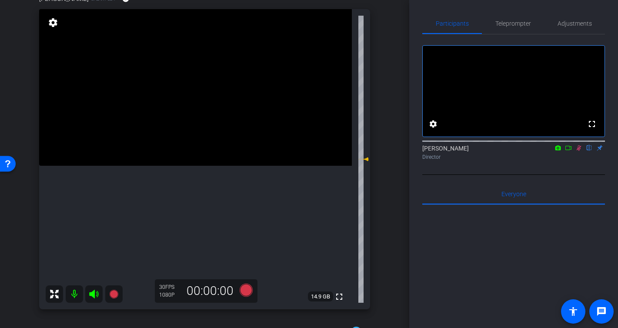
click at [579, 151] on icon at bounding box center [579, 148] width 5 height 6
click at [245, 293] on icon at bounding box center [245, 290] width 13 height 13
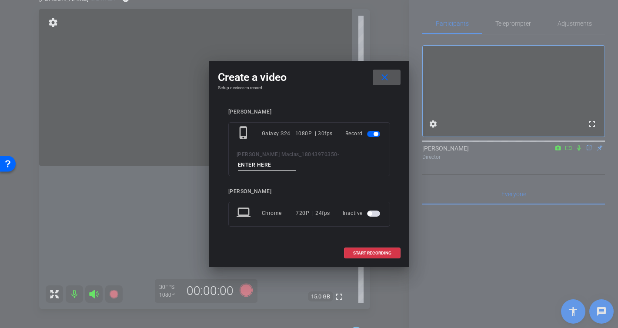
click at [296, 160] on input at bounding box center [267, 165] width 58 height 11
type input "-"
click at [382, 252] on span at bounding box center [373, 253] width 56 height 21
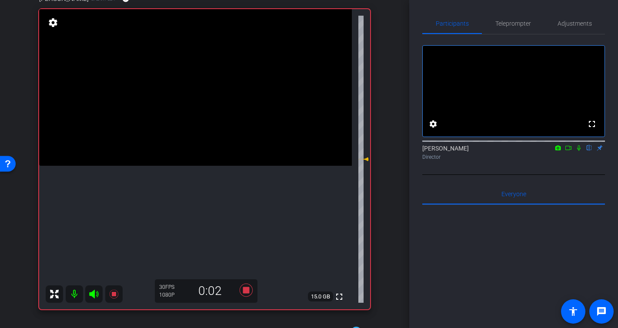
click at [579, 151] on icon at bounding box center [579, 148] width 7 height 6
click at [244, 291] on icon at bounding box center [245, 290] width 13 height 13
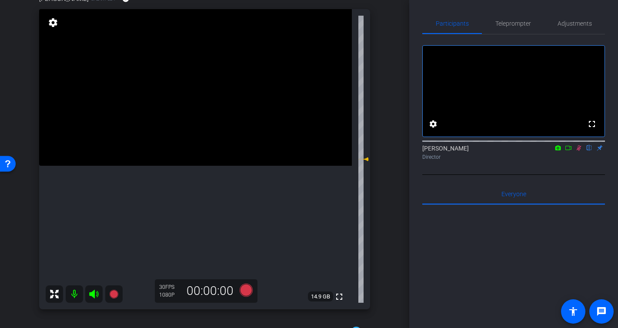
click at [580, 151] on icon at bounding box center [579, 148] width 5 height 6
click at [251, 289] on icon at bounding box center [245, 290] width 13 height 13
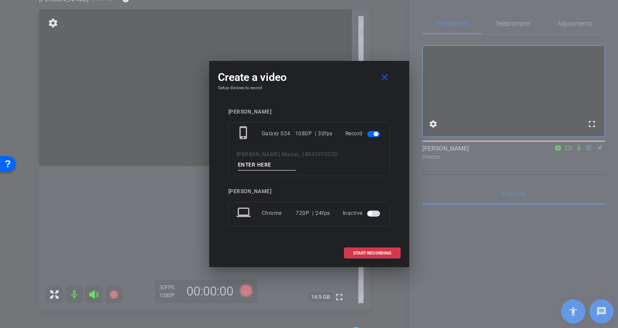
click at [296, 161] on input at bounding box center [267, 165] width 58 height 11
type input "-"
click at [358, 251] on span "START RECORDING" at bounding box center [372, 253] width 38 height 4
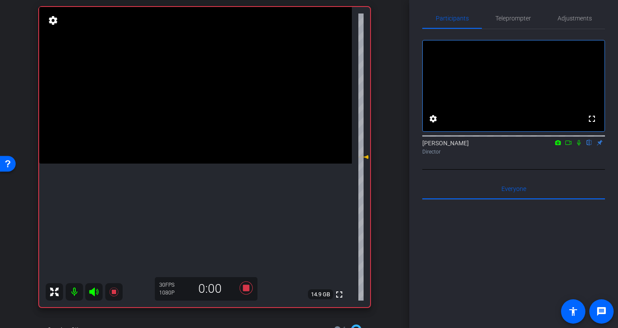
scroll to position [93, 0]
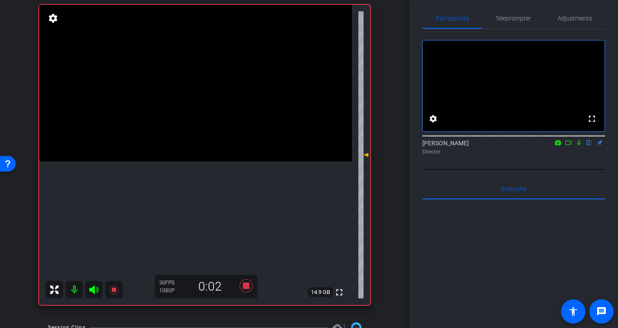
click at [577, 146] on icon at bounding box center [579, 143] width 7 height 6
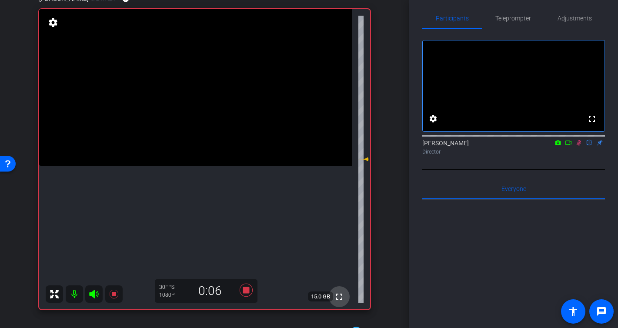
click at [337, 298] on mat-icon "fullscreen" at bounding box center [339, 296] width 10 height 10
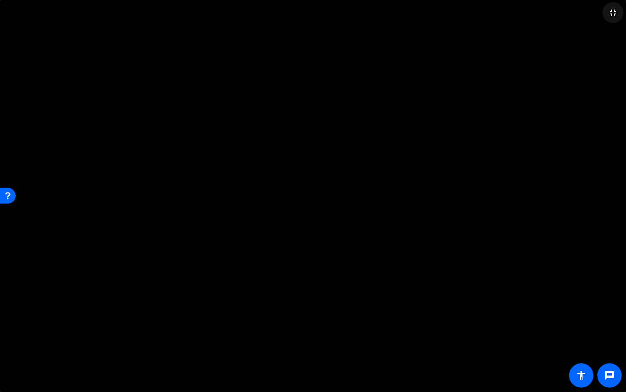
click at [616, 14] on mat-icon "fullscreen_exit" at bounding box center [613, 12] width 10 height 10
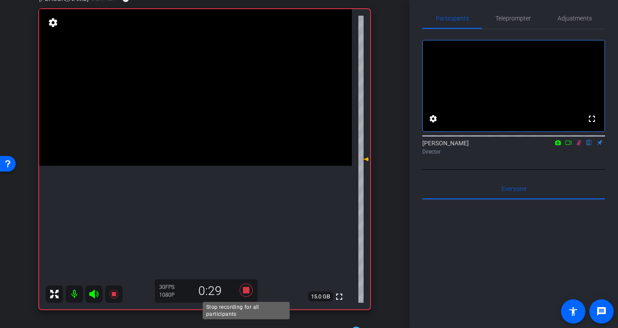
click at [245, 293] on icon at bounding box center [245, 290] width 13 height 13
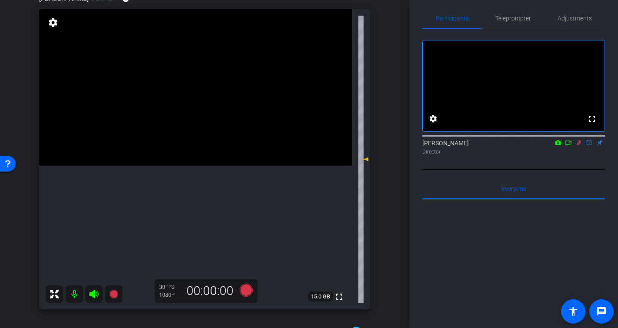
click at [578, 146] on icon at bounding box center [579, 143] width 7 height 6
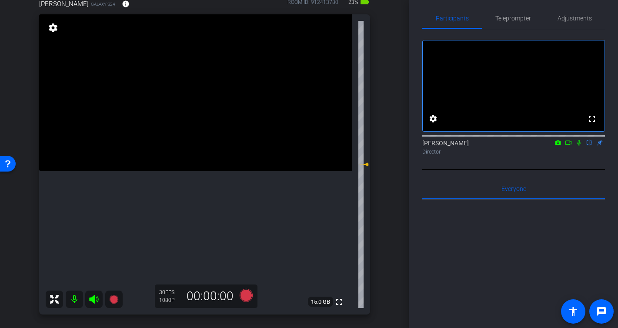
scroll to position [84, 0]
click at [242, 297] on icon at bounding box center [245, 294] width 13 height 13
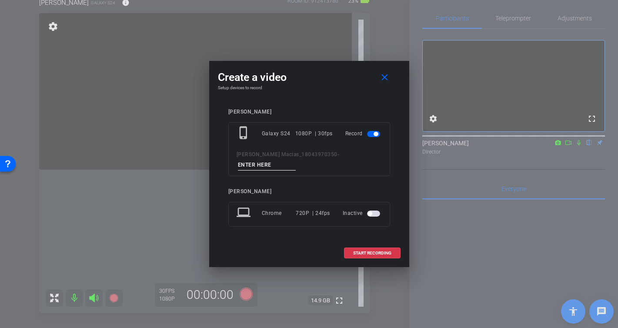
click at [296, 160] on input at bounding box center [267, 165] width 58 height 11
type input "-"
click at [372, 251] on span "START RECORDING" at bounding box center [372, 253] width 38 height 4
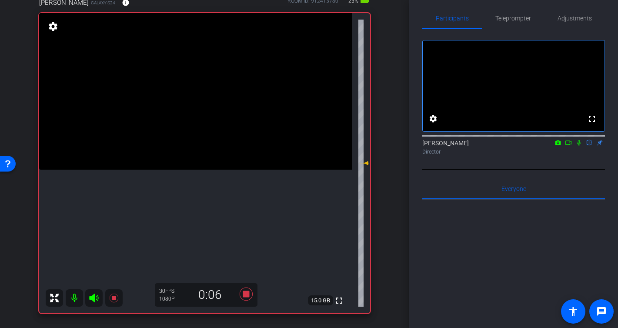
click at [580, 146] on icon at bounding box center [578, 143] width 3 height 6
click at [248, 296] on icon at bounding box center [245, 294] width 13 height 13
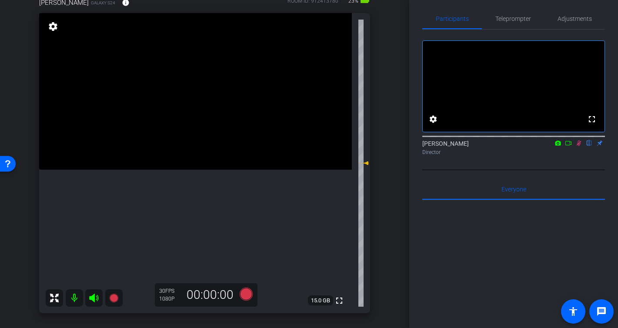
click at [579, 146] on icon at bounding box center [579, 144] width 5 height 6
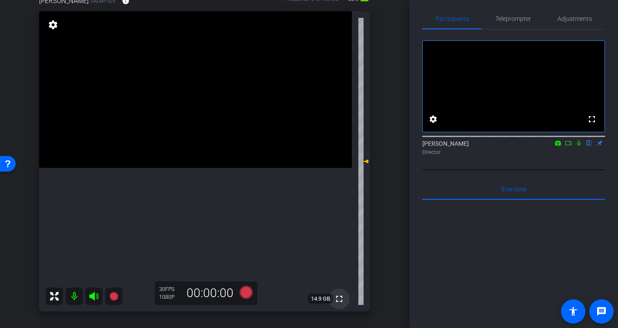
scroll to position [87, 0]
click at [339, 300] on mat-icon "fullscreen" at bounding box center [339, 298] width 10 height 10
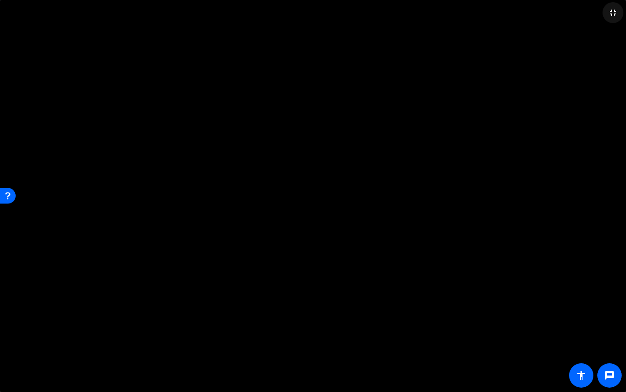
click at [616, 14] on mat-icon "fullscreen_exit" at bounding box center [613, 12] width 10 height 10
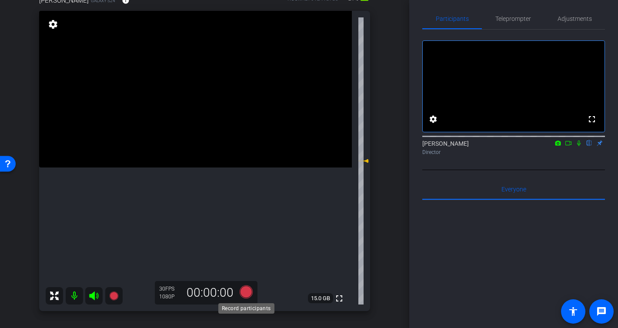
click at [239, 292] on icon at bounding box center [245, 291] width 13 height 13
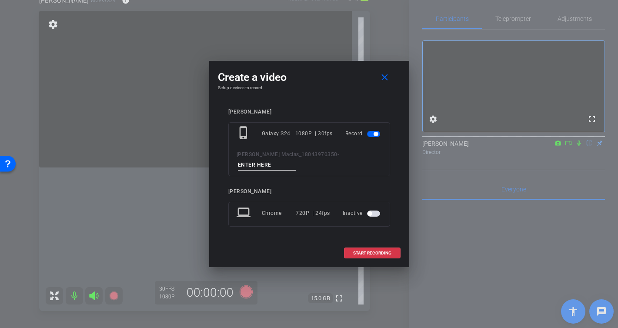
click at [328, 154] on div "phone_iphone Galaxy S24 1080P | 30fps Record Michael Macias_18043970350 -" at bounding box center [309, 149] width 162 height 54
click at [296, 160] on input at bounding box center [267, 165] width 58 height 11
type input "-"
click at [384, 251] on span "START RECORDING" at bounding box center [372, 253] width 38 height 4
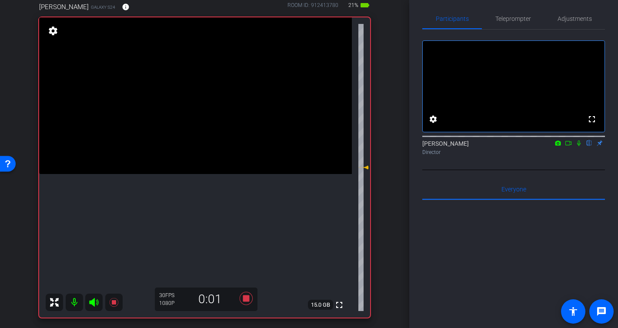
scroll to position [85, 0]
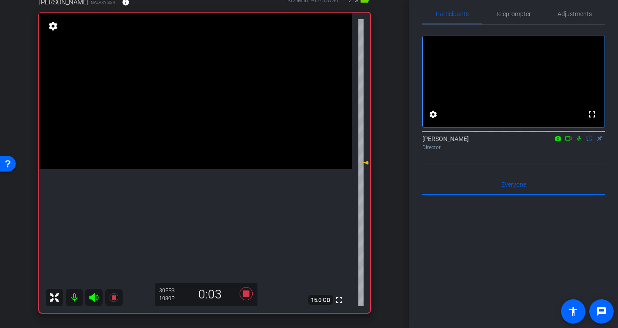
click at [579, 141] on icon at bounding box center [578, 139] width 3 height 6
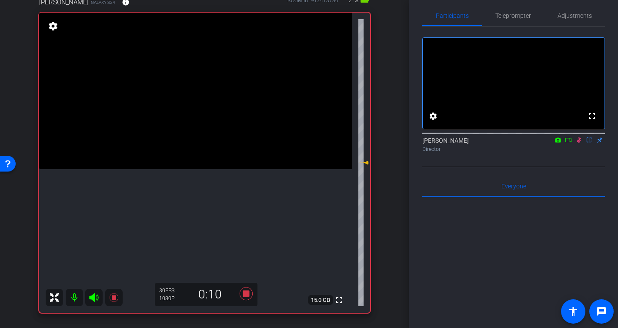
click at [581, 143] on icon at bounding box center [579, 140] width 7 height 6
click at [245, 296] on icon at bounding box center [245, 293] width 13 height 13
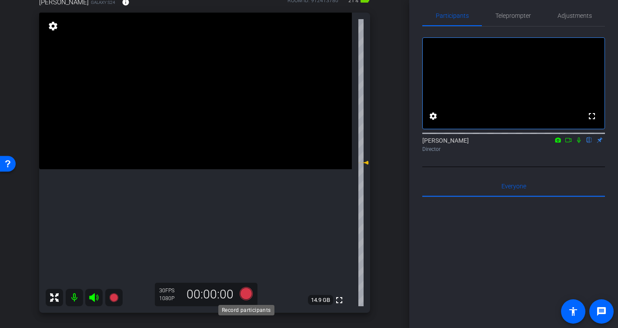
click at [245, 296] on icon at bounding box center [245, 293] width 13 height 13
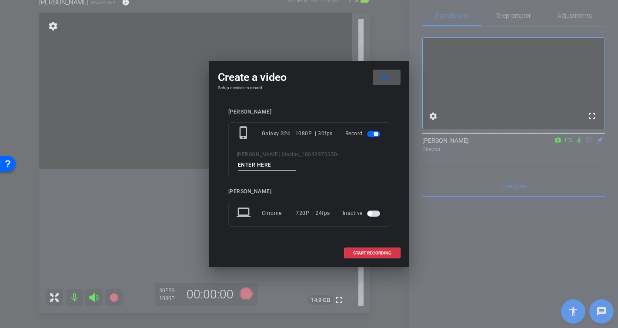
click at [296, 160] on input at bounding box center [267, 165] width 58 height 11
type input "-"
click at [386, 251] on span "START RECORDING" at bounding box center [372, 253] width 38 height 4
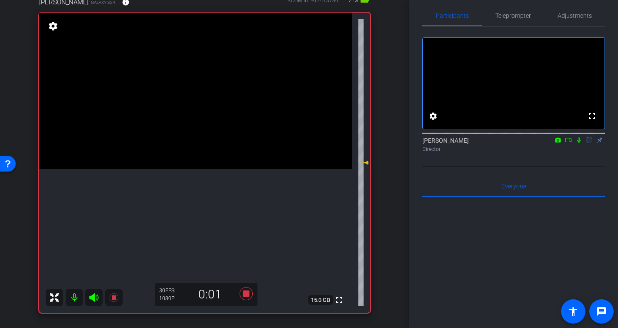
click at [581, 143] on icon at bounding box center [579, 140] width 7 height 6
click at [578, 143] on icon at bounding box center [579, 140] width 7 height 6
click at [579, 143] on icon at bounding box center [579, 140] width 7 height 6
click at [578, 143] on icon at bounding box center [579, 140] width 5 height 6
click at [248, 296] on icon at bounding box center [245, 293] width 13 height 13
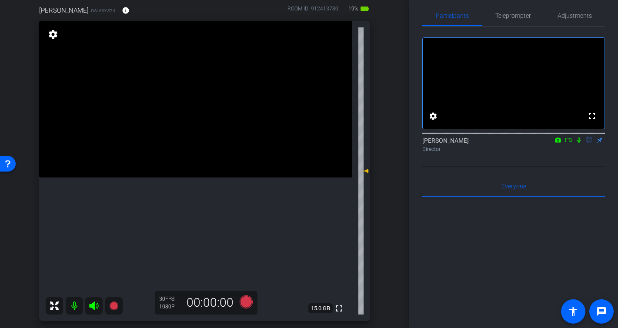
scroll to position [78, 0]
click at [246, 301] on icon at bounding box center [245, 300] width 13 height 13
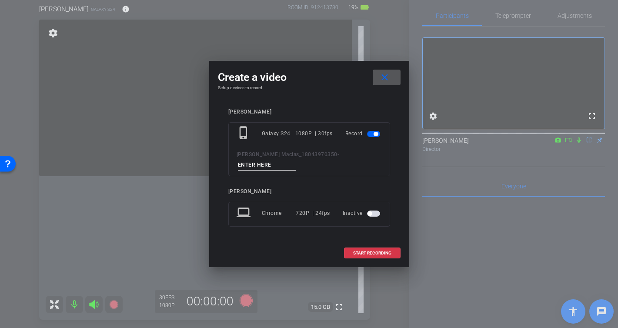
click at [296, 160] on input at bounding box center [267, 165] width 58 height 11
type input "-"
click at [372, 251] on span "START RECORDING" at bounding box center [372, 253] width 38 height 4
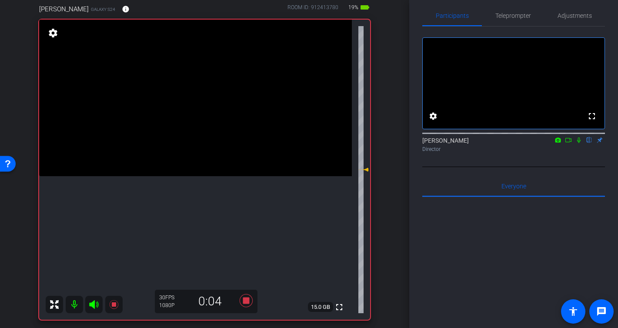
click at [581, 143] on icon at bounding box center [579, 140] width 7 height 6
click at [582, 143] on icon at bounding box center [579, 140] width 7 height 6
click at [581, 143] on icon at bounding box center [579, 140] width 7 height 6
click at [251, 304] on icon at bounding box center [246, 301] width 21 height 16
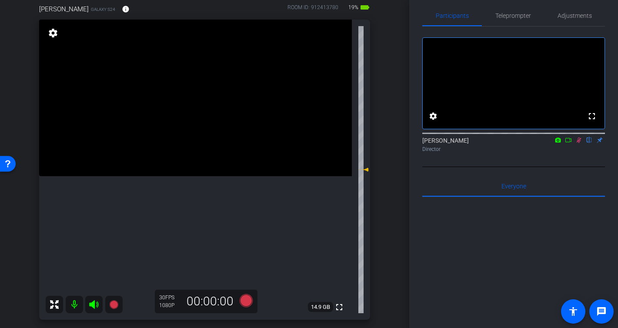
click at [578, 143] on icon at bounding box center [579, 140] width 7 height 6
click at [242, 301] on icon at bounding box center [245, 300] width 13 height 13
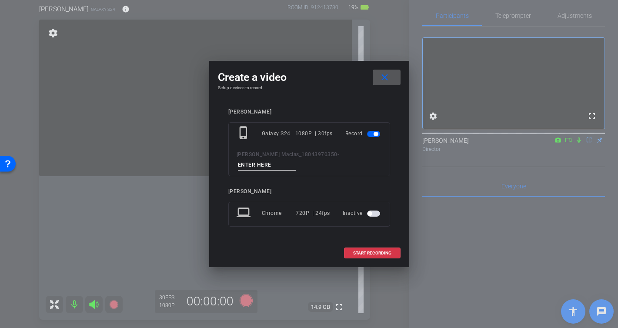
click at [296, 160] on input at bounding box center [267, 165] width 58 height 11
type input "-"
click at [392, 250] on span at bounding box center [373, 253] width 56 height 21
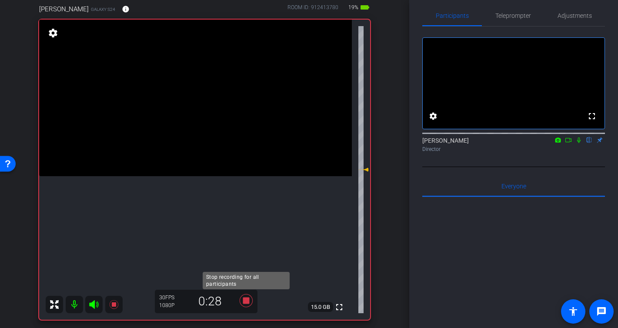
click at [244, 302] on icon at bounding box center [245, 300] width 13 height 13
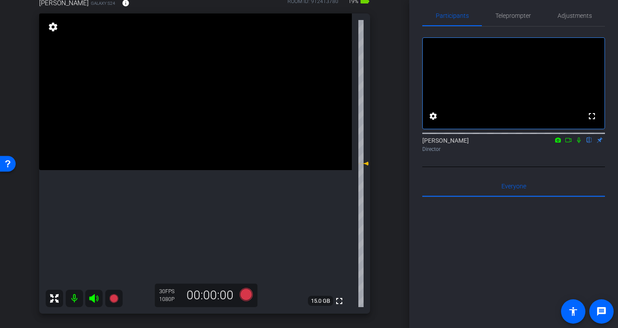
scroll to position [73, 0]
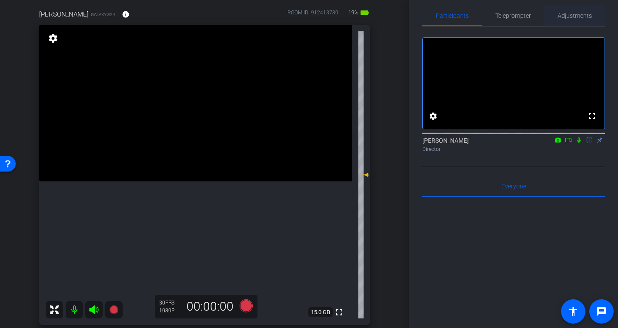
click at [573, 13] on span "Adjustments" at bounding box center [575, 16] width 34 height 6
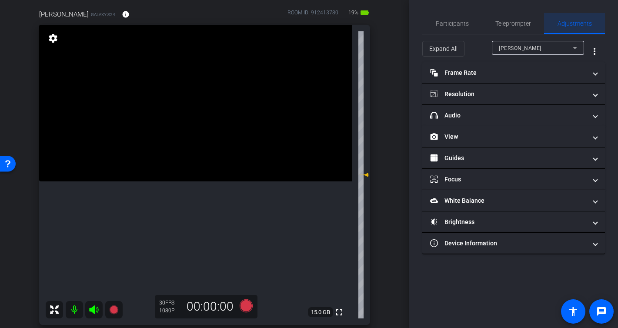
scroll to position [0, 0]
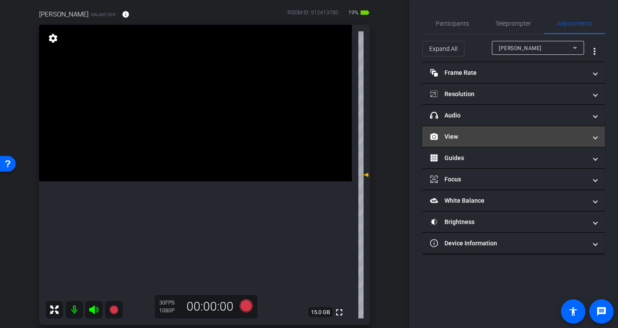
click at [468, 136] on mat-panel-title "View" at bounding box center [508, 136] width 157 height 9
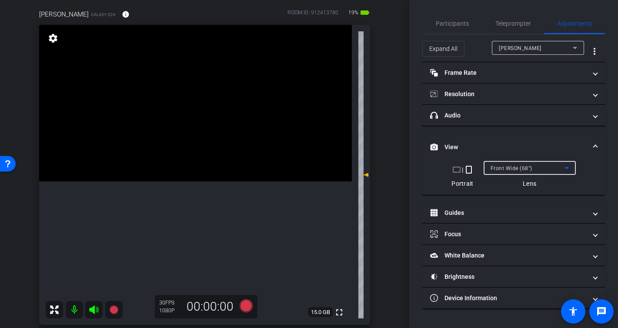
click at [536, 169] on div "Front Wide (68°)" at bounding box center [528, 168] width 74 height 11
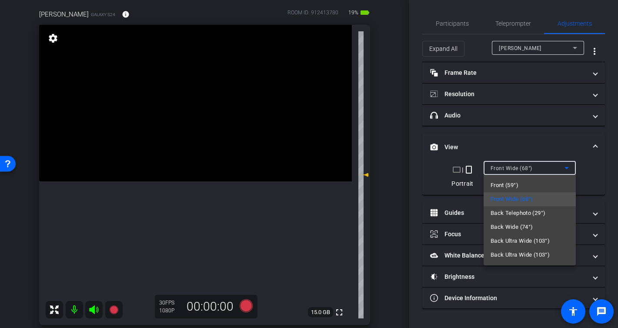
click at [545, 225] on mat-option "Back Wide (74°)" at bounding box center [530, 227] width 92 height 14
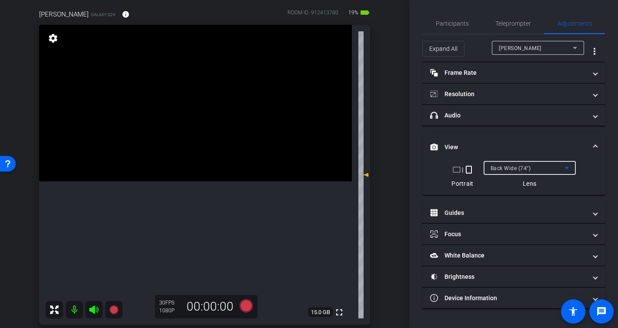
click at [540, 165] on div "Back Wide (74°)" at bounding box center [528, 168] width 74 height 11
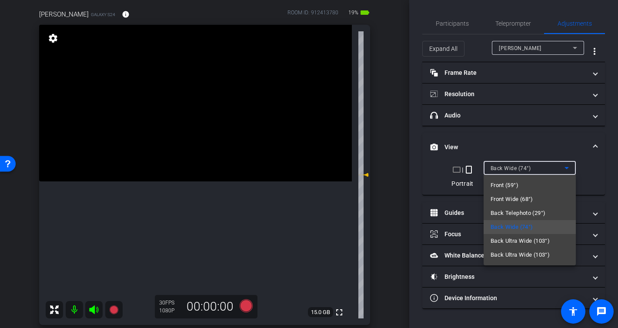
click at [553, 170] on div at bounding box center [309, 164] width 618 height 328
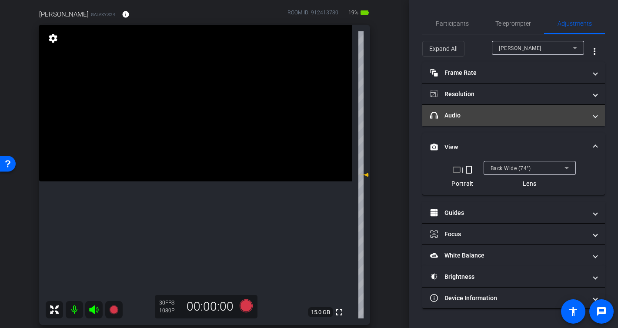
click at [472, 117] on mat-panel-title "headphone icon Audio" at bounding box center [508, 115] width 157 height 9
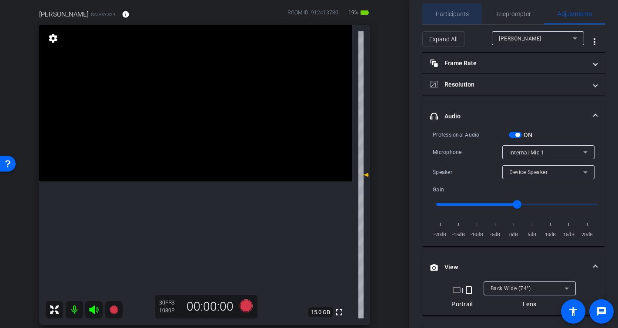
click at [447, 14] on span "Participants" at bounding box center [452, 14] width 33 height 6
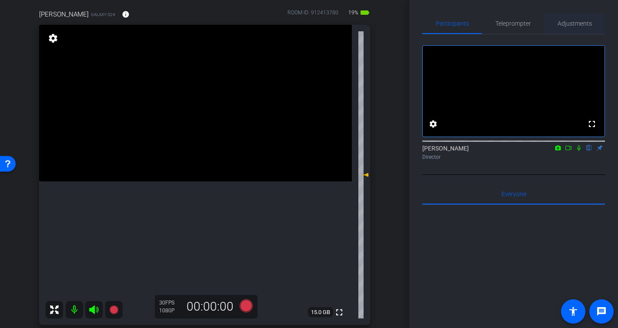
click at [572, 24] on span "Adjustments" at bounding box center [575, 23] width 34 height 6
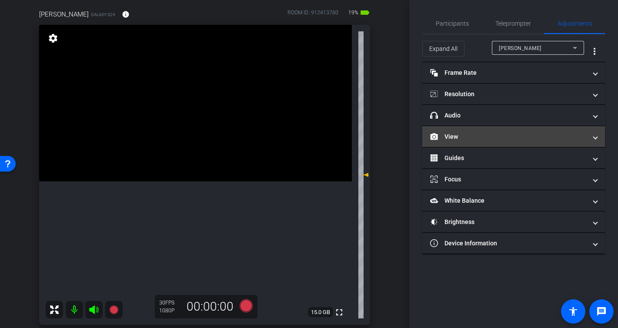
click at [462, 132] on mat-panel-title "View" at bounding box center [508, 136] width 157 height 9
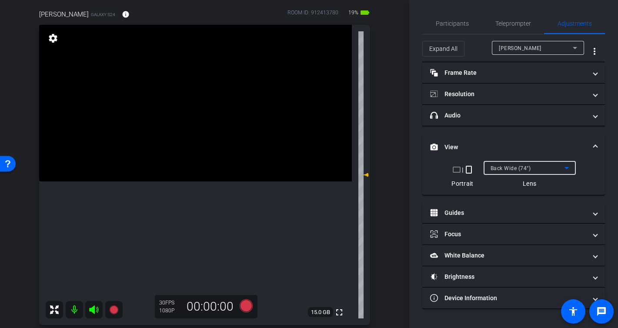
click at [514, 169] on span "Back Wide (74°)" at bounding box center [511, 168] width 40 height 6
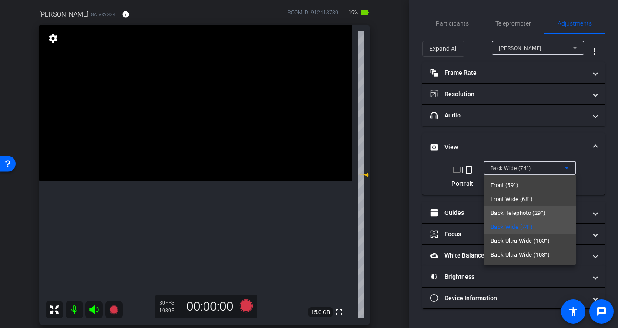
click at [531, 214] on span "Back Telephoto (29°)" at bounding box center [518, 213] width 55 height 10
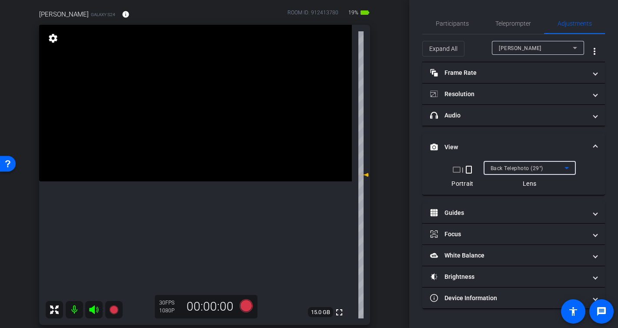
click at [512, 164] on div "Back Telephoto (29°)" at bounding box center [528, 168] width 74 height 11
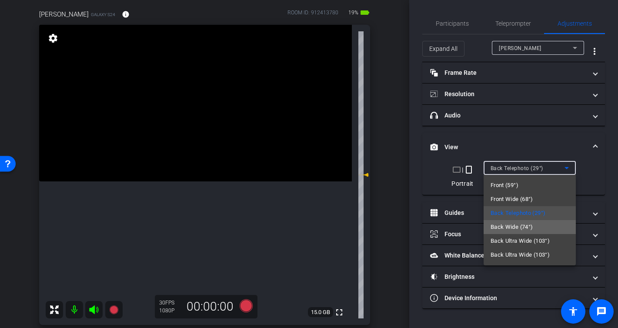
click at [521, 227] on span "Back Wide (74°)" at bounding box center [512, 227] width 43 height 10
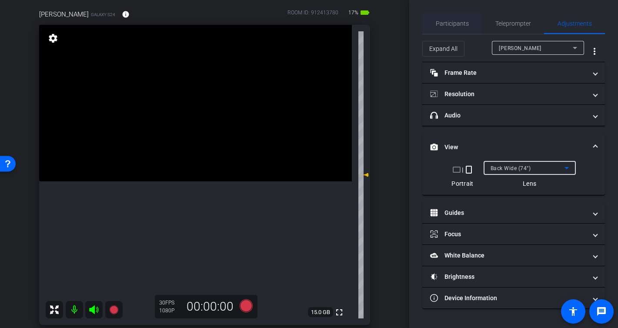
click at [457, 20] on span "Participants" at bounding box center [452, 23] width 33 height 6
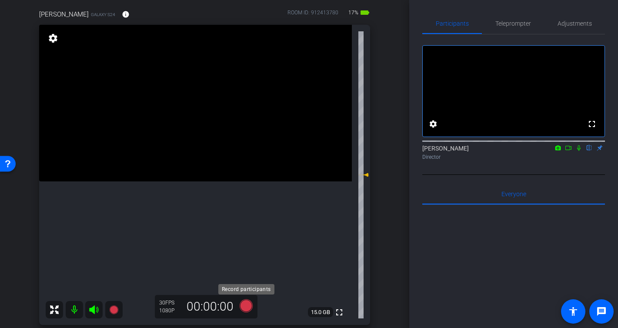
click at [248, 304] on icon at bounding box center [245, 305] width 13 height 13
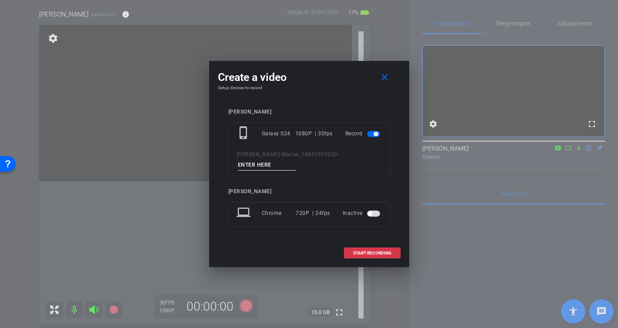
click at [296, 162] on input at bounding box center [267, 165] width 58 height 11
type input "-"
click at [372, 251] on span "START RECORDING" at bounding box center [372, 253] width 38 height 4
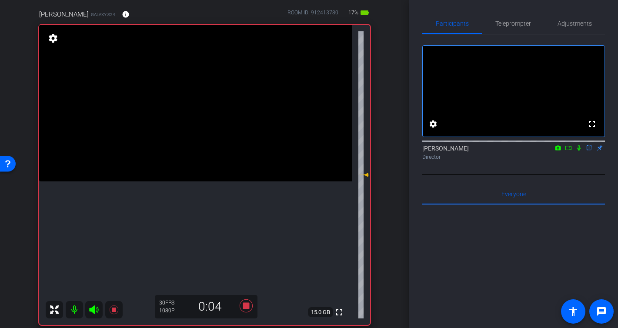
click at [580, 151] on icon at bounding box center [579, 148] width 7 height 6
click at [579, 151] on icon at bounding box center [579, 148] width 5 height 6
click at [250, 308] on icon at bounding box center [246, 306] width 21 height 16
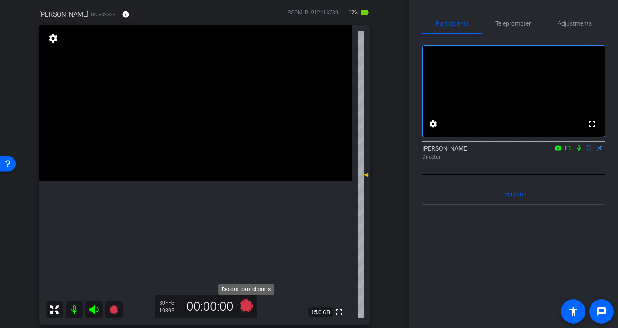
click at [248, 304] on icon at bounding box center [245, 305] width 13 height 13
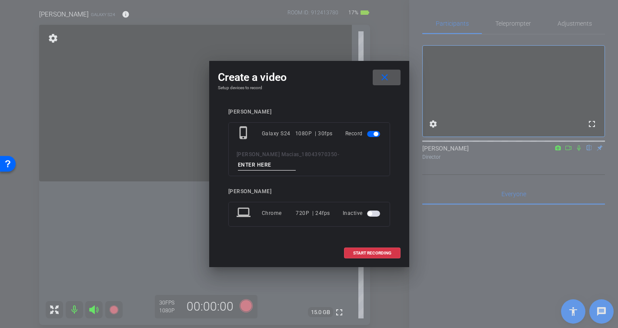
click at [296, 160] on input at bounding box center [267, 165] width 58 height 11
type input "-"
drag, startPoint x: 378, startPoint y: 248, endPoint x: 397, endPoint y: 237, distance: 22.0
click at [378, 251] on span "START RECORDING" at bounding box center [372, 253] width 38 height 4
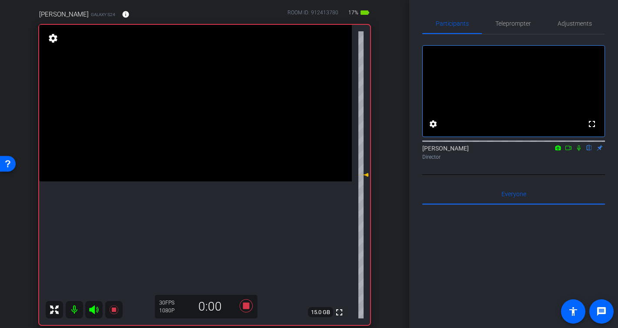
click at [580, 151] on icon at bounding box center [579, 148] width 7 height 6
click at [248, 304] on icon at bounding box center [245, 305] width 13 height 13
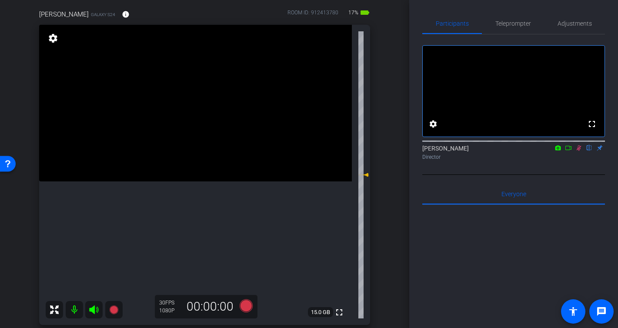
click at [579, 151] on icon at bounding box center [579, 148] width 5 height 6
click at [245, 306] on icon at bounding box center [245, 305] width 13 height 13
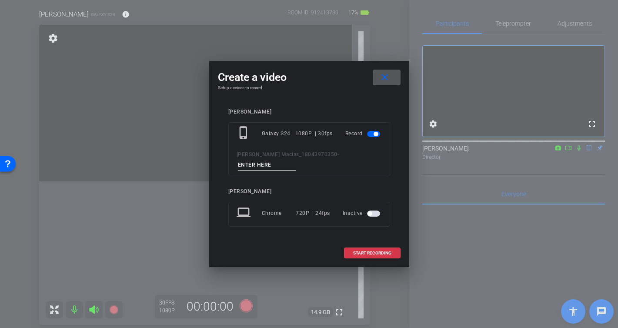
click at [296, 162] on input at bounding box center [267, 165] width 58 height 11
type input "-"
click at [371, 251] on span at bounding box center [373, 253] width 56 height 21
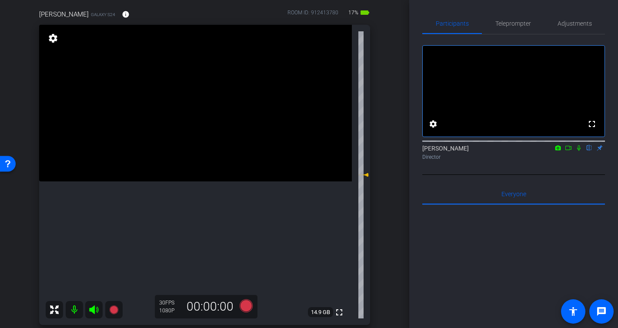
scroll to position [74, 0]
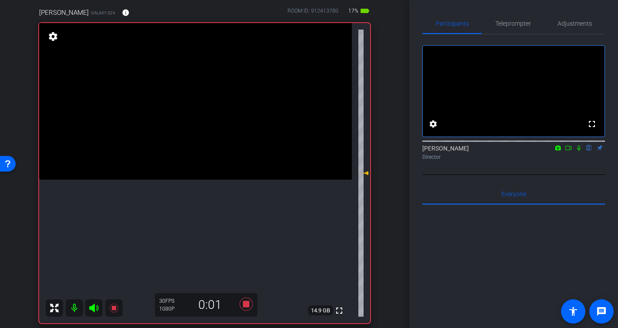
click at [580, 151] on icon at bounding box center [578, 148] width 3 height 6
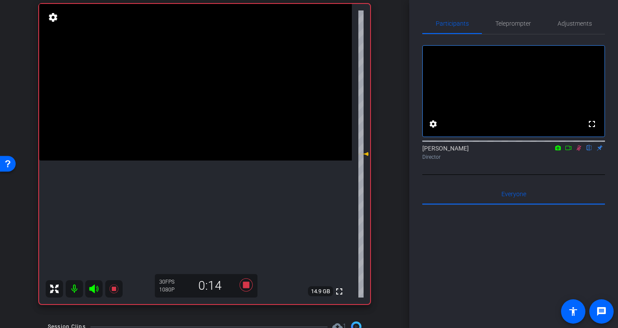
scroll to position [93, 0]
click at [245, 287] on icon at bounding box center [245, 285] width 13 height 13
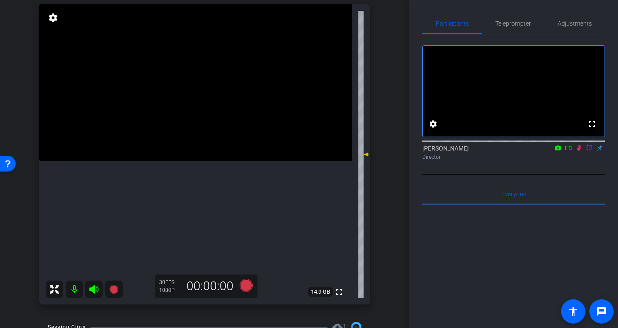
click at [581, 151] on icon at bounding box center [579, 148] width 7 height 6
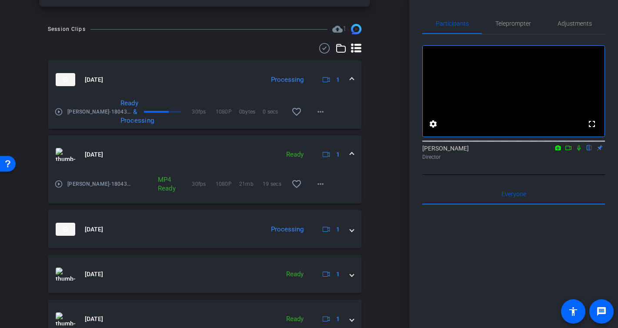
scroll to position [389, 0]
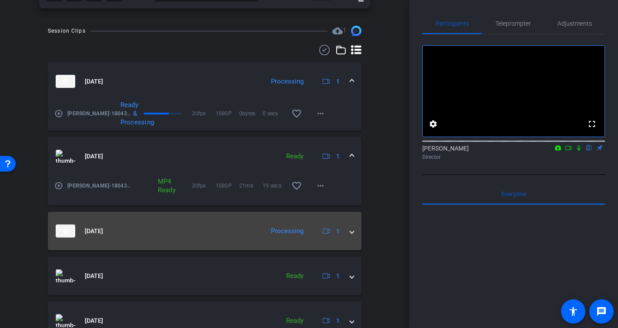
click at [352, 231] on span at bounding box center [351, 231] width 3 height 9
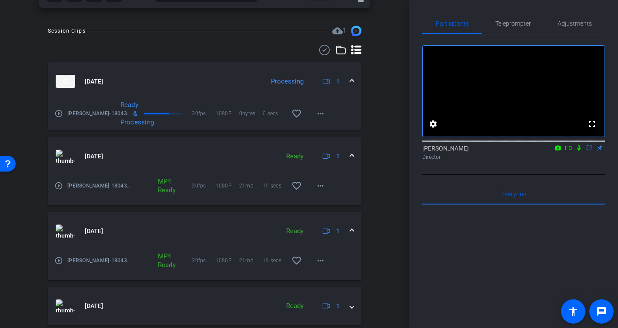
click at [352, 231] on span at bounding box center [351, 231] width 3 height 9
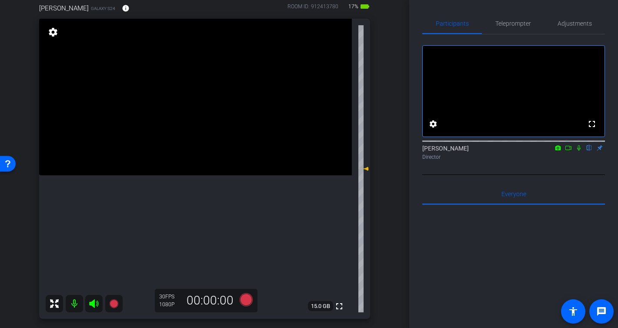
scroll to position [78, 0]
click at [580, 25] on span "Adjustments" at bounding box center [575, 23] width 34 height 6
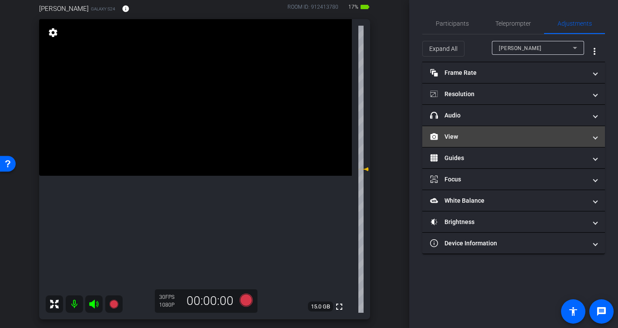
click at [458, 136] on mat-panel-title "View" at bounding box center [508, 136] width 157 height 9
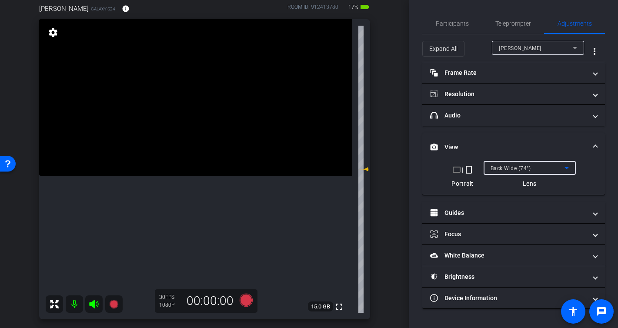
click at [498, 170] on span "Back Wide (74°)" at bounding box center [511, 168] width 40 height 6
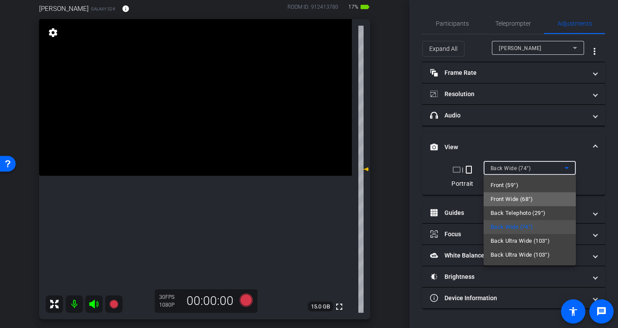
click at [516, 196] on span "Front Wide (68°)" at bounding box center [512, 199] width 43 height 10
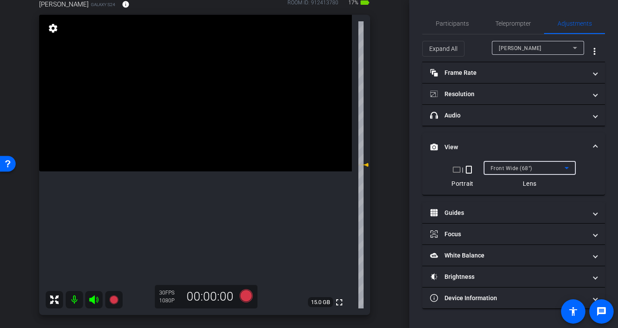
scroll to position [84, 0]
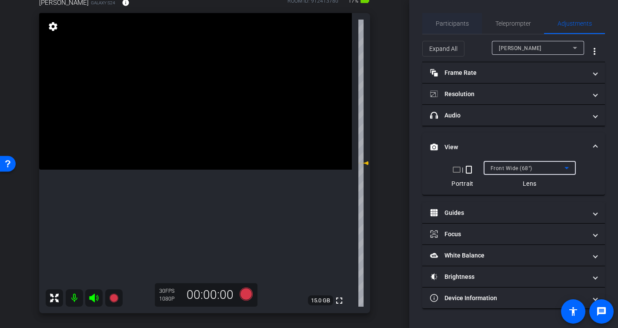
click at [446, 27] on span "Participants" at bounding box center [452, 23] width 33 height 21
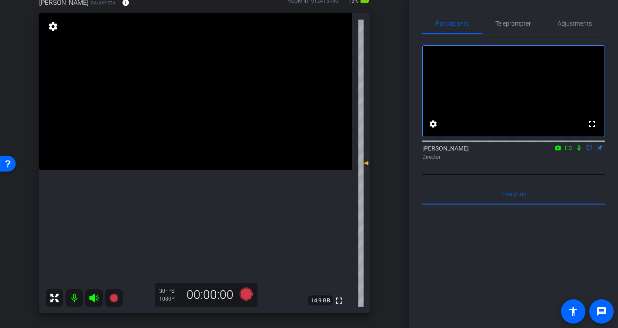
drag, startPoint x: 582, startPoint y: 159, endPoint x: 573, endPoint y: 160, distance: 8.7
click at [582, 151] on icon at bounding box center [579, 148] width 7 height 6
click at [572, 151] on icon at bounding box center [568, 148] width 7 height 6
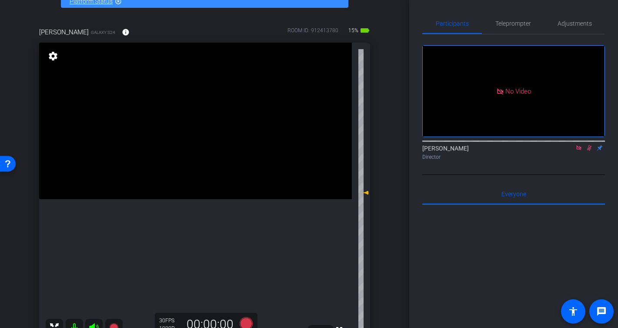
scroll to position [62, 0]
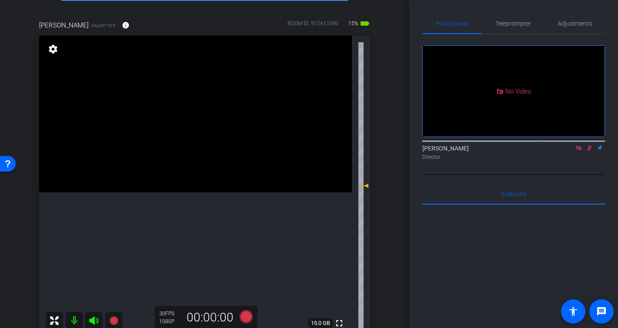
click at [593, 152] on mat-icon at bounding box center [589, 148] width 10 height 8
click at [579, 151] on icon at bounding box center [579, 148] width 7 height 6
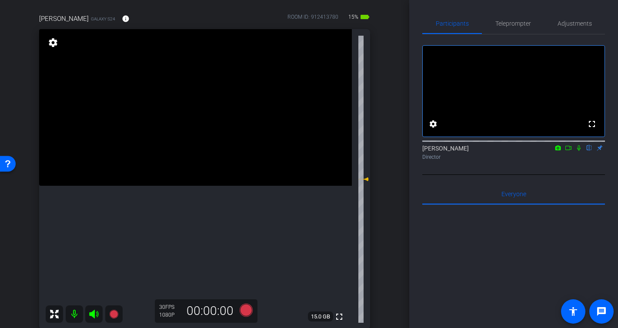
scroll to position [66, 0]
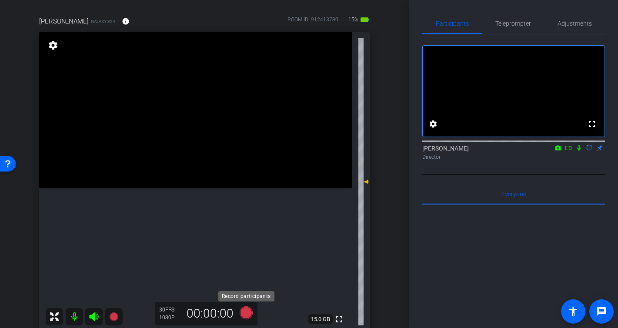
click at [247, 311] on icon at bounding box center [245, 312] width 13 height 13
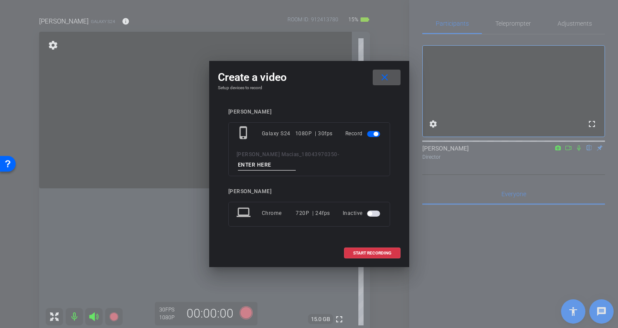
click at [296, 164] on input at bounding box center [267, 165] width 58 height 11
type input "-"
click at [372, 251] on span "START RECORDING" at bounding box center [372, 253] width 38 height 4
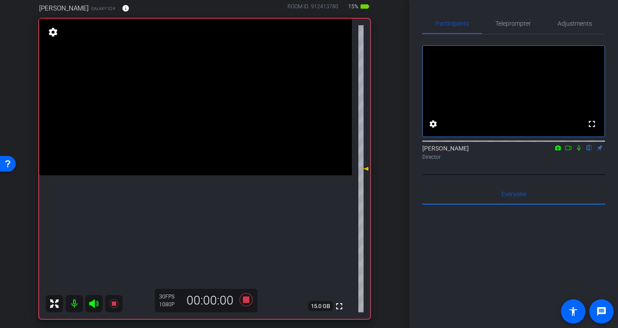
scroll to position [88, 0]
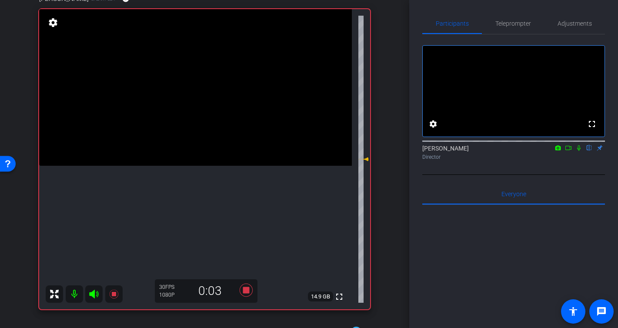
drag, startPoint x: 580, startPoint y: 160, endPoint x: 568, endPoint y: 161, distance: 11.8
click at [580, 151] on icon at bounding box center [579, 148] width 7 height 6
drag, startPoint x: 579, startPoint y: 158, endPoint x: 563, endPoint y: 165, distance: 17.8
click at [579, 151] on icon at bounding box center [579, 148] width 7 height 6
click at [248, 291] on icon at bounding box center [245, 290] width 13 height 13
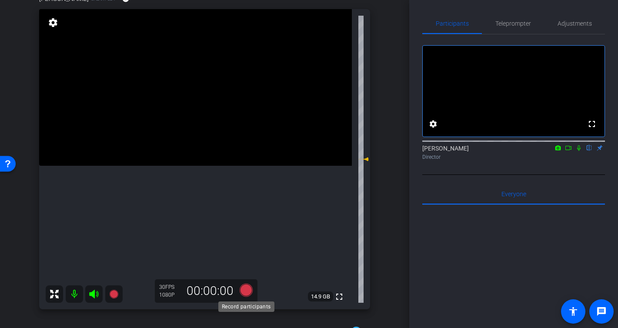
click at [244, 290] on icon at bounding box center [245, 290] width 13 height 13
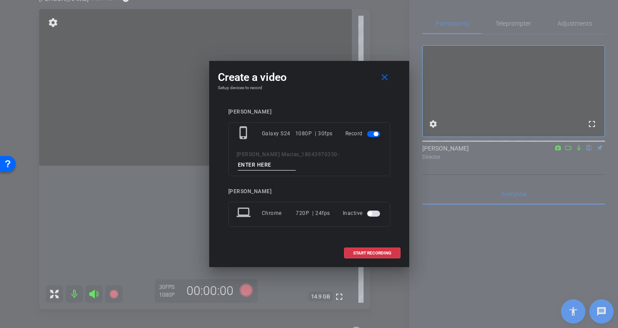
click at [296, 165] on input at bounding box center [267, 165] width 58 height 11
type input "-"
click at [374, 251] on span "START RECORDING" at bounding box center [372, 253] width 38 height 4
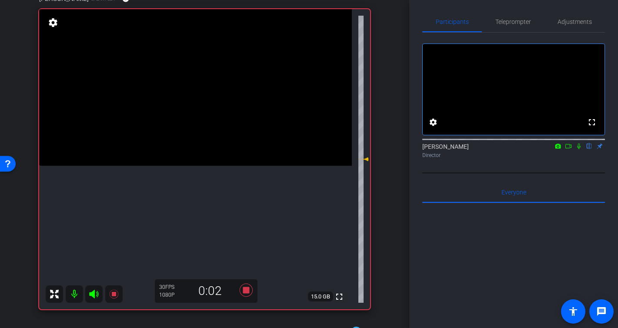
click at [579, 159] on div "Flor Poggi flip Director" at bounding box center [513, 150] width 183 height 17
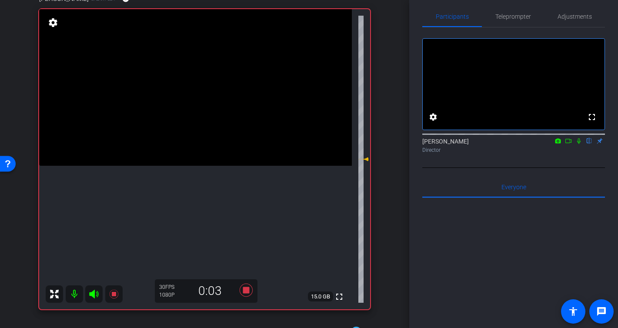
click at [579, 144] on icon at bounding box center [579, 141] width 7 height 6
drag, startPoint x: 580, startPoint y: 153, endPoint x: 566, endPoint y: 151, distance: 13.6
click at [579, 144] on icon at bounding box center [579, 141] width 5 height 6
click at [246, 289] on icon at bounding box center [245, 290] width 13 height 13
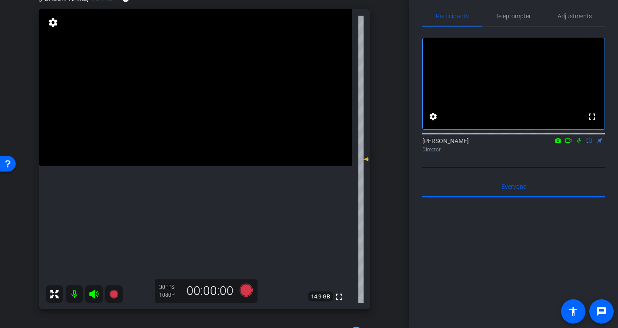
scroll to position [84, 0]
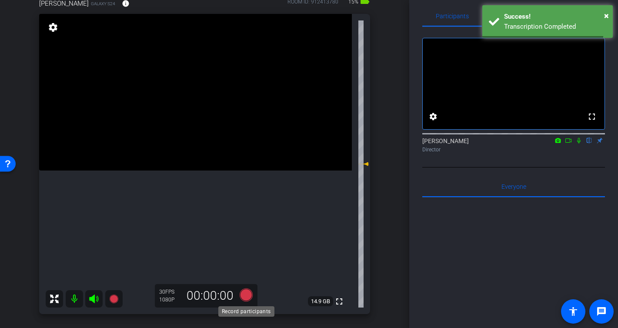
click at [242, 297] on icon at bounding box center [245, 294] width 13 height 13
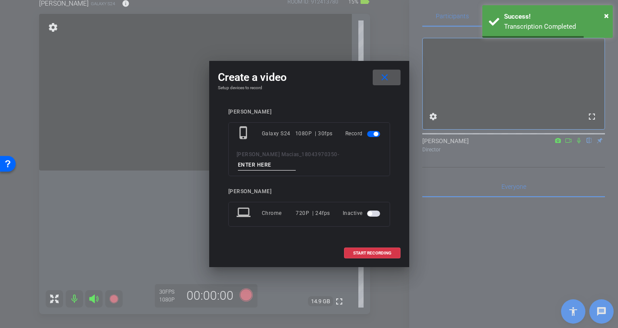
click at [296, 160] on input at bounding box center [267, 165] width 58 height 11
type input "-"
click at [385, 251] on span "START RECORDING" at bounding box center [372, 253] width 38 height 4
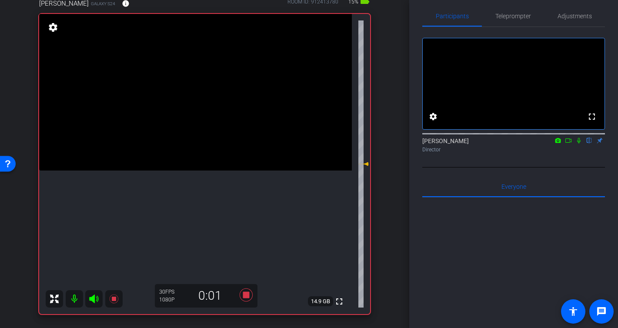
click at [581, 144] on icon at bounding box center [579, 140] width 7 height 6
click at [578, 143] on icon at bounding box center [579, 140] width 7 height 6
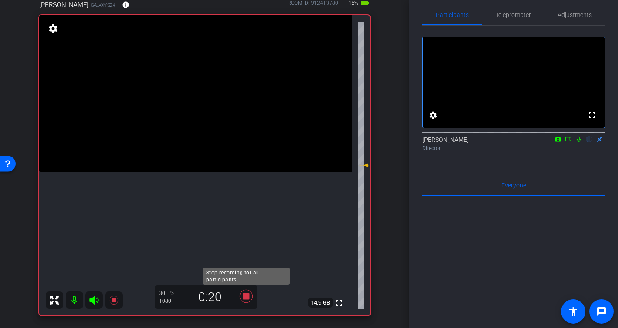
click at [251, 299] on icon at bounding box center [245, 296] width 13 height 13
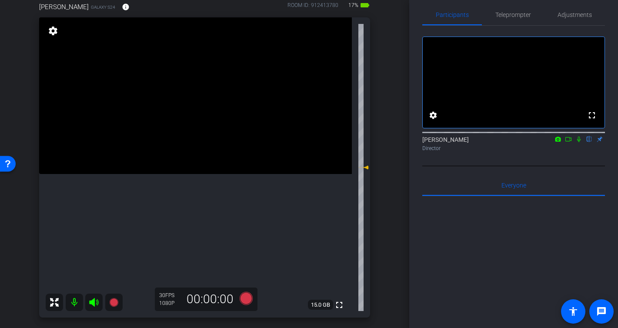
scroll to position [87, 0]
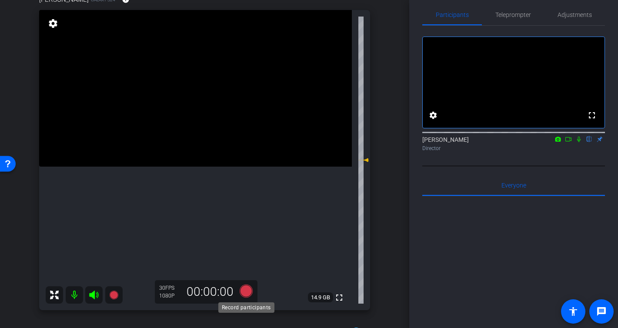
click at [243, 295] on icon at bounding box center [245, 291] width 13 height 13
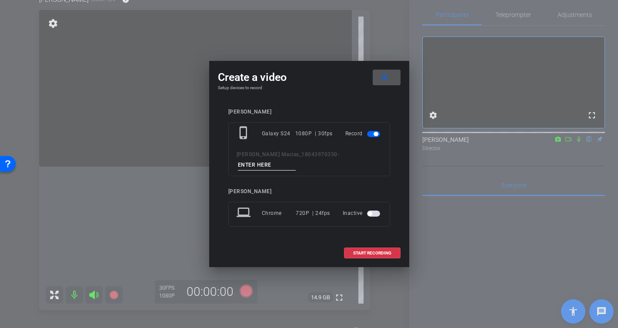
click at [296, 160] on input at bounding box center [267, 165] width 58 height 11
type input "-"
click at [387, 251] on span "START RECORDING" at bounding box center [372, 253] width 38 height 4
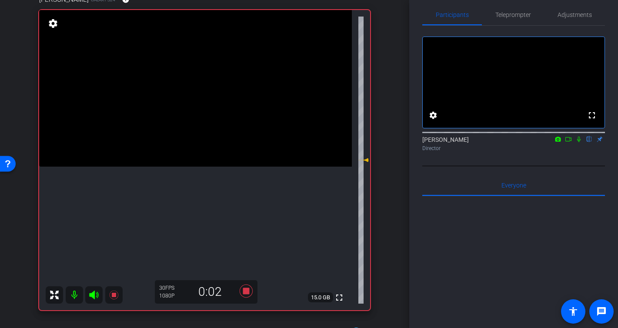
click at [579, 142] on icon at bounding box center [578, 140] width 3 height 6
click at [580, 142] on icon at bounding box center [579, 139] width 7 height 6
click at [579, 142] on icon at bounding box center [578, 140] width 3 height 6
click at [247, 293] on icon at bounding box center [245, 291] width 13 height 13
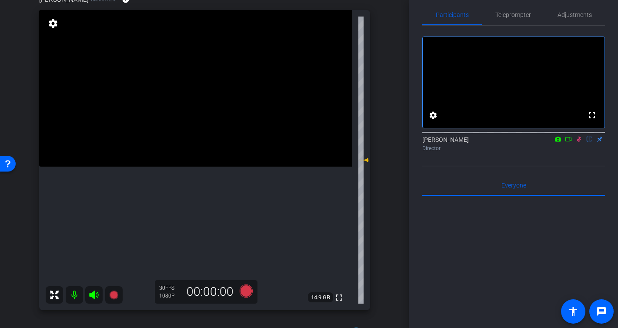
click at [577, 142] on icon at bounding box center [579, 139] width 7 height 6
click at [249, 293] on icon at bounding box center [245, 291] width 13 height 13
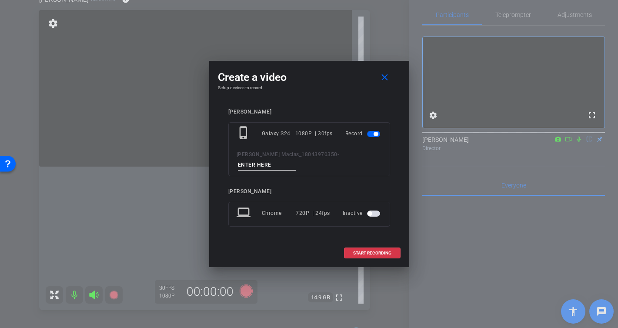
click at [296, 160] on input at bounding box center [267, 165] width 58 height 11
type input "-"
click at [378, 250] on span at bounding box center [373, 253] width 56 height 21
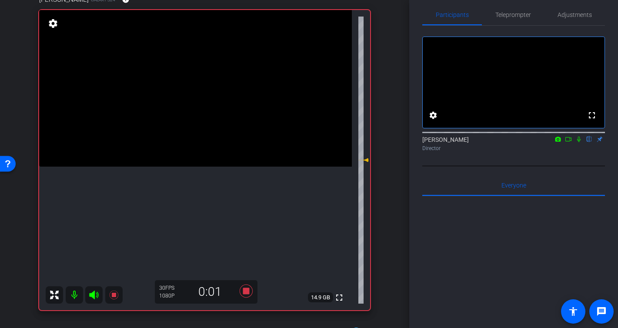
click at [579, 142] on icon at bounding box center [578, 140] width 3 height 6
click at [244, 293] on icon at bounding box center [245, 291] width 13 height 13
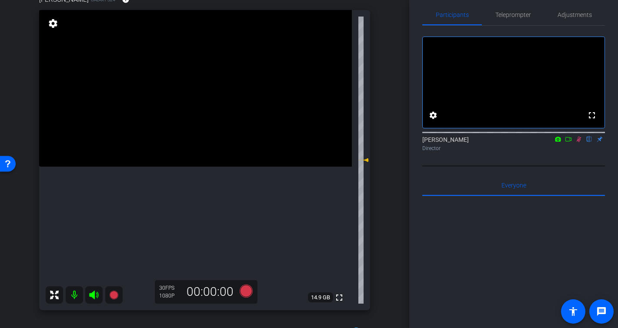
click at [578, 142] on icon at bounding box center [579, 140] width 5 height 6
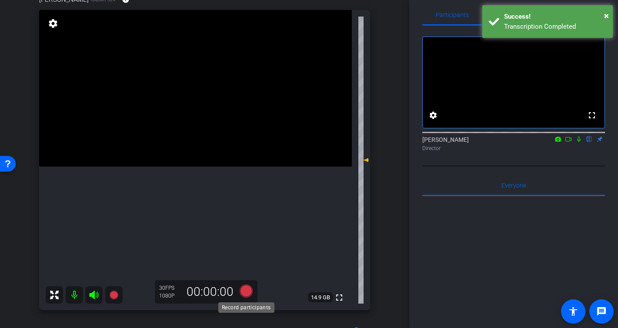
click at [241, 289] on icon at bounding box center [245, 291] width 13 height 13
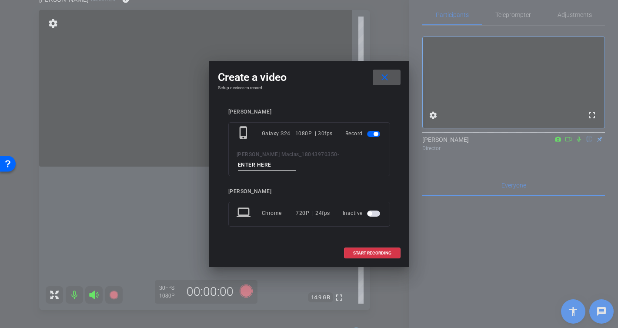
click at [296, 161] on input at bounding box center [267, 165] width 58 height 11
type input "-"
click at [386, 251] on span "START RECORDING" at bounding box center [372, 253] width 38 height 4
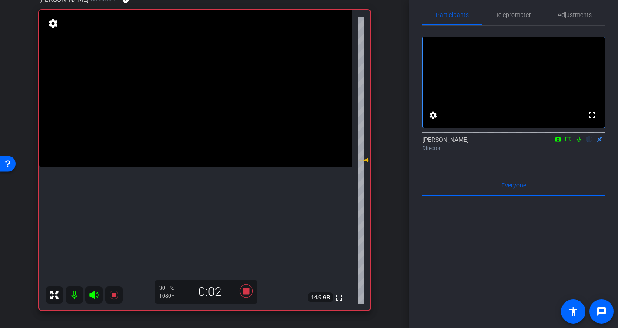
click at [578, 142] on icon at bounding box center [579, 139] width 7 height 6
click at [581, 142] on icon at bounding box center [579, 139] width 7 height 6
click at [248, 293] on icon at bounding box center [245, 291] width 13 height 13
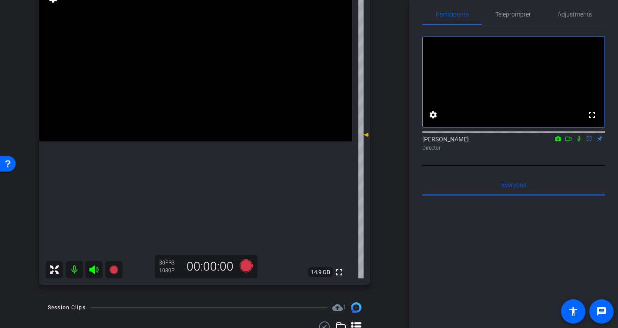
scroll to position [127, 0]
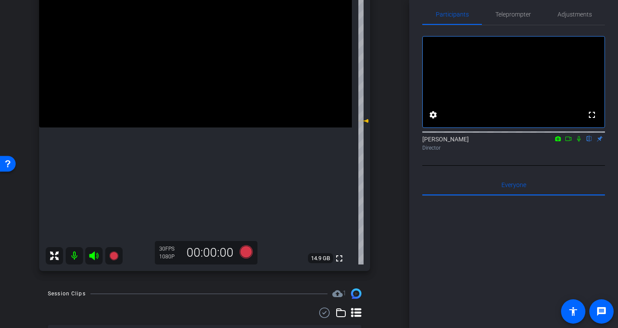
click at [578, 143] on mat-icon at bounding box center [579, 139] width 10 height 8
click at [570, 142] on icon at bounding box center [568, 139] width 7 height 6
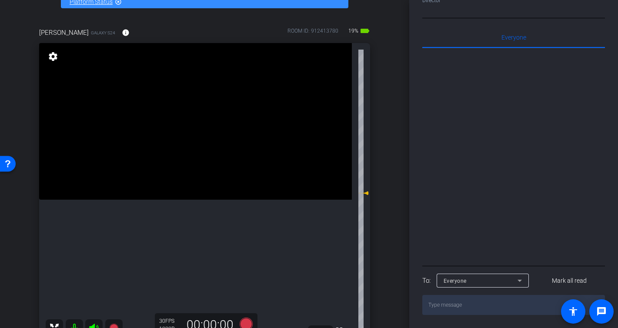
scroll to position [10, 0]
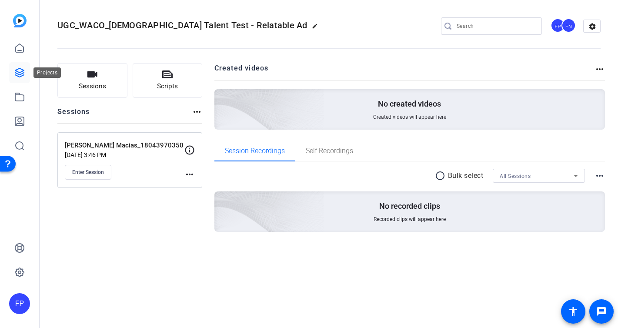
click at [16, 70] on icon at bounding box center [19, 72] width 9 height 9
